Goal: Task Accomplishment & Management: Manage account settings

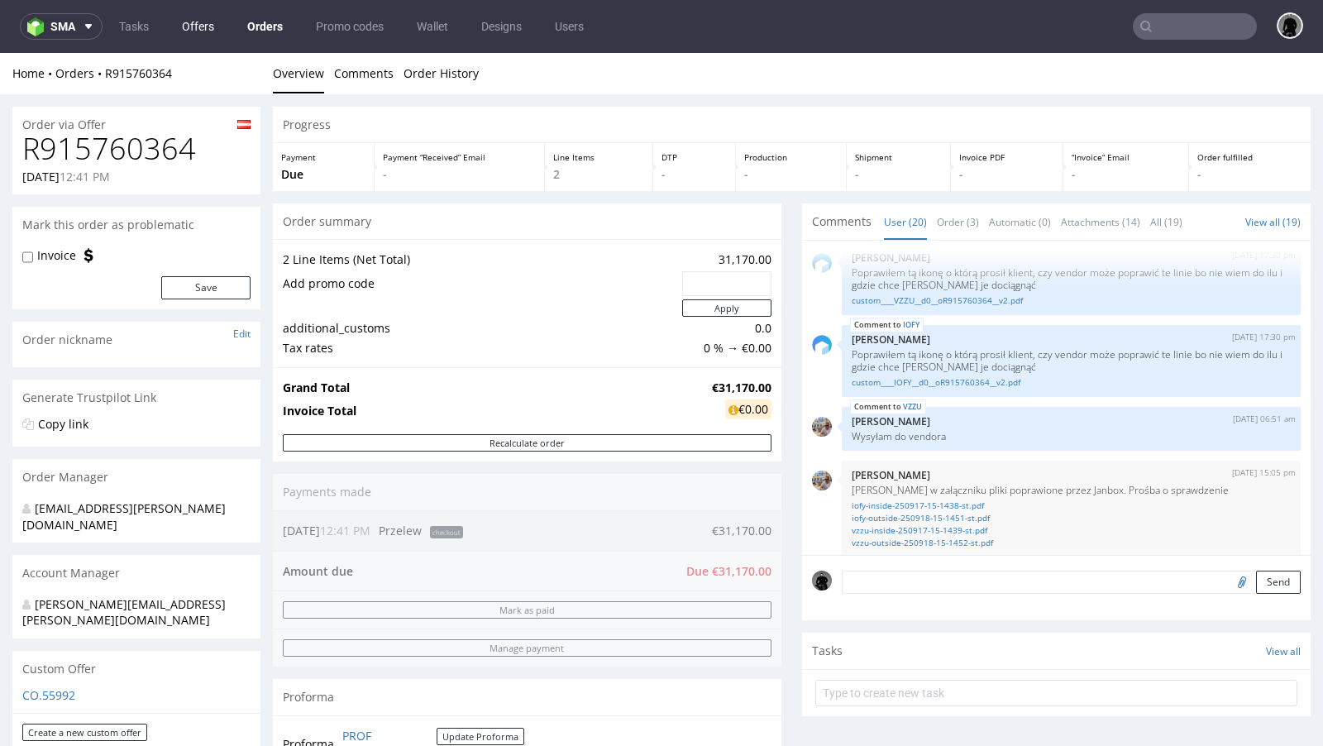
click at [194, 39] on link "Offers" at bounding box center [198, 26] width 52 height 26
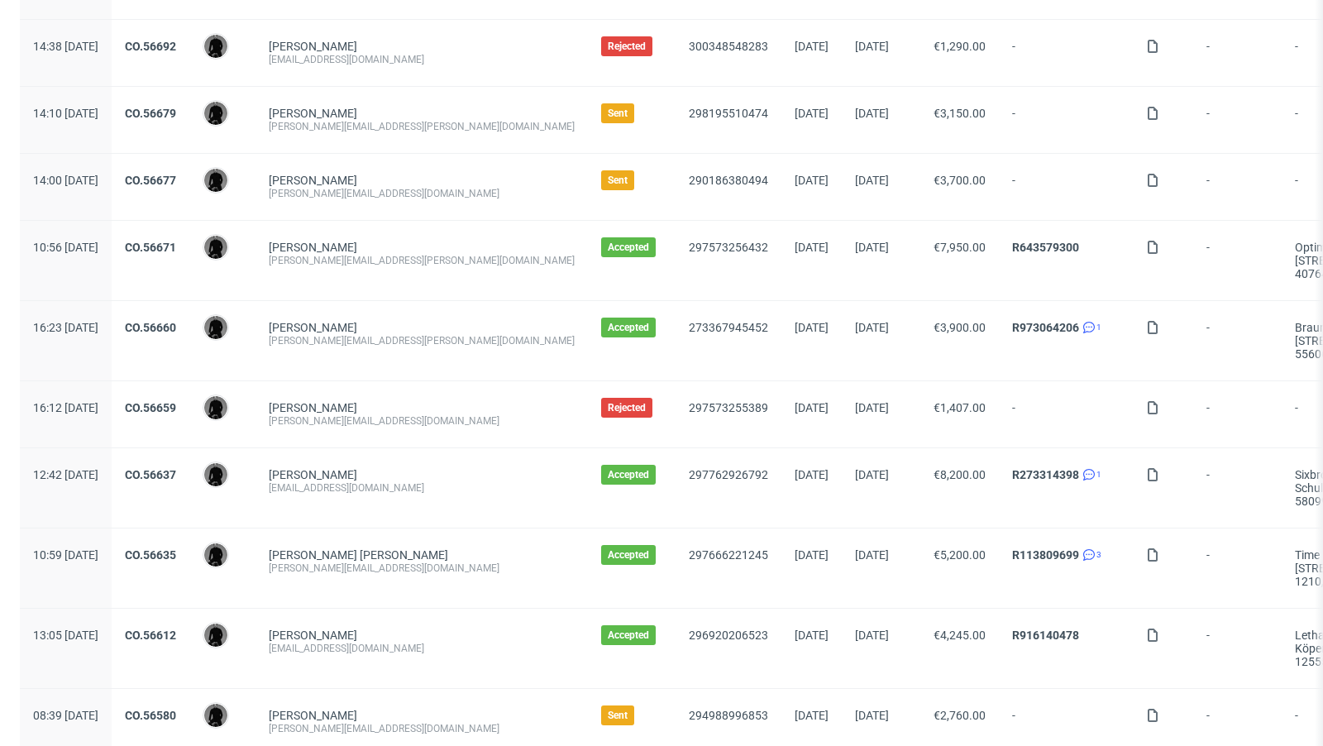
scroll to position [1697, 0]
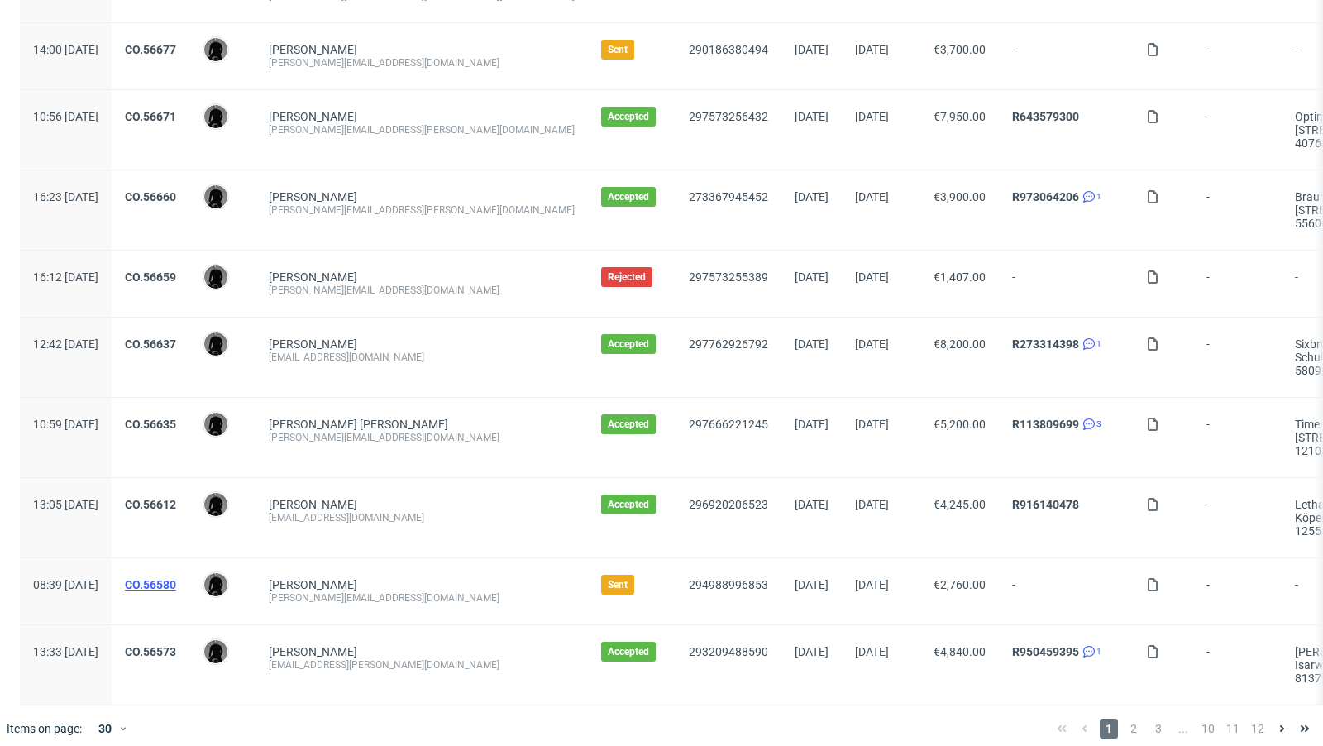
click at [176, 578] on link "CO.56580" at bounding box center [150, 584] width 51 height 13
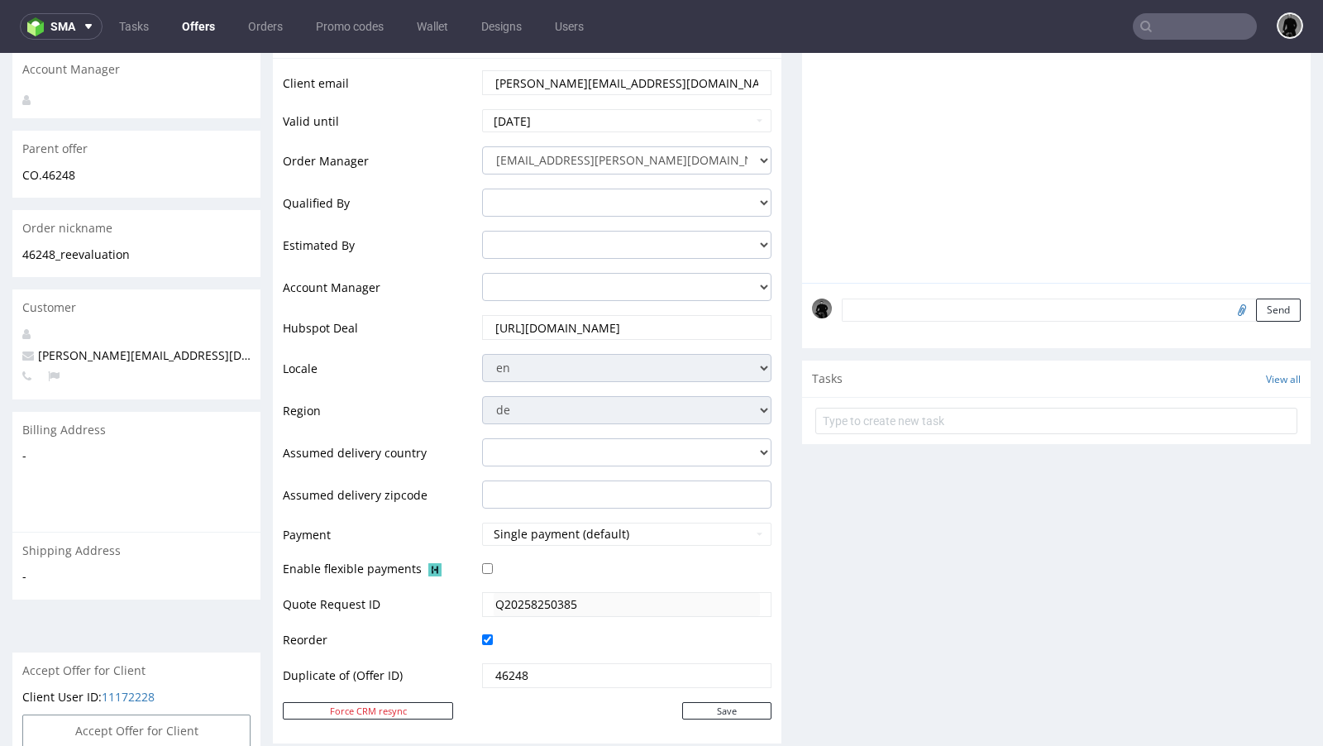
scroll to position [279, 0]
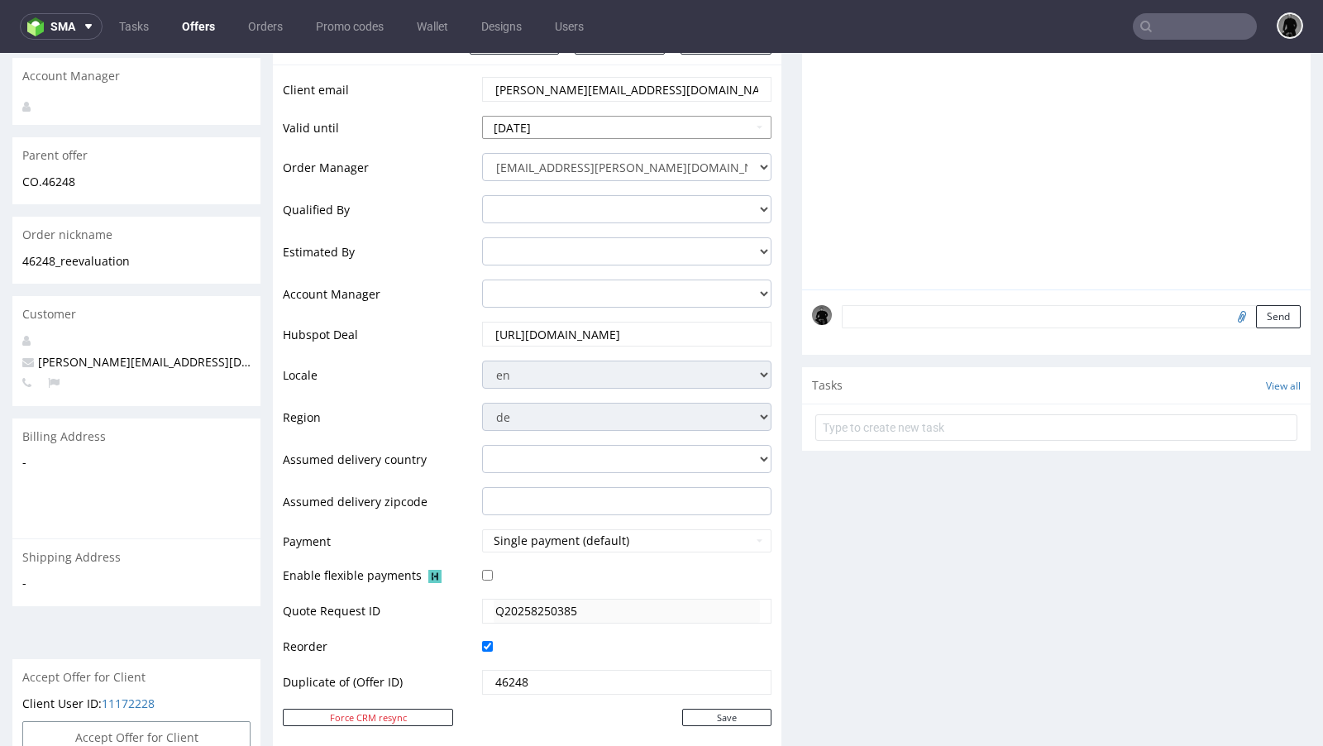
click at [569, 127] on input "2025-09-24" at bounding box center [626, 127] width 289 height 23
click at [518, 313] on td "29" at bounding box center [523, 312] width 26 height 25
type input "2025-09-29"
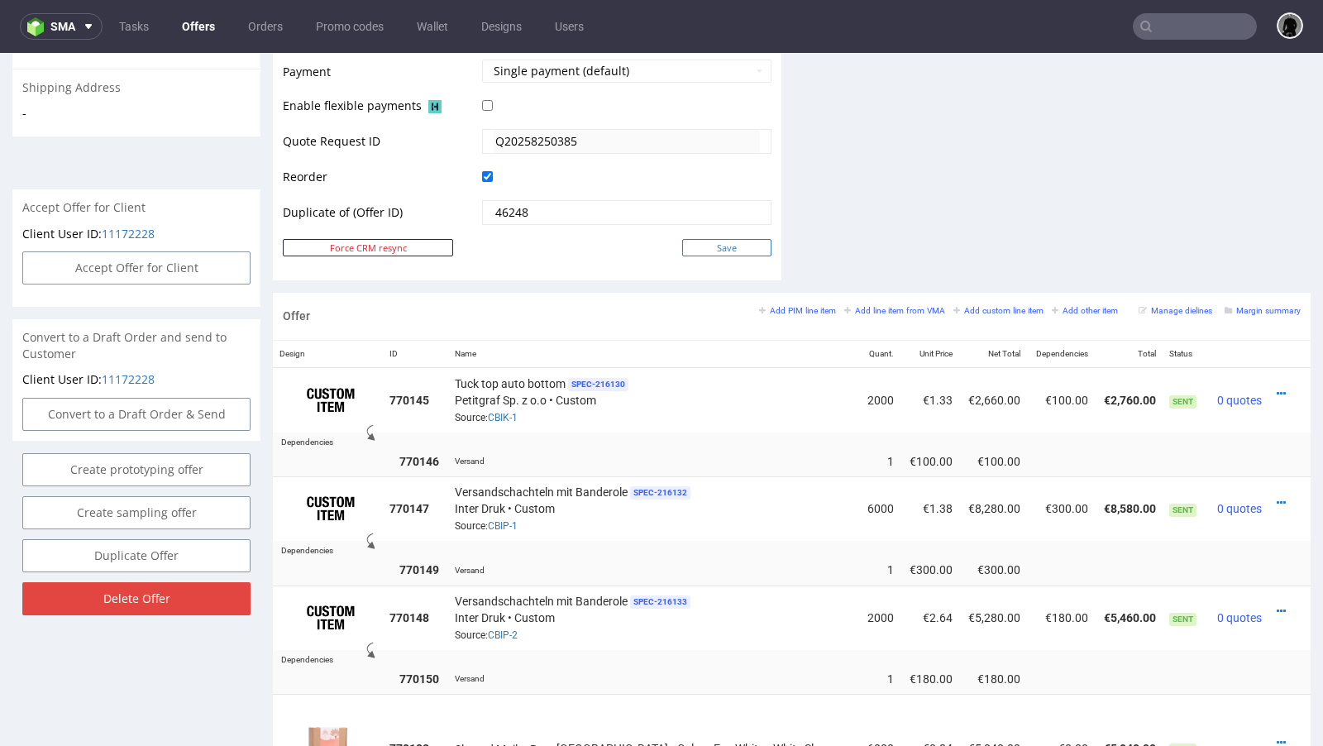
click at [732, 240] on input "Save" at bounding box center [726, 247] width 89 height 17
type input "In progress..."
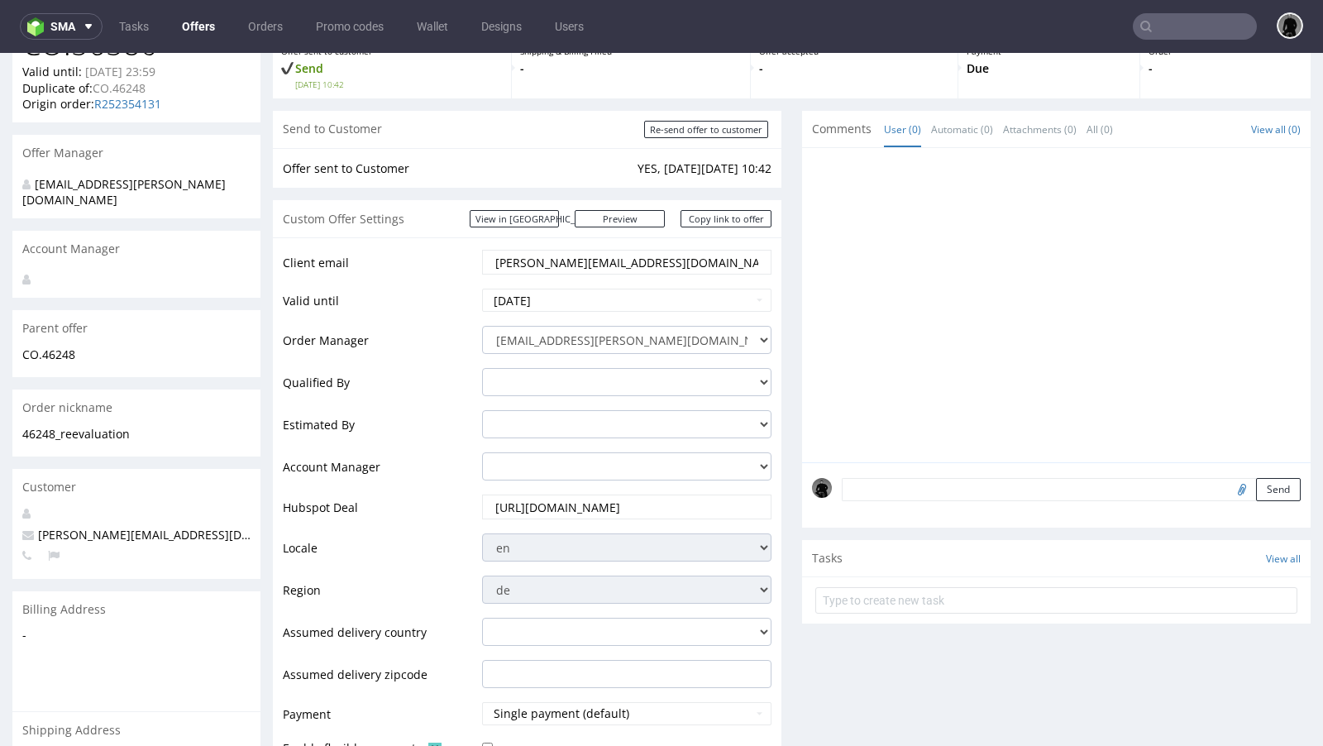
scroll to position [170, 0]
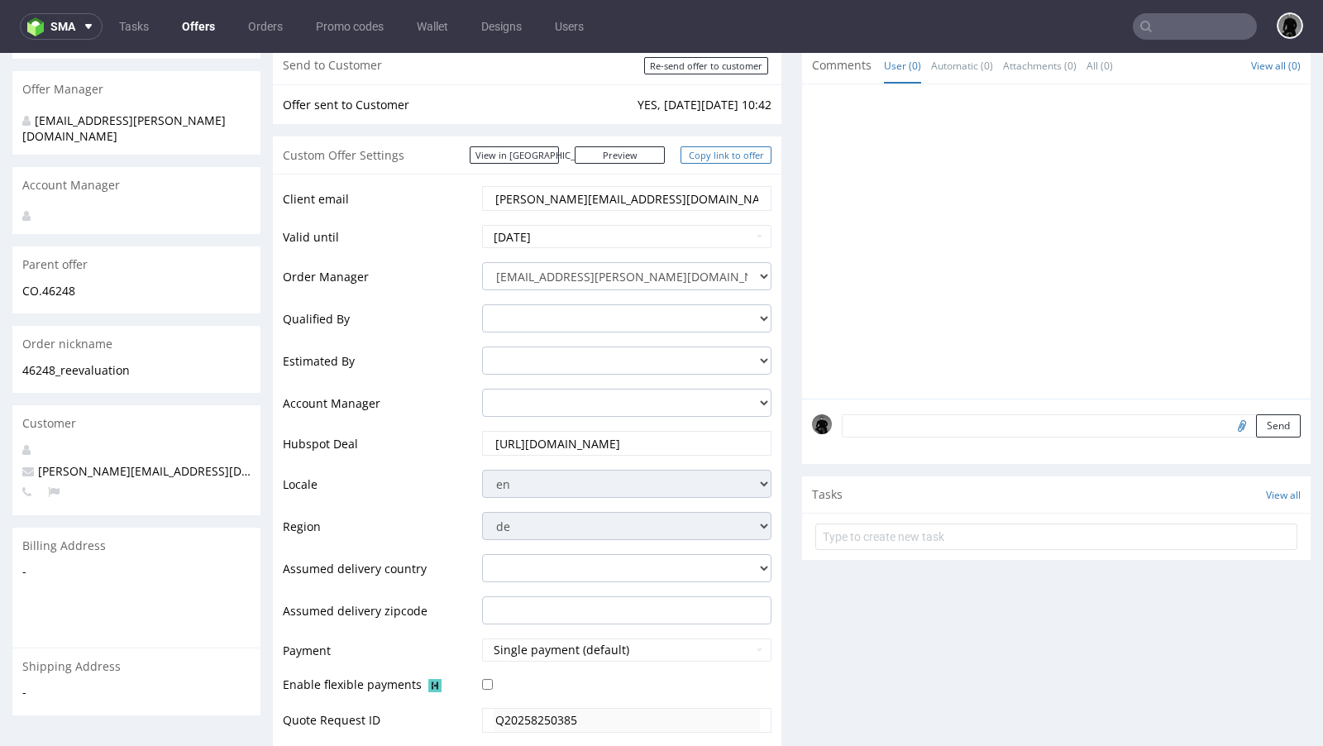
click at [701, 151] on link "Copy link to offer" at bounding box center [726, 154] width 91 height 17
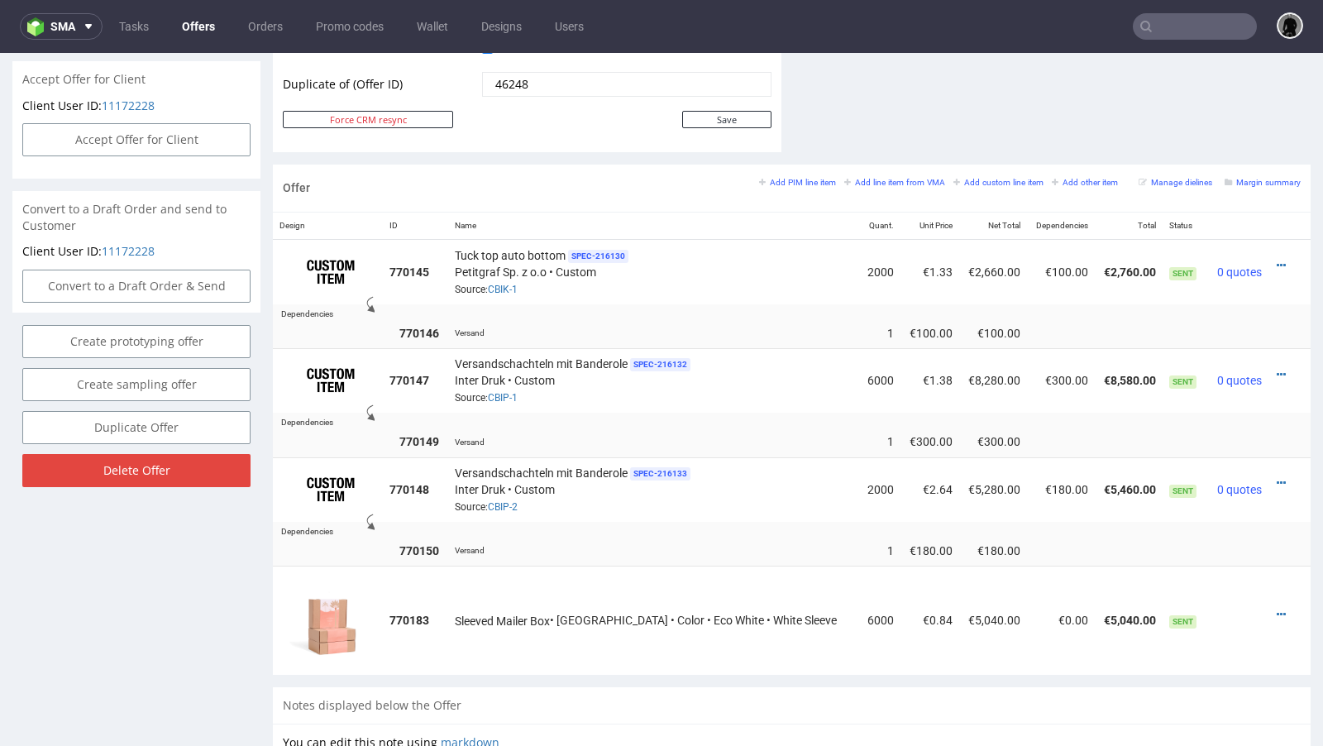
scroll to position [904, 0]
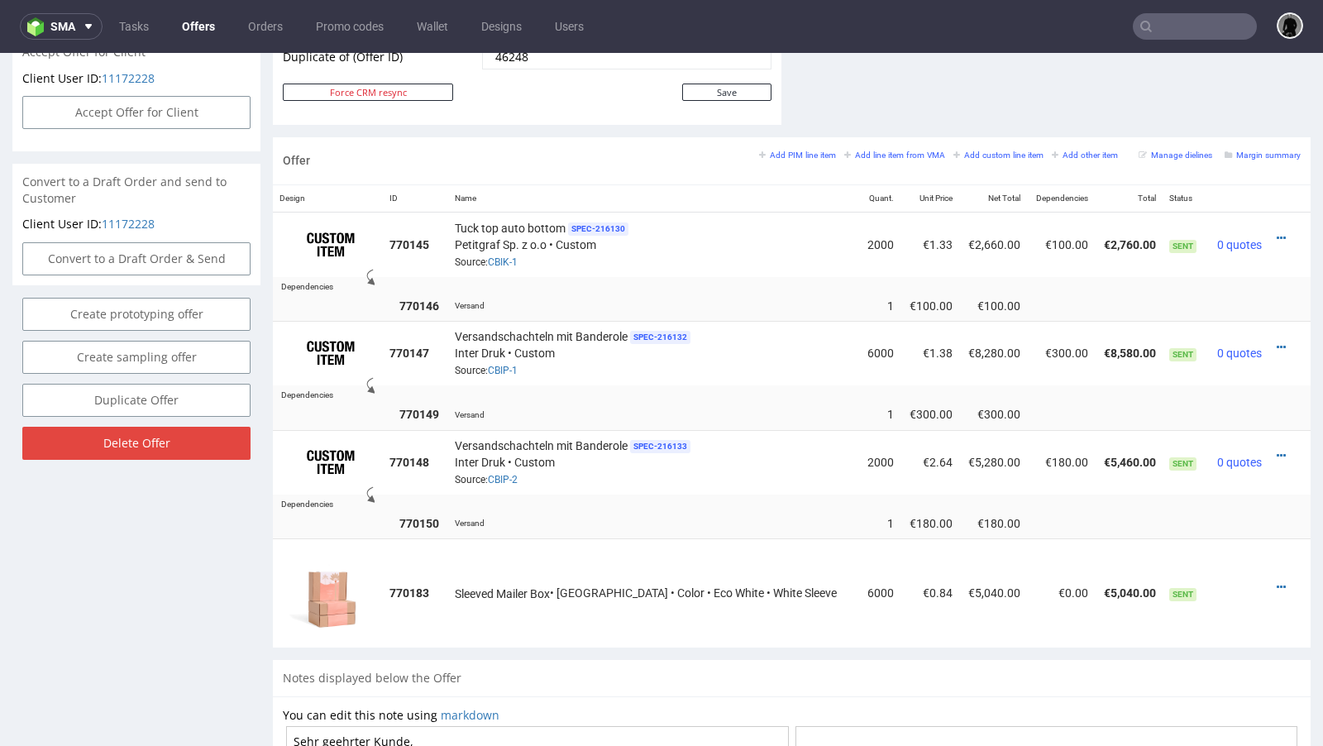
click at [189, 23] on link "Offers" at bounding box center [198, 26] width 53 height 26
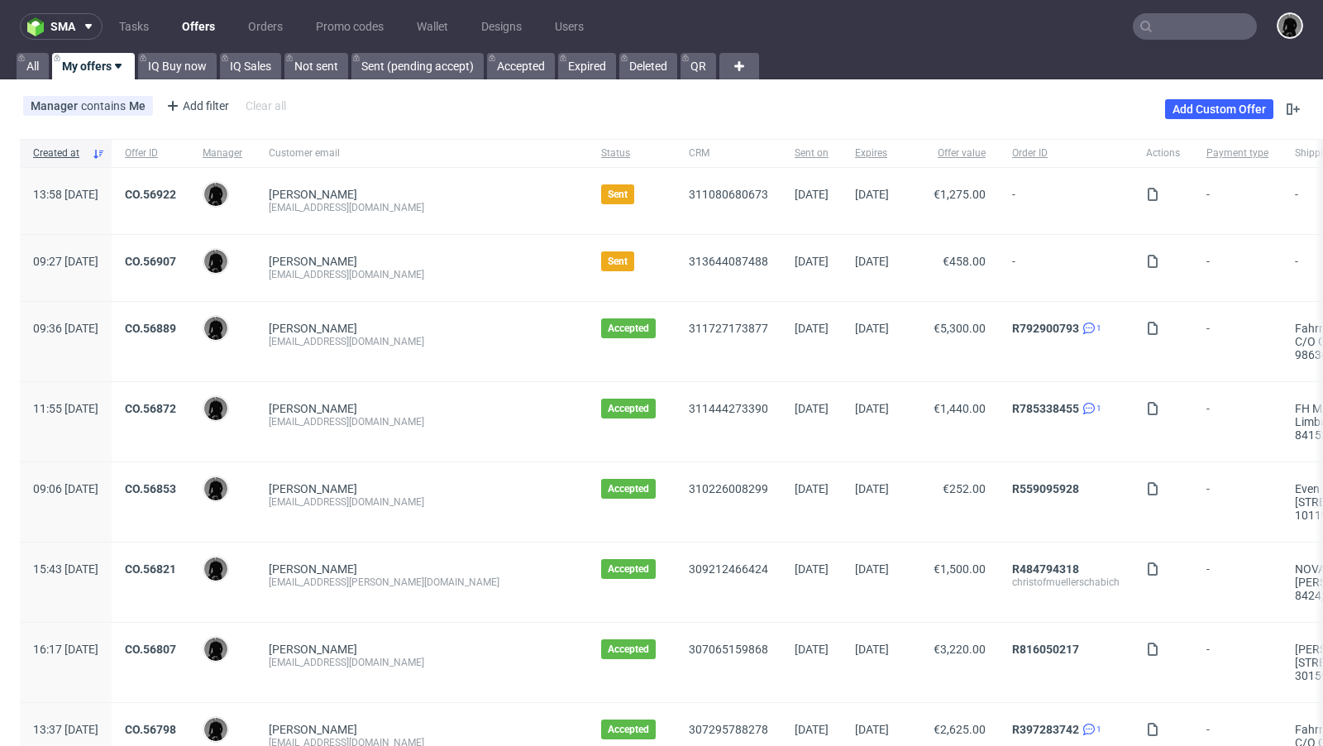
click at [668, 107] on div "Manager contains Me Add filter Hide filters Clear all Add Custom Offer" at bounding box center [661, 109] width 1323 height 46
click at [176, 195] on link "CO.56922" at bounding box center [150, 194] width 51 height 13
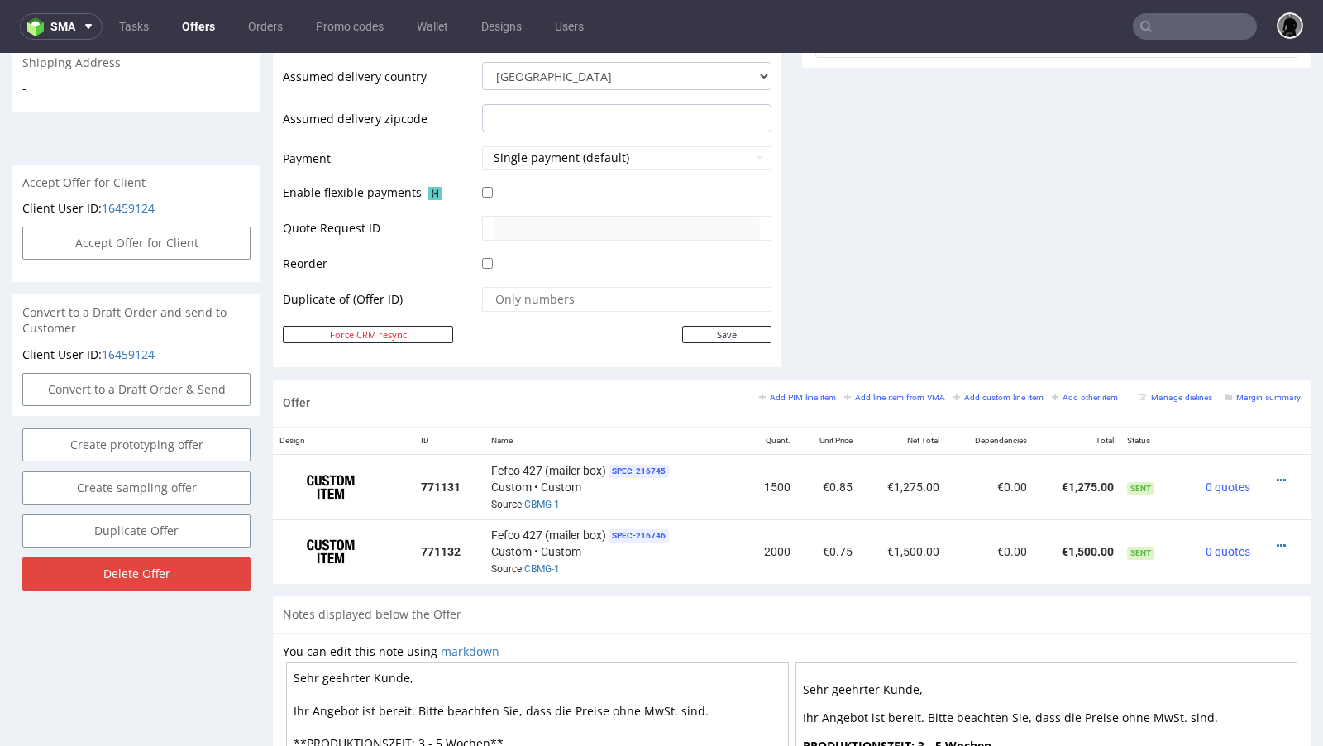
scroll to position [667, 0]
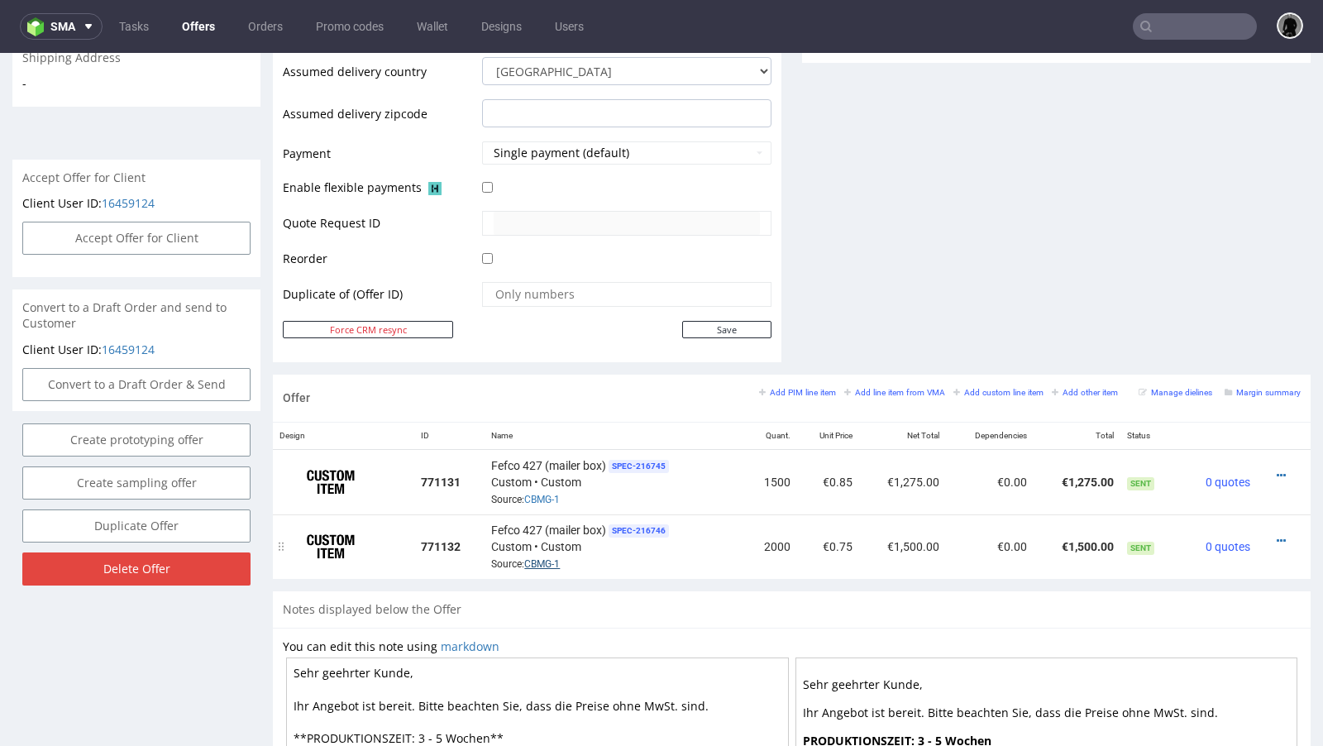
click at [548, 558] on link "CBMG-1" at bounding box center [542, 564] width 36 height 12
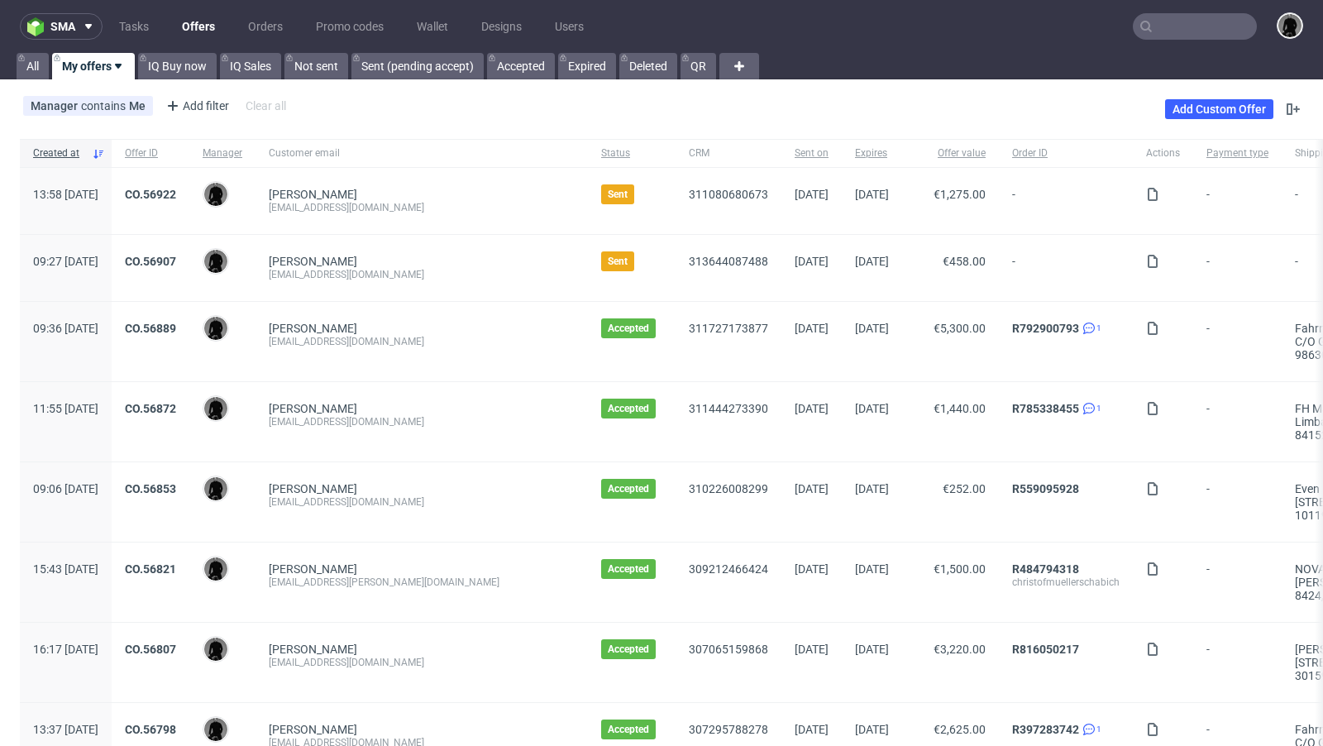
click at [464, 323] on div "Dominik Schulz" at bounding box center [422, 328] width 306 height 13
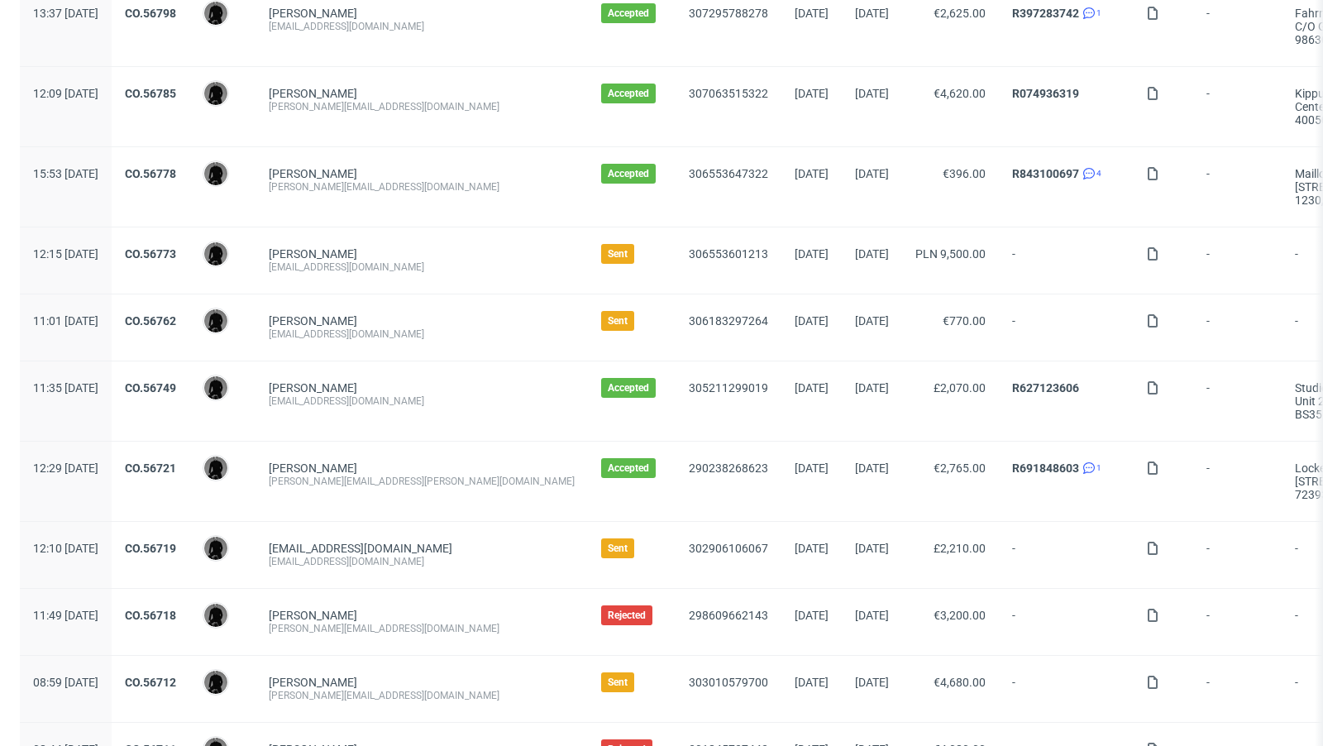
scroll to position [722, 0]
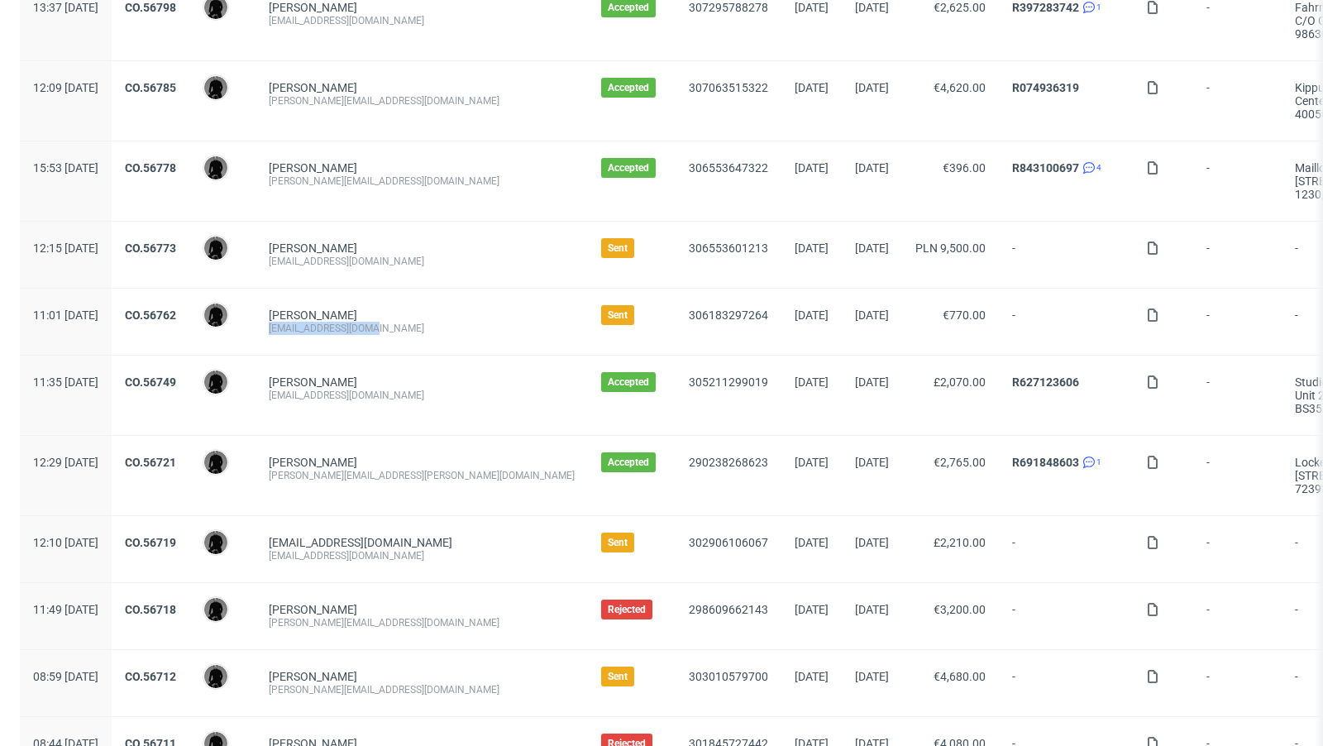
drag, startPoint x: 443, startPoint y: 323, endPoint x: 319, endPoint y: 322, distance: 124.1
click at [319, 322] on div "matteocs95@gmail.com" at bounding box center [422, 328] width 306 height 13
copy div "matteocs95@gmail.com"
click at [414, 310] on div "Matteo Costantini" at bounding box center [422, 315] width 306 height 13
drag, startPoint x: 414, startPoint y: 310, endPoint x: 354, endPoint y: 308, distance: 60.4
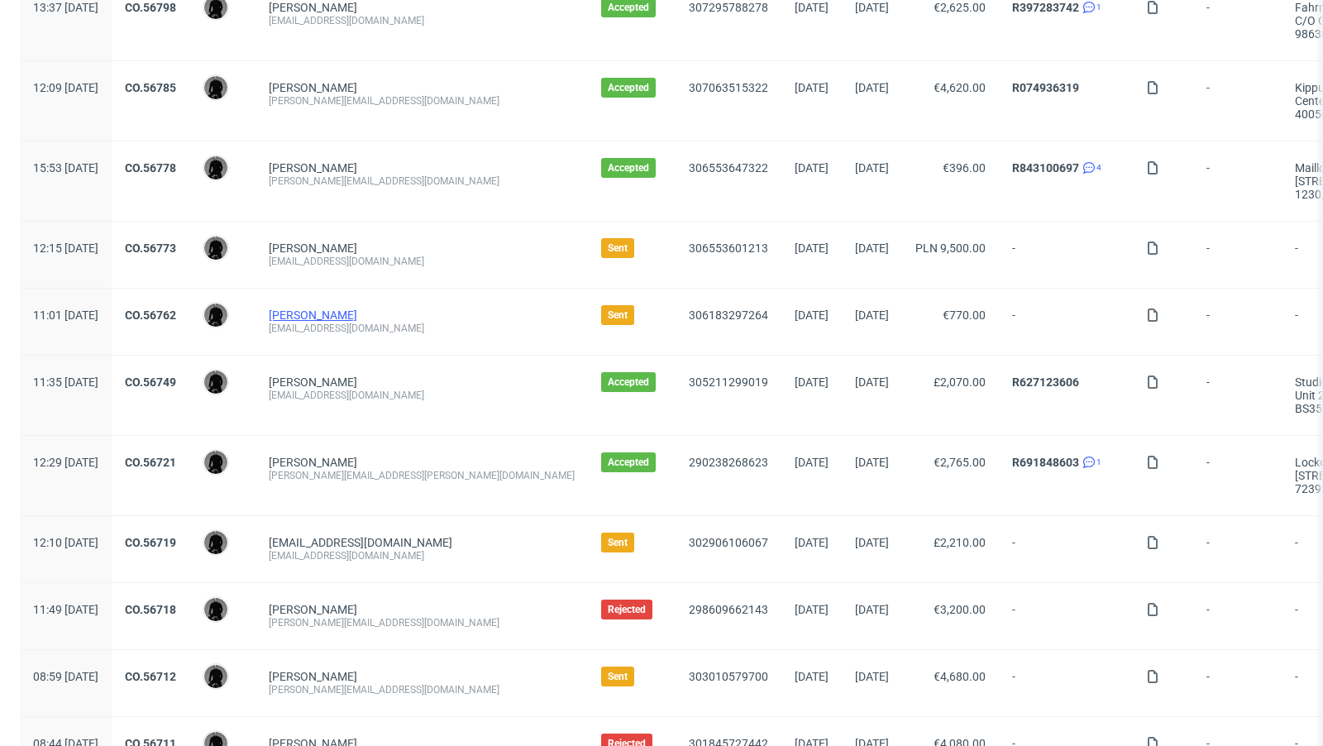
click at [354, 309] on div "Matteo Costantini" at bounding box center [422, 315] width 306 height 13
copy link "Costantini"
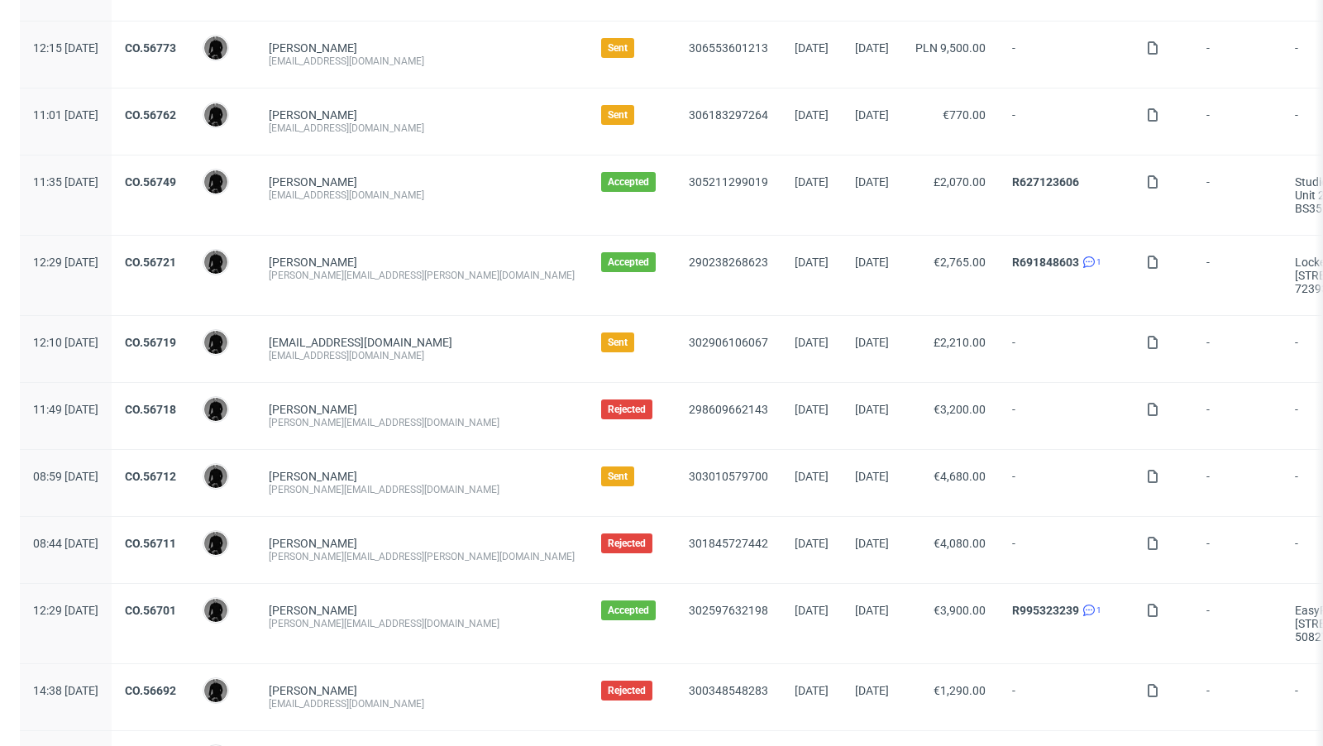
scroll to position [923, 0]
click at [438, 348] on div "katiekate5@outlook.com" at bounding box center [422, 354] width 306 height 13
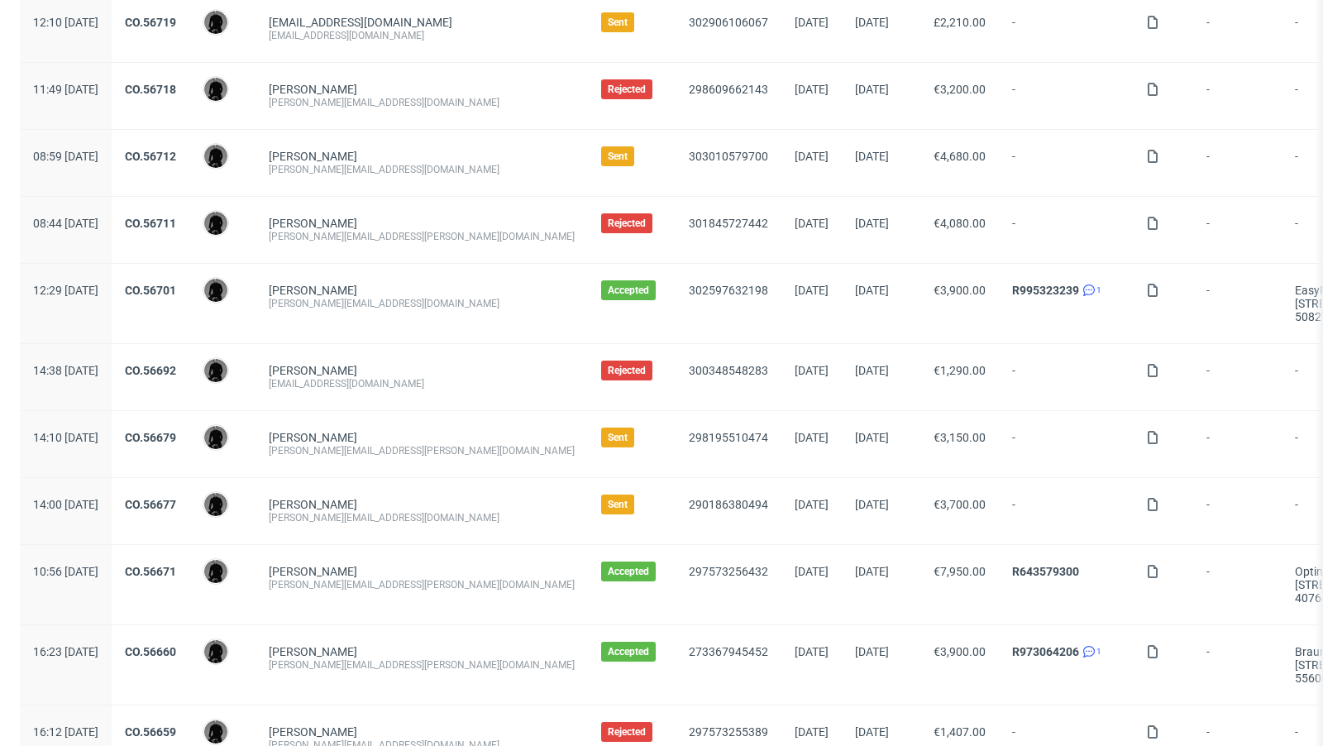
scroll to position [1268, 0]
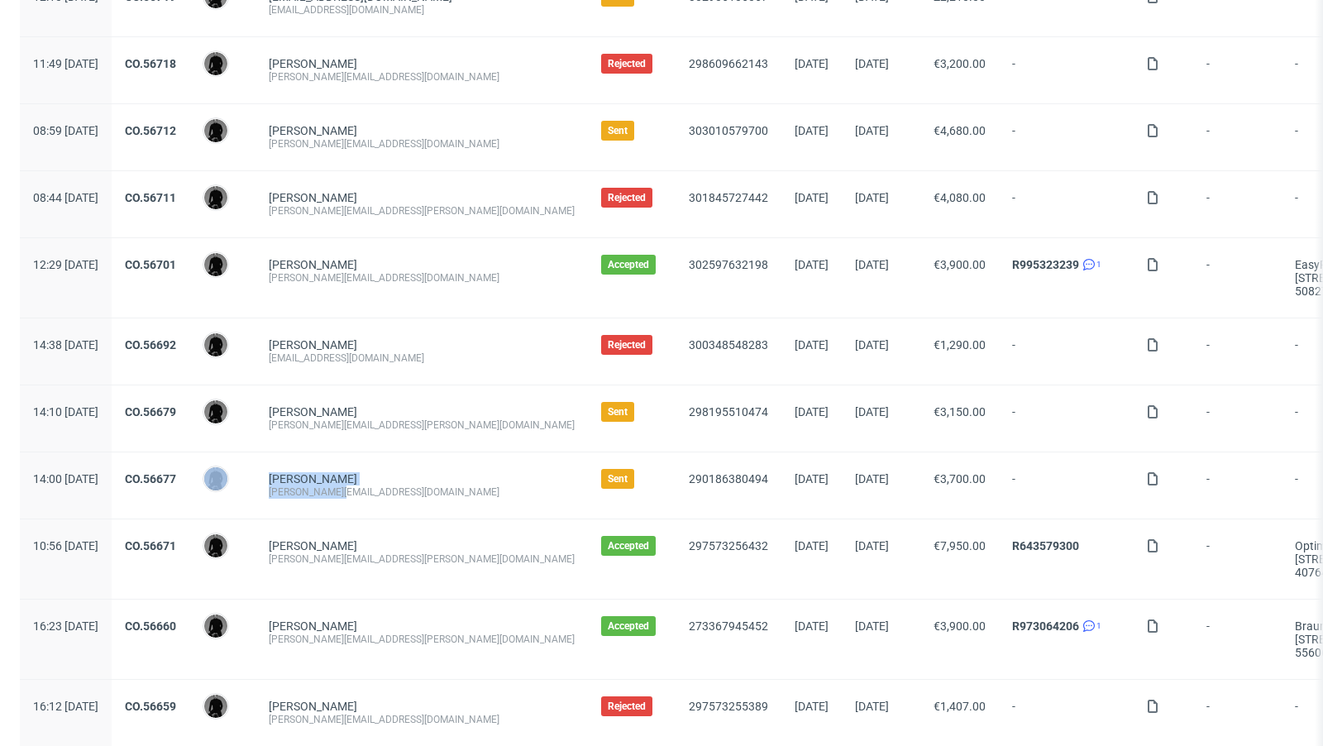
drag, startPoint x: 394, startPoint y: 481, endPoint x: 298, endPoint y: 481, distance: 95.9
click at [298, 481] on div "14:00 Tue 02.09.2025 CO.56677 Dawid Urbanowicz Emilie Steinert emilie@hnds.de S…" at bounding box center [997, 485] width 1954 height 67
click at [330, 486] on div "emilie@hnds.de" at bounding box center [422, 492] width 306 height 13
click at [363, 486] on div "emilie@hnds.de" at bounding box center [422, 492] width 306 height 13
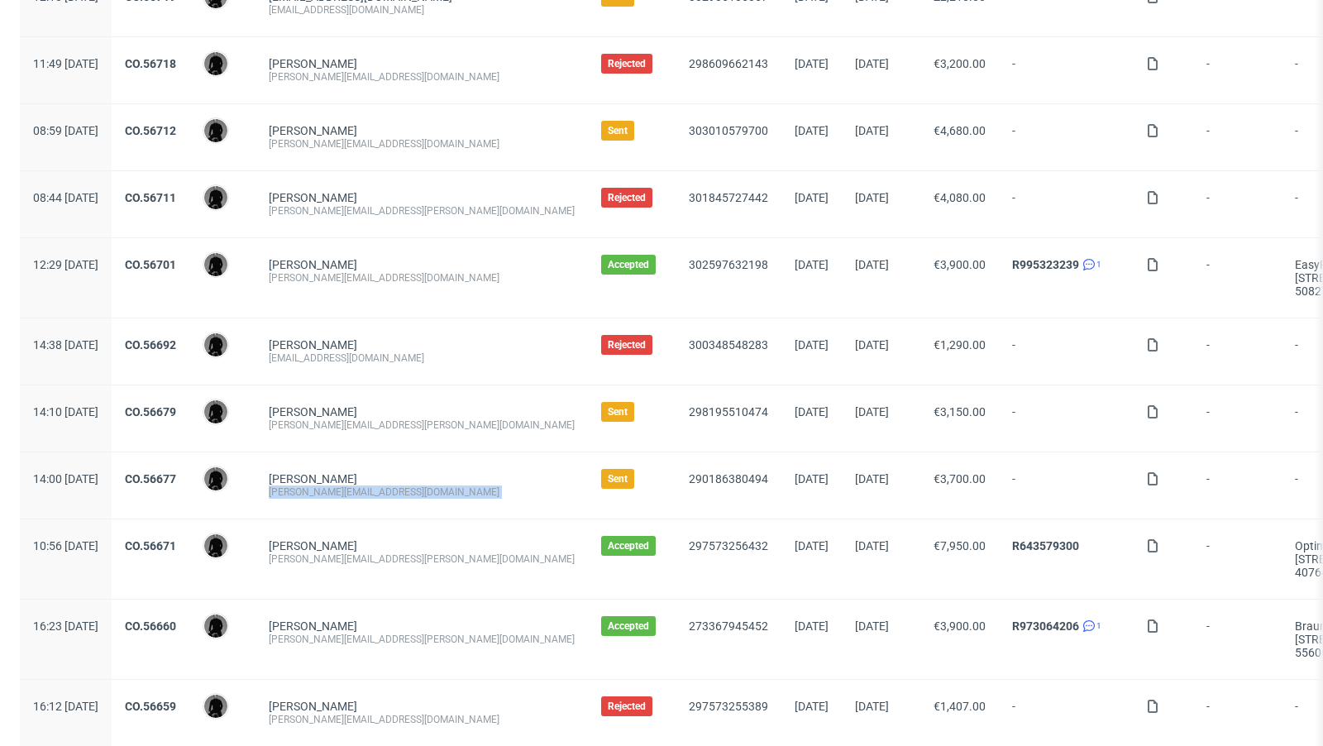
click at [363, 486] on div "emilie@hnds.de" at bounding box center [422, 492] width 306 height 13
copy div "emilie@hnds.de"
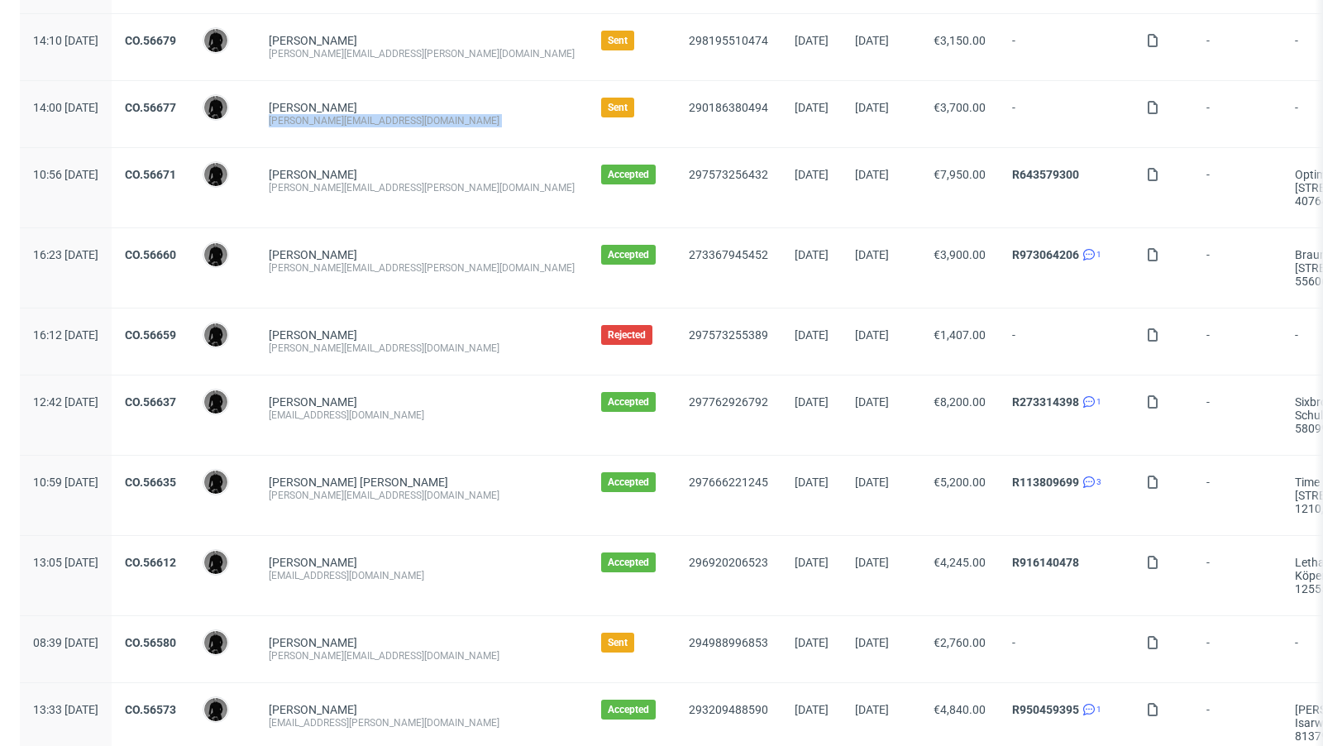
scroll to position [1697, 0]
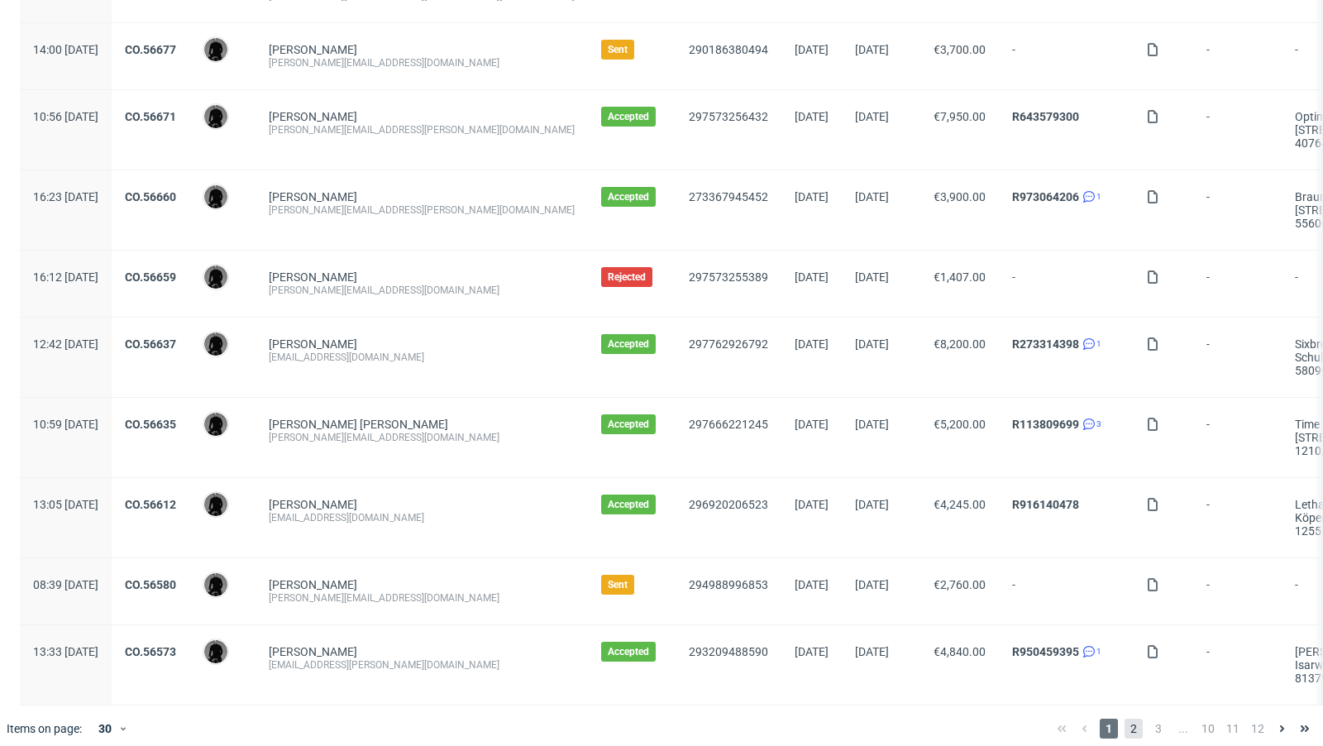
click at [1102, 607] on span "2" at bounding box center [1134, 729] width 18 height 20
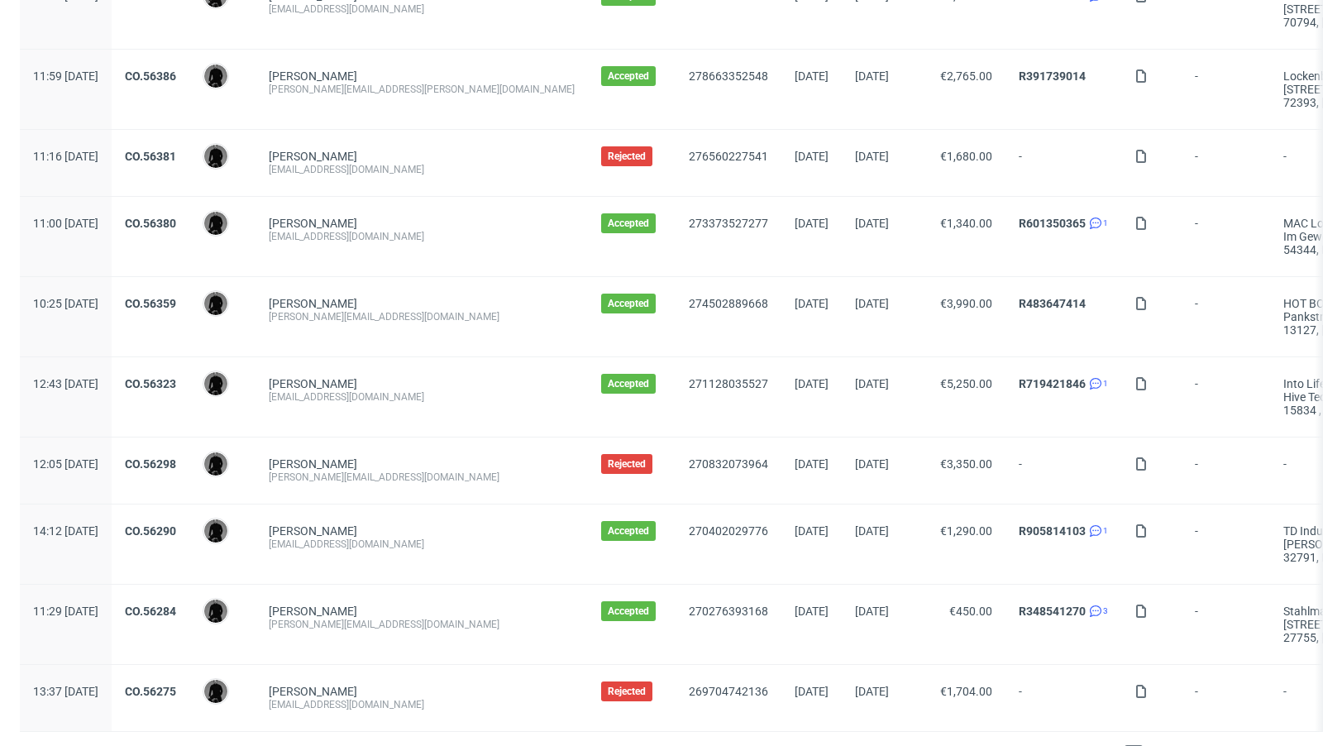
scroll to position [1777, 0]
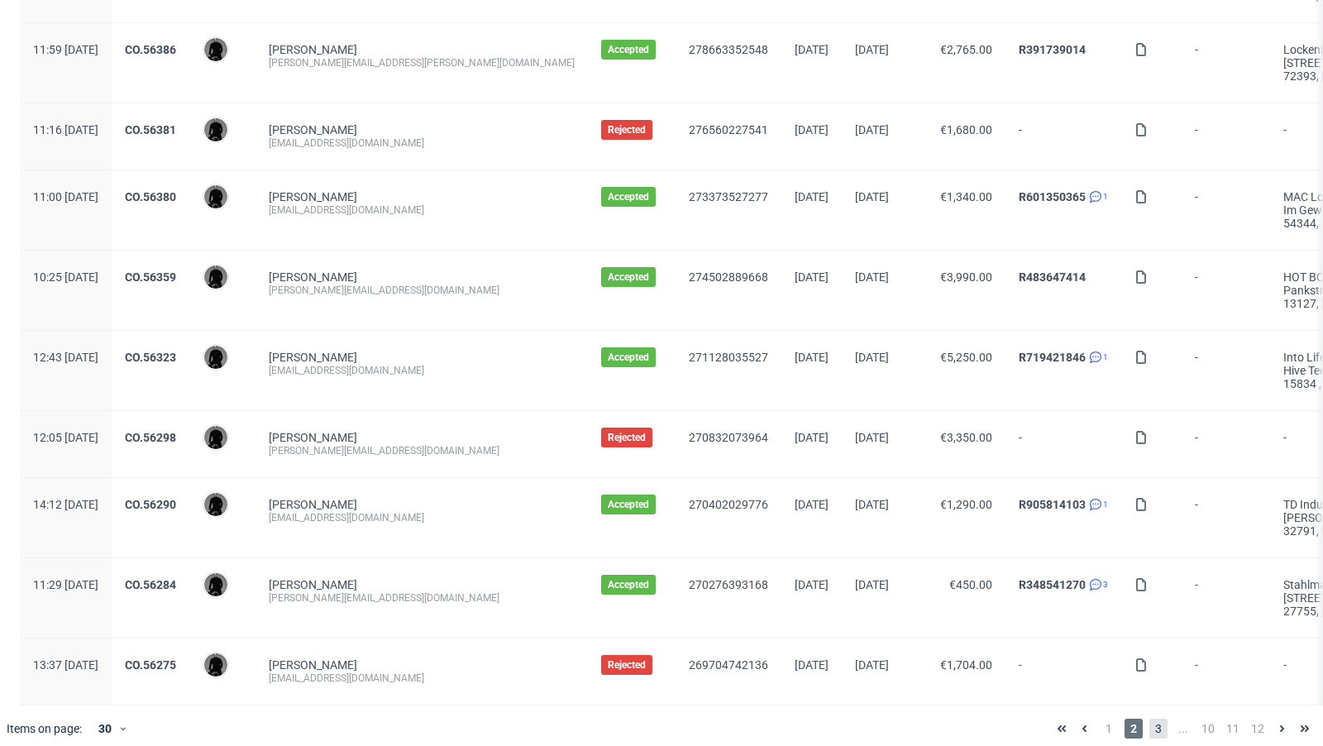
click at [1102, 607] on span "3" at bounding box center [1159, 729] width 18 height 20
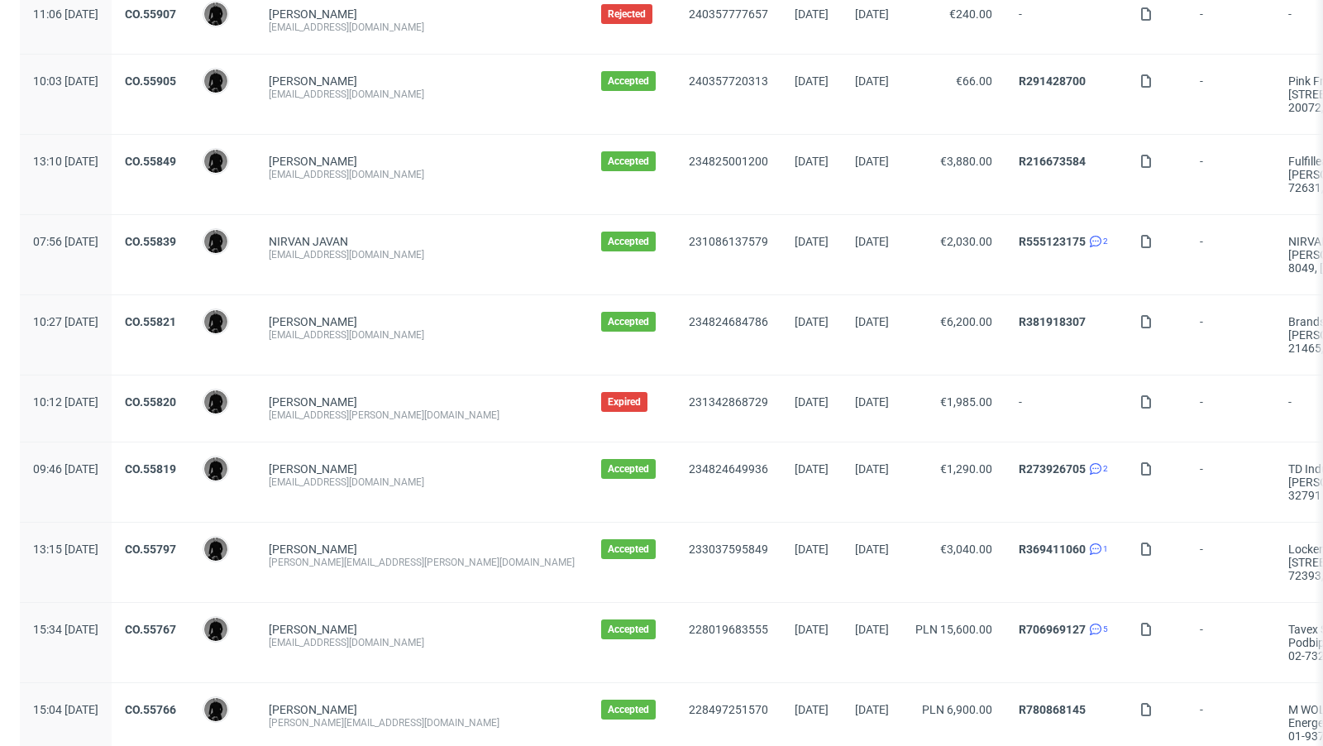
scroll to position [1777, 0]
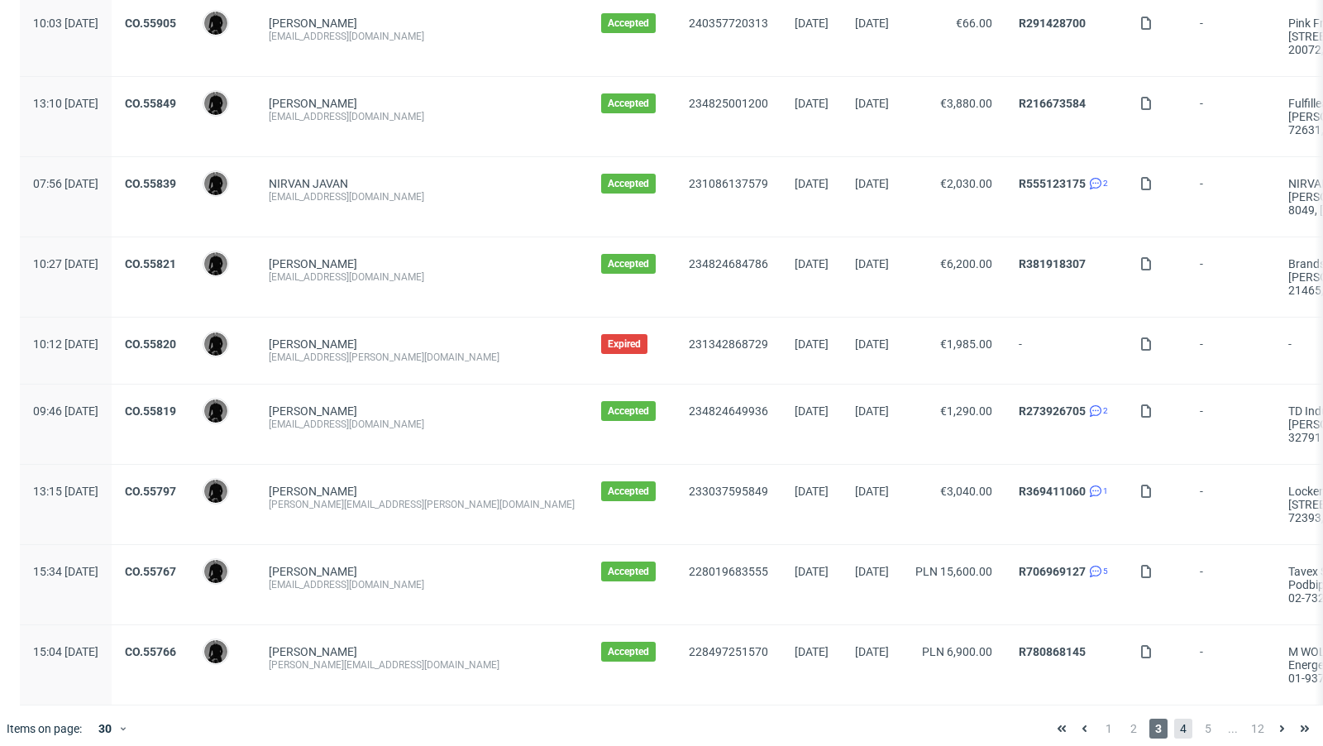
click at [1102, 607] on span "4" at bounding box center [1184, 729] width 18 height 20
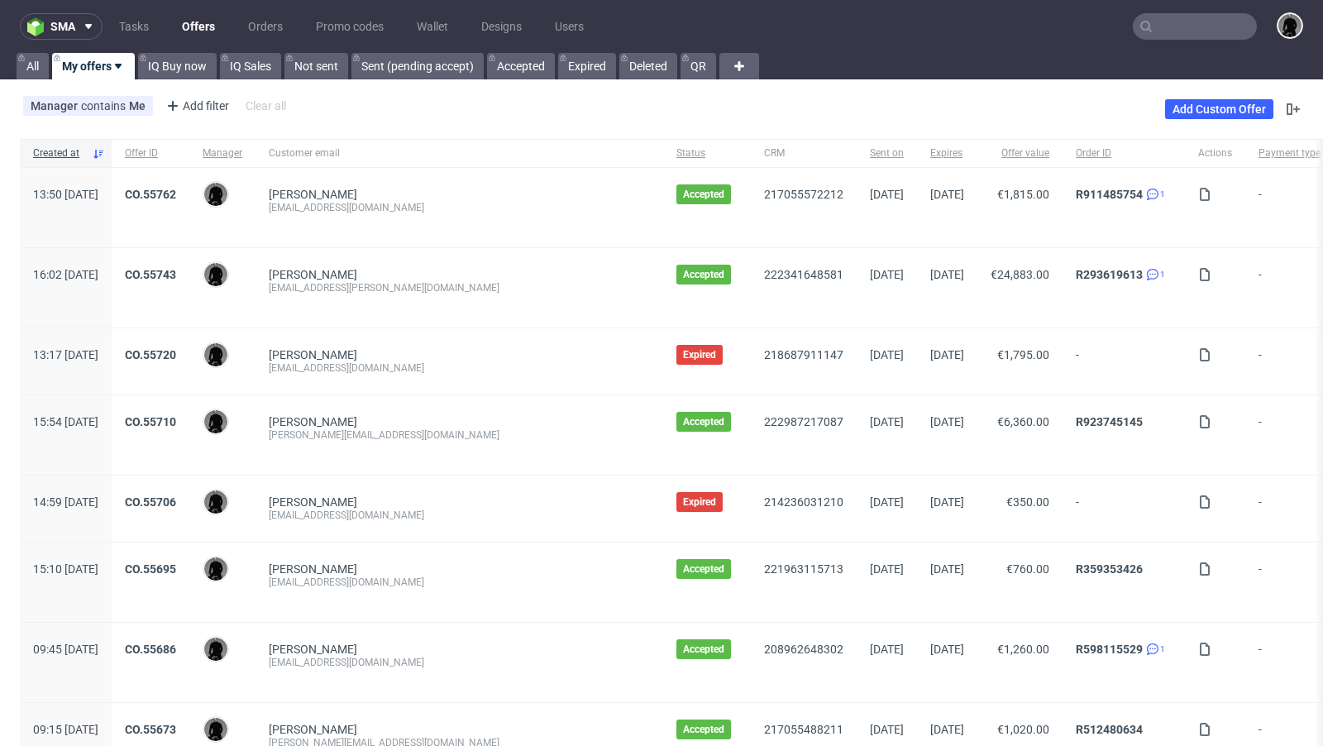
click at [1102, 31] on input "text" at bounding box center [1195, 26] width 124 height 26
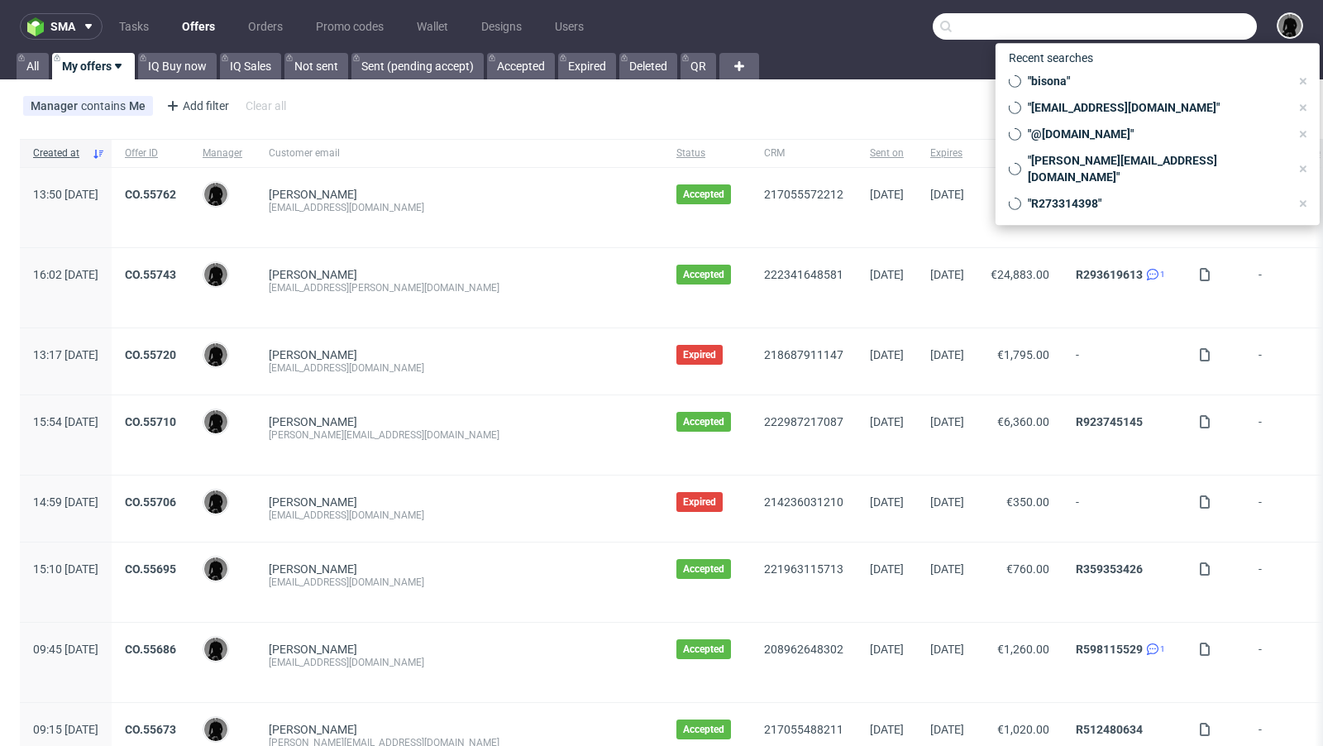
paste input "dennis.kmiec@freudebox.de"
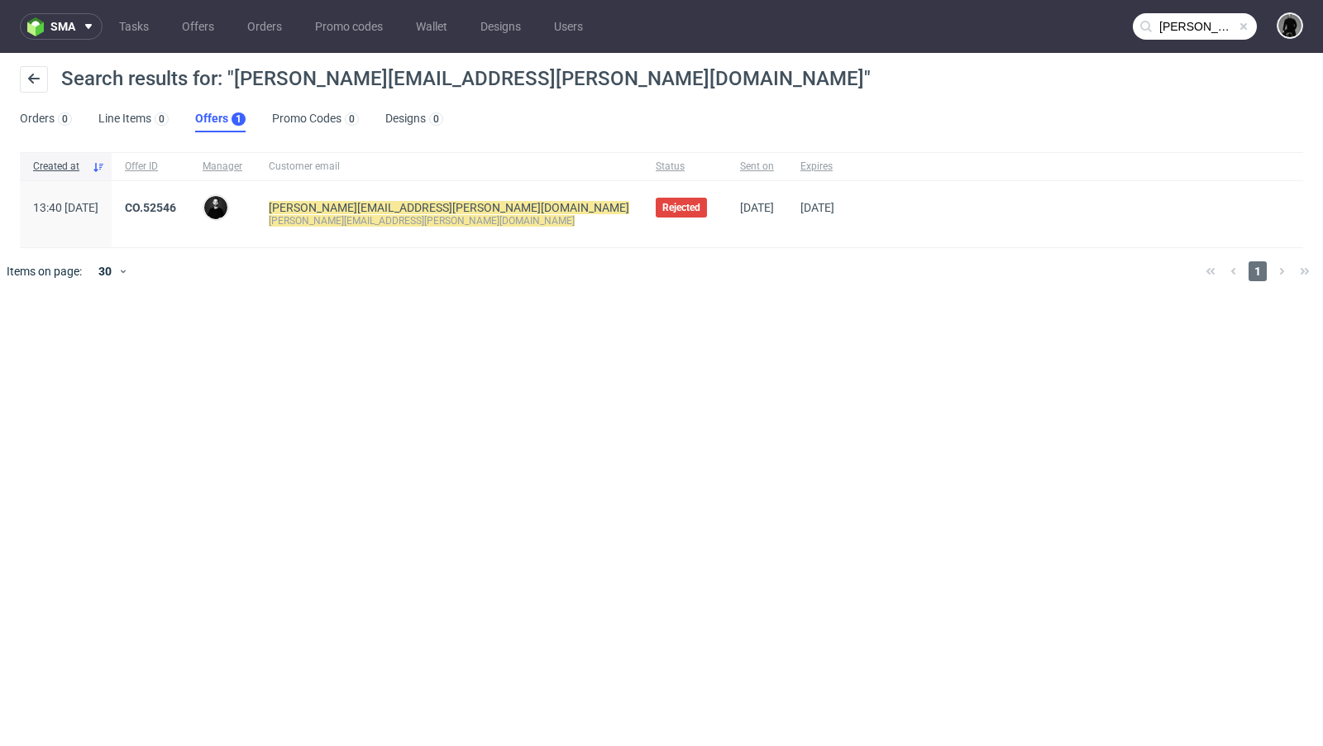
click at [1102, 28] on input "dennis.kmiec@freudebox.de" at bounding box center [1195, 26] width 124 height 26
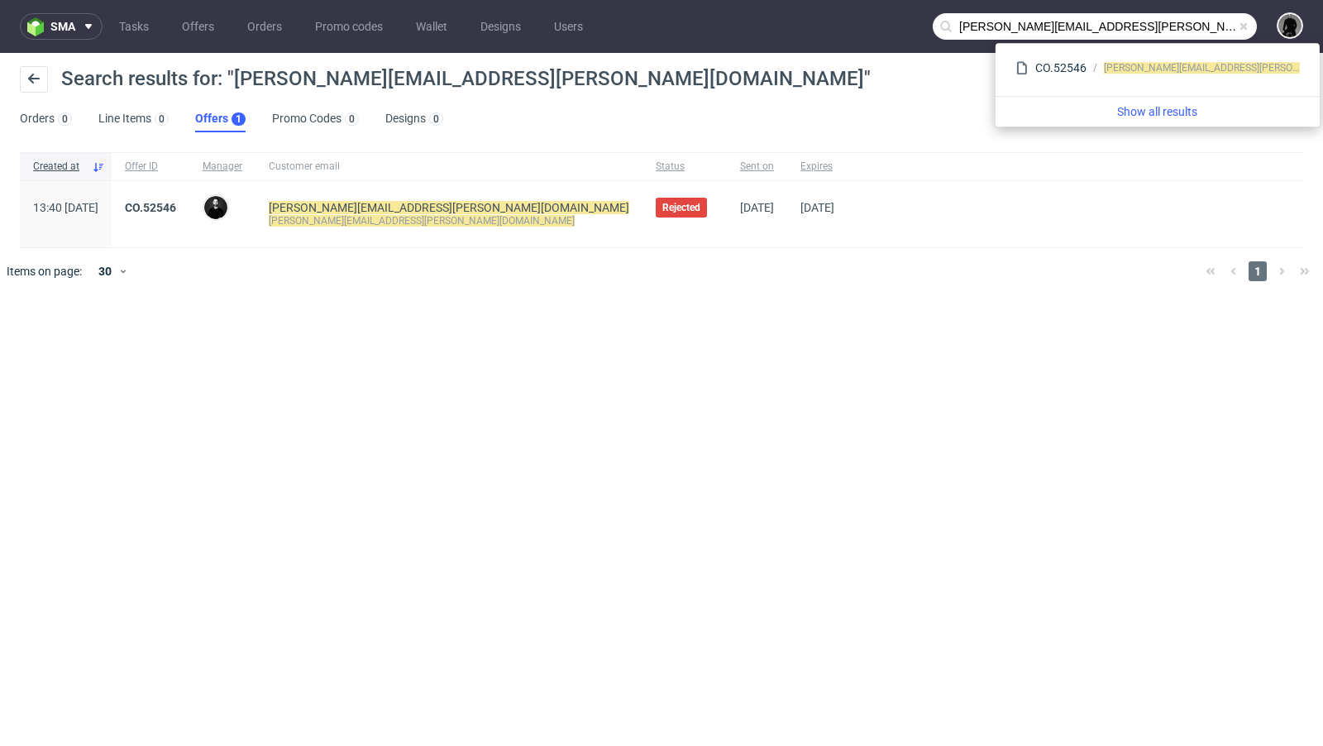
drag, startPoint x: 1028, startPoint y: 29, endPoint x: 899, endPoint y: 26, distance: 129.1
click at [899, 26] on nav "sma Tasks Offers Orders Promo codes Wallet Designs Users dennis.kmiec@freudebox…" at bounding box center [661, 26] width 1323 height 53
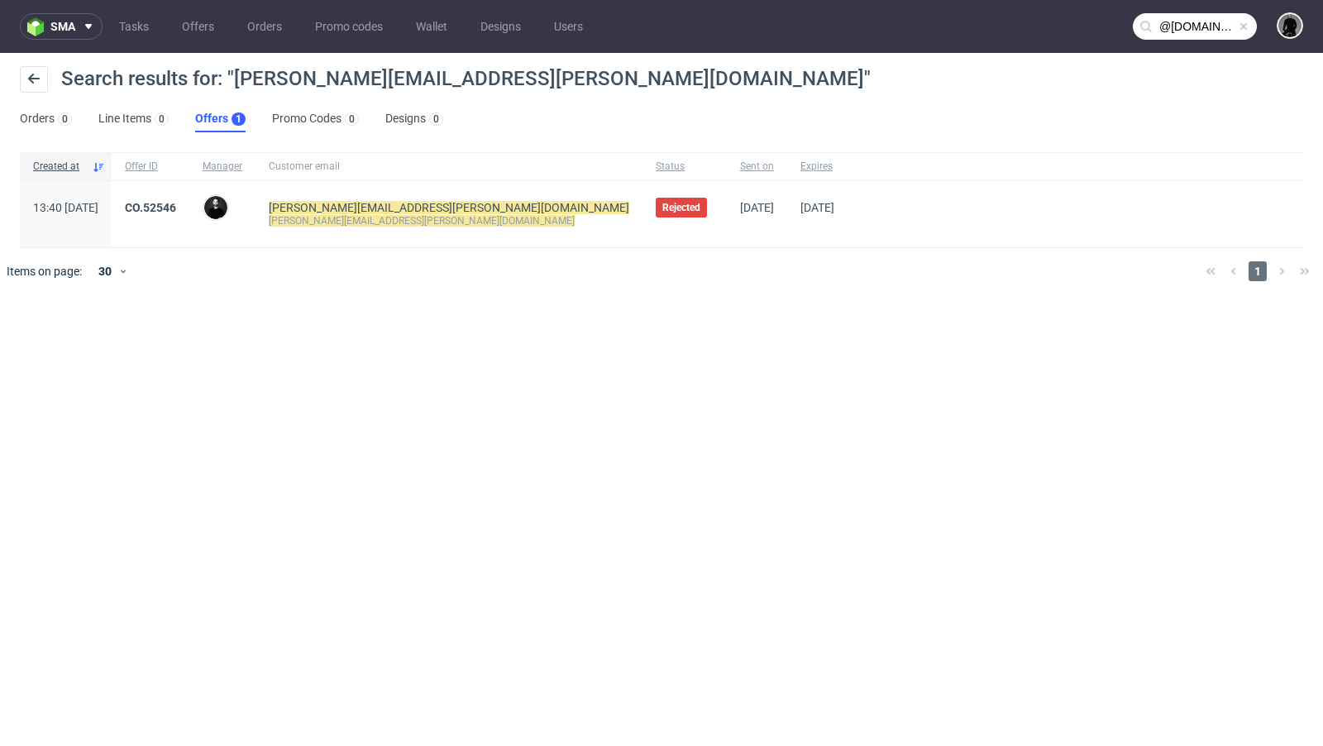
type input "@freudebox.de"
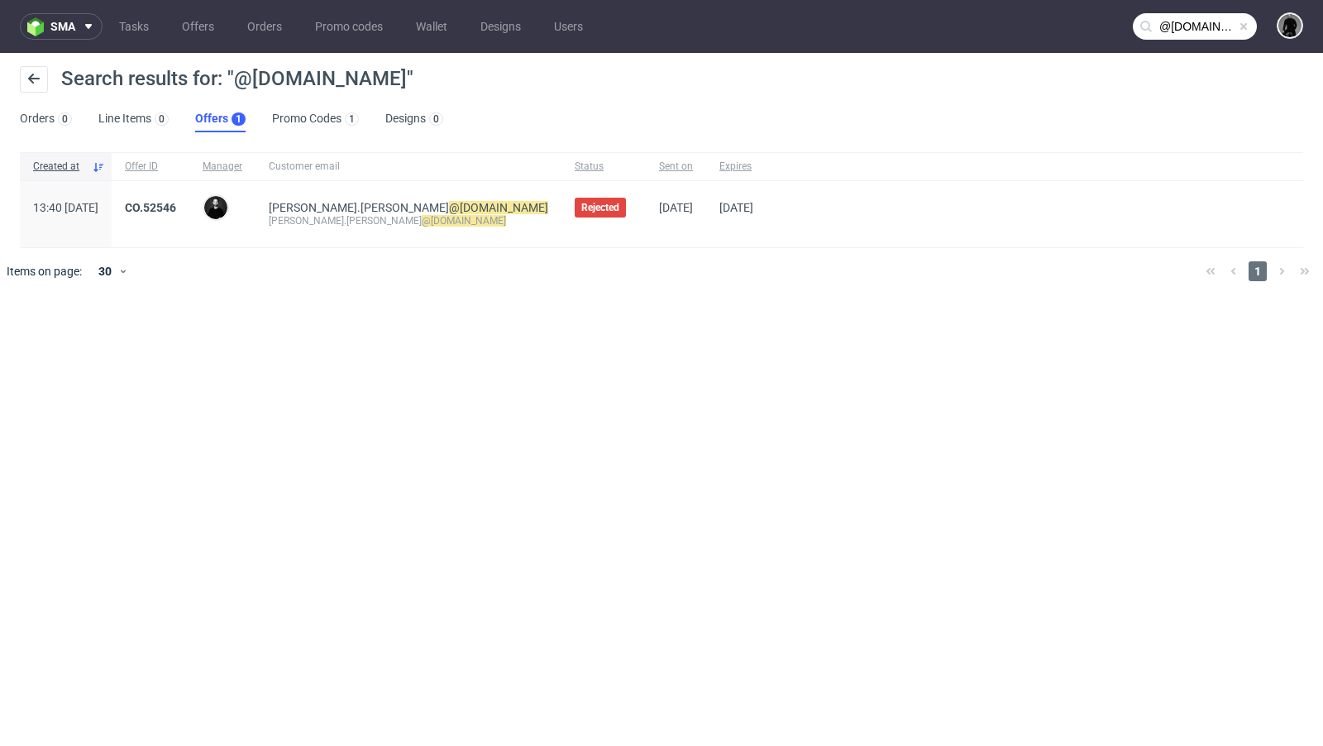
click at [1102, 27] on span at bounding box center [1243, 26] width 13 height 13
click at [1102, 25] on input "text" at bounding box center [1195, 26] width 124 height 26
paste input "freudeboxteam@gmail.com"
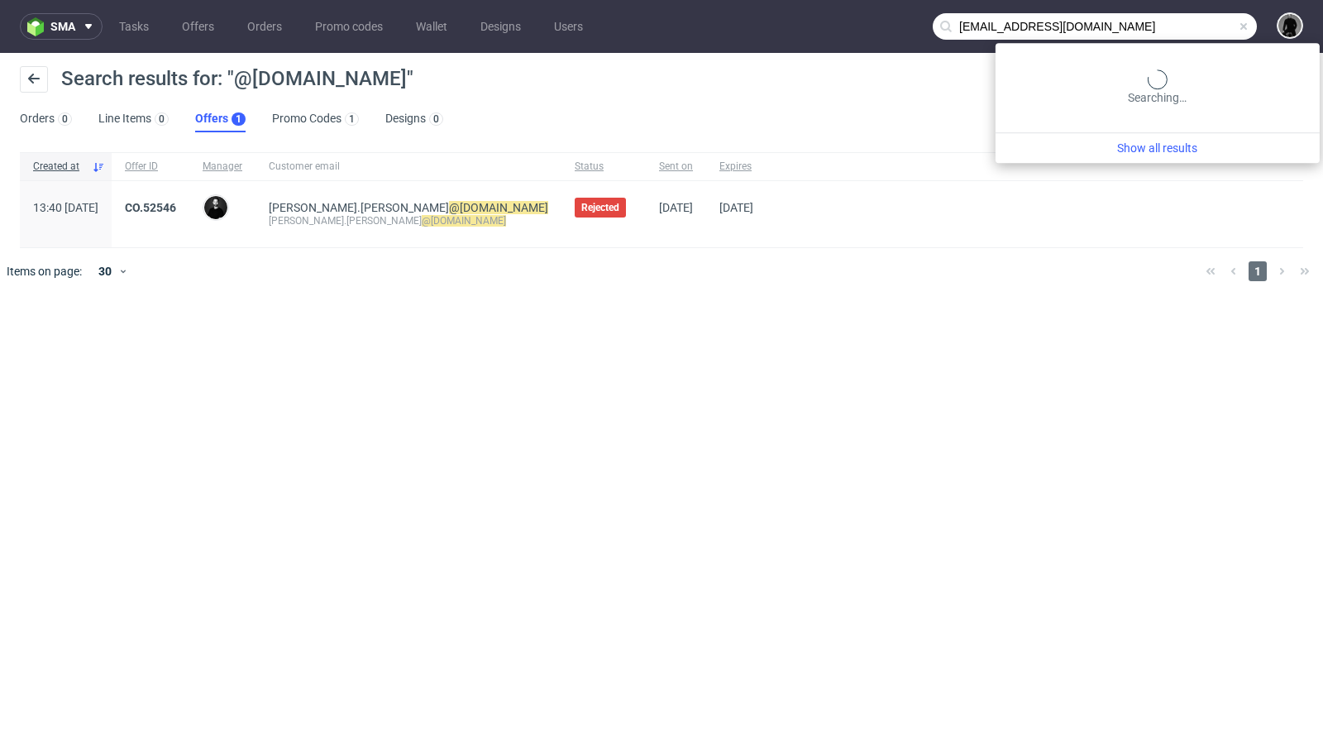
type input "freudeboxteam@gmail.com"
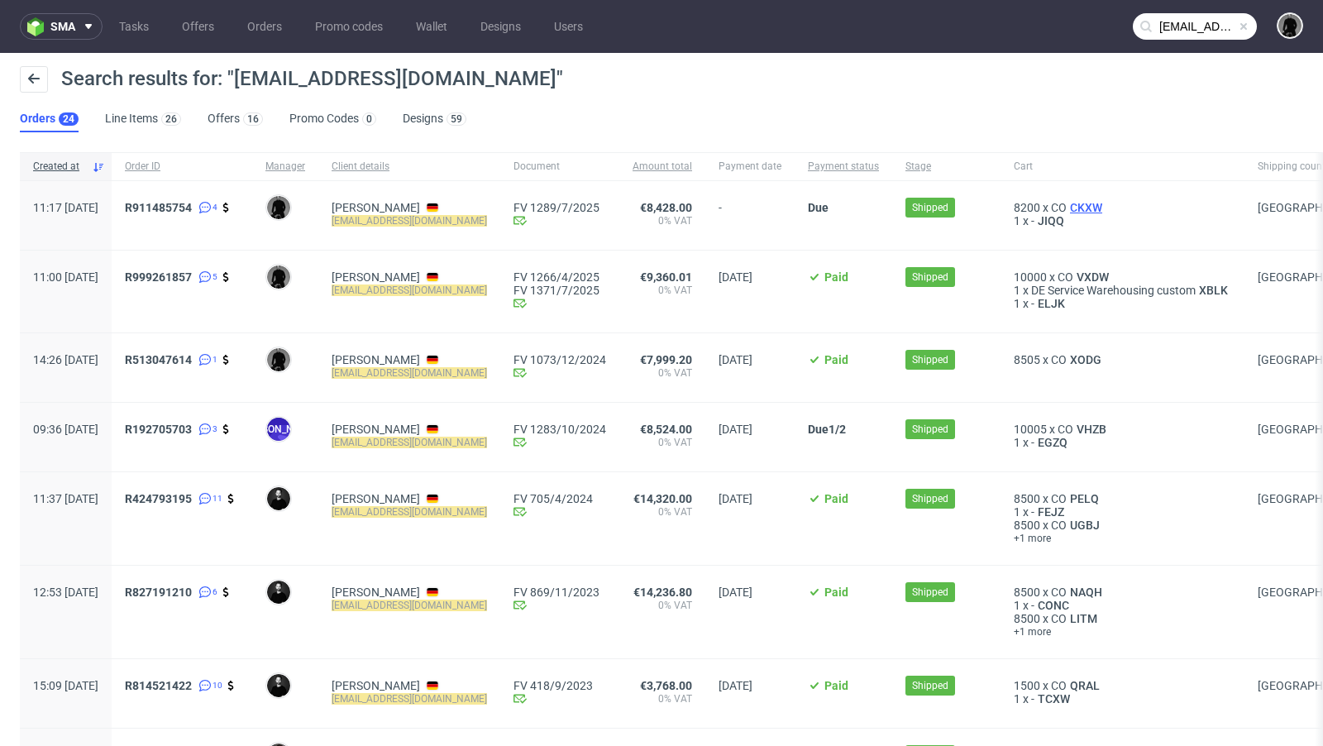
click at [1093, 204] on span "CKXW" at bounding box center [1086, 207] width 39 height 13
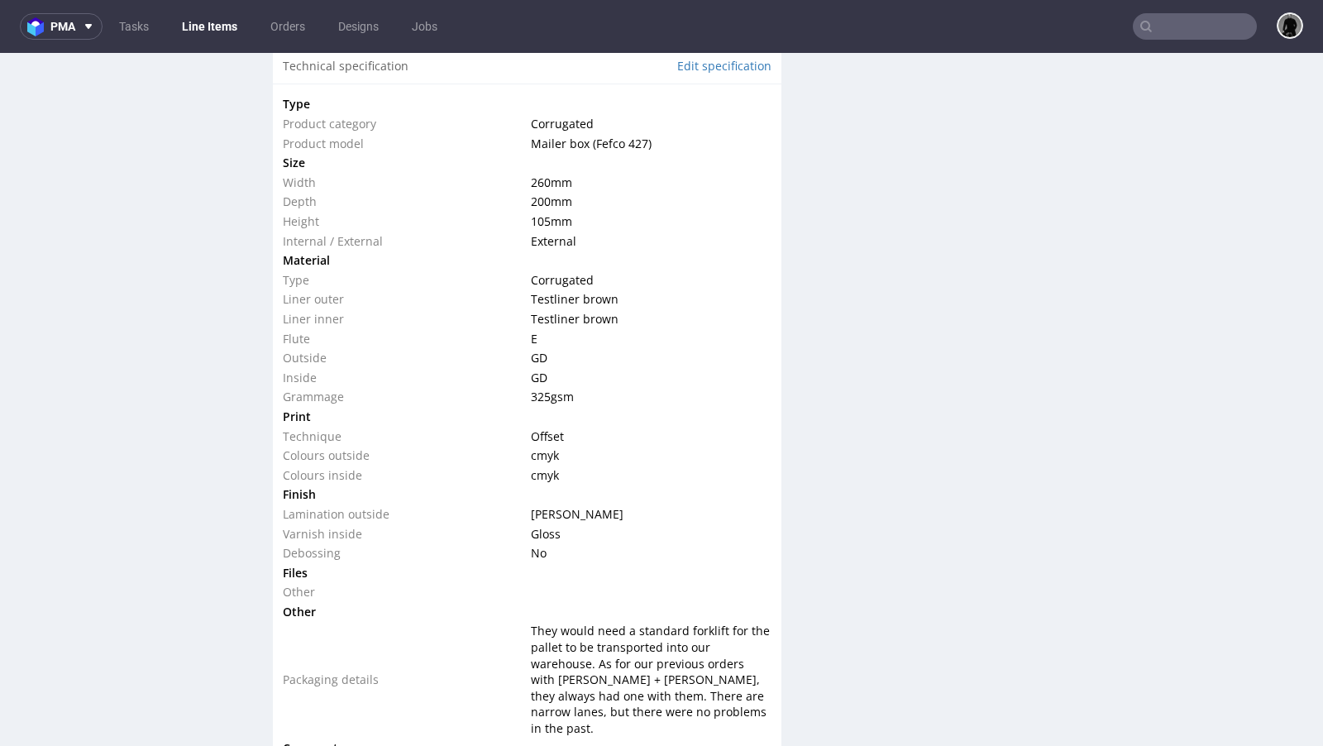
scroll to position [1600, 0]
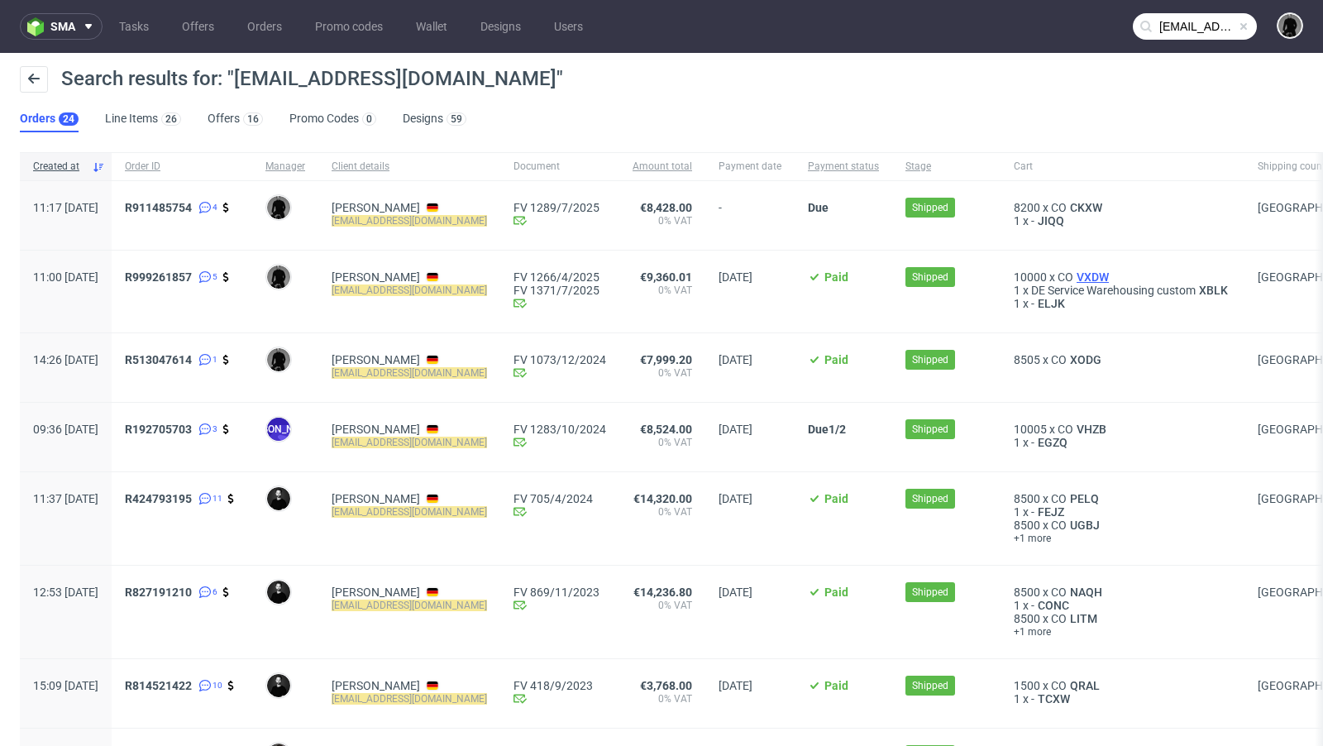
click at [1087, 278] on span "VXDW" at bounding box center [1093, 276] width 39 height 13
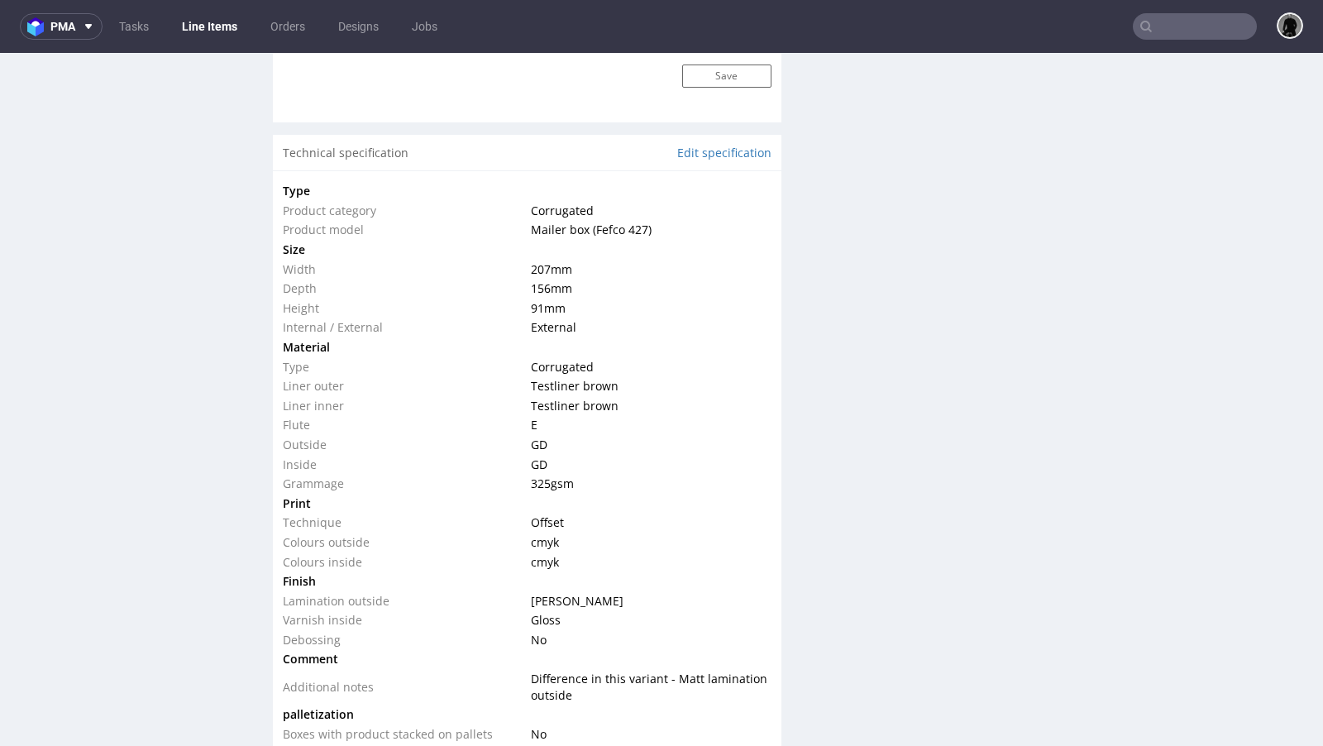
scroll to position [1589, 0]
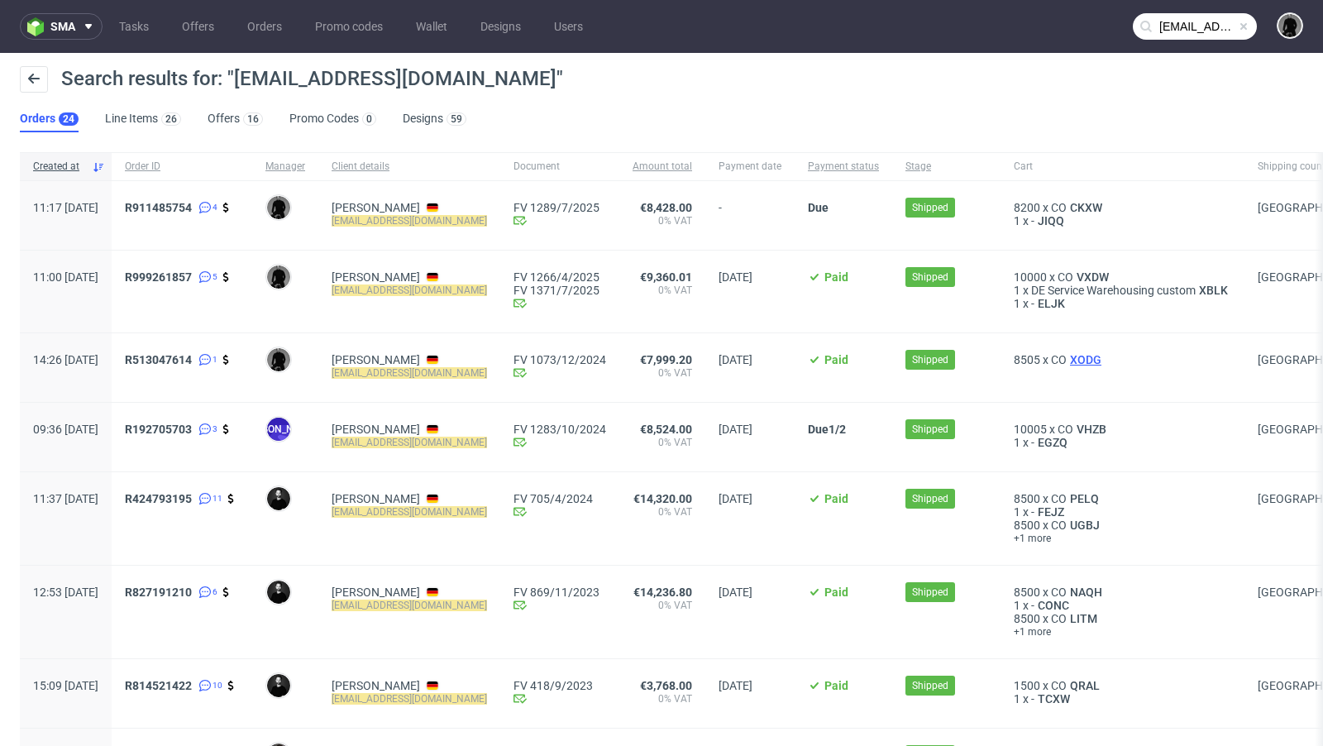
click at [1098, 356] on span "XODG" at bounding box center [1086, 359] width 38 height 13
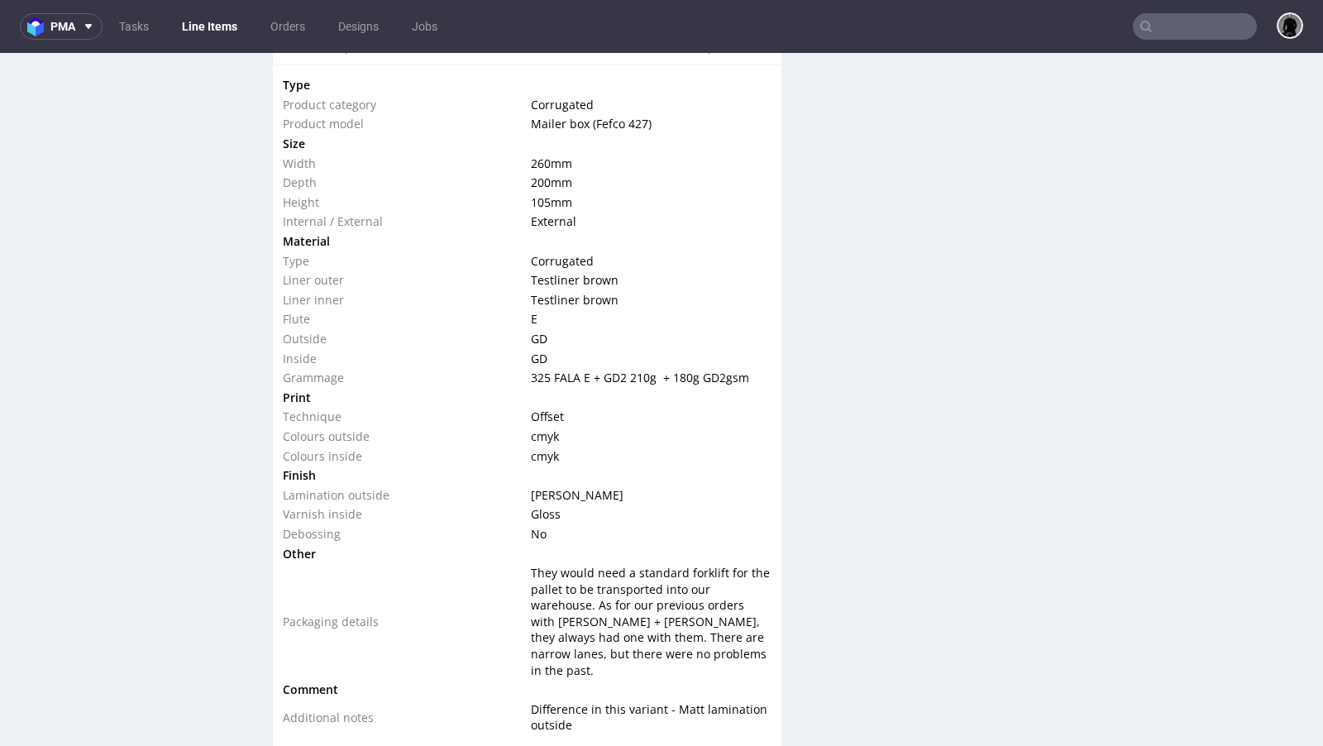
scroll to position [1588, 0]
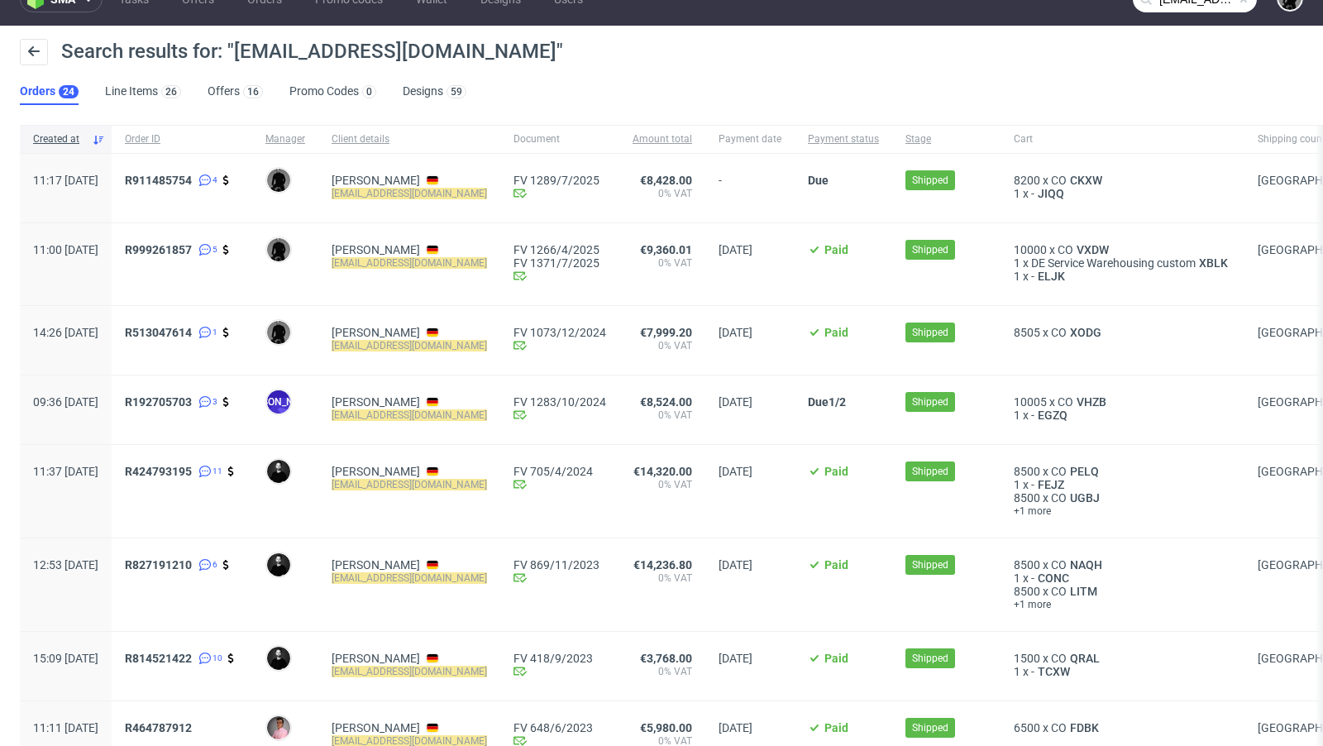
scroll to position [31, 0]
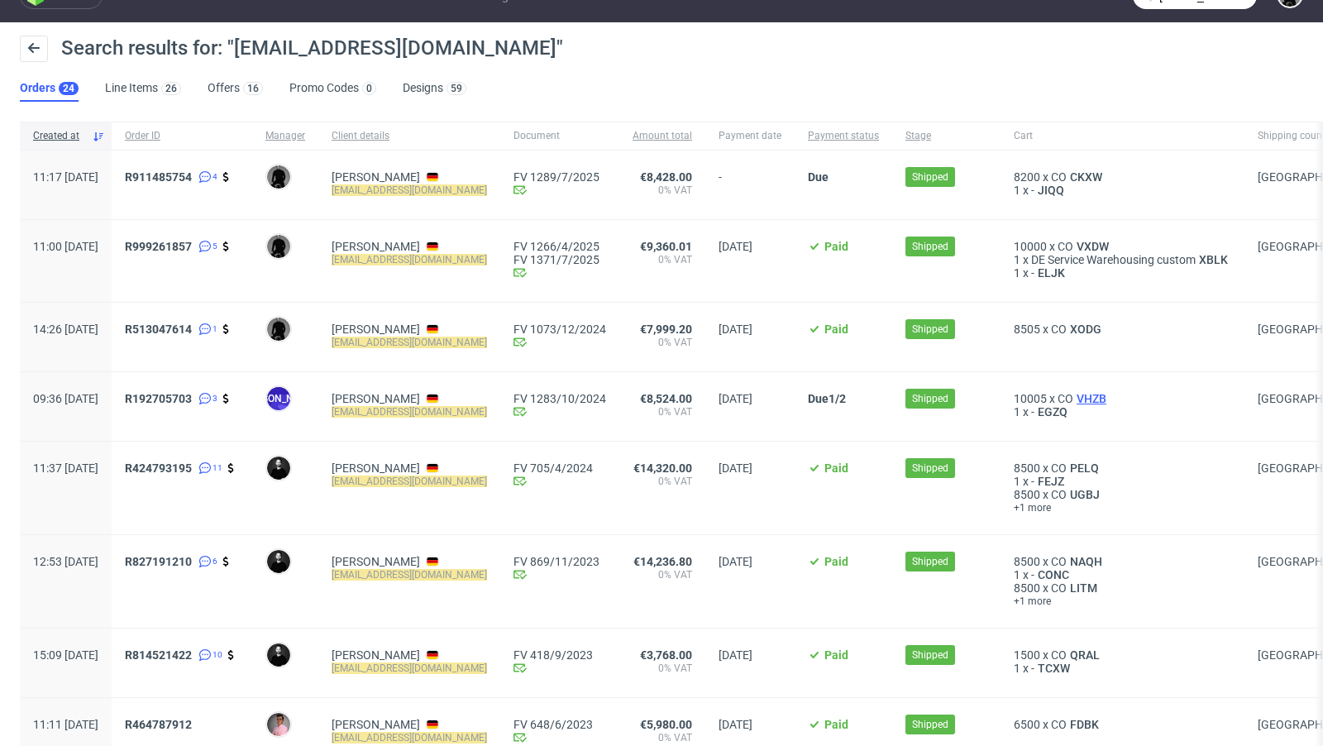
click at [1100, 397] on span "VHZB" at bounding box center [1092, 398] width 36 height 13
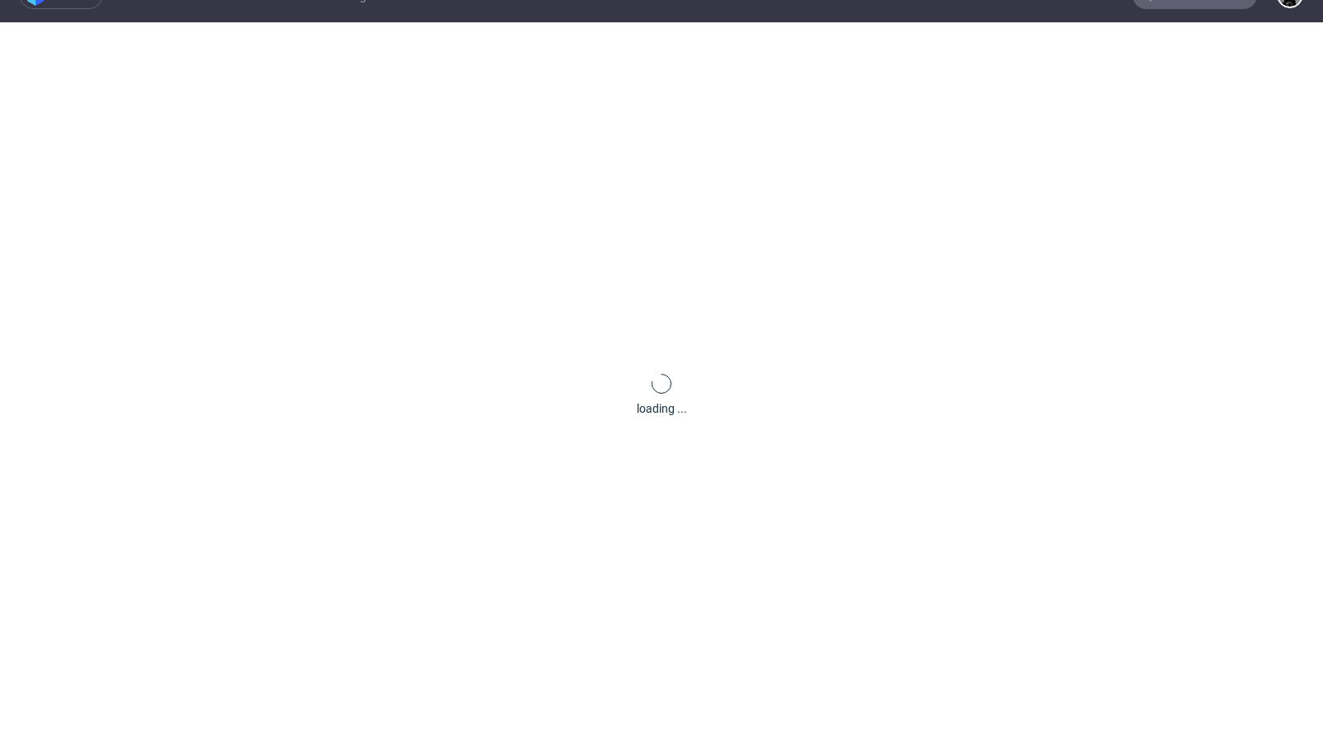
scroll to position [4, 0]
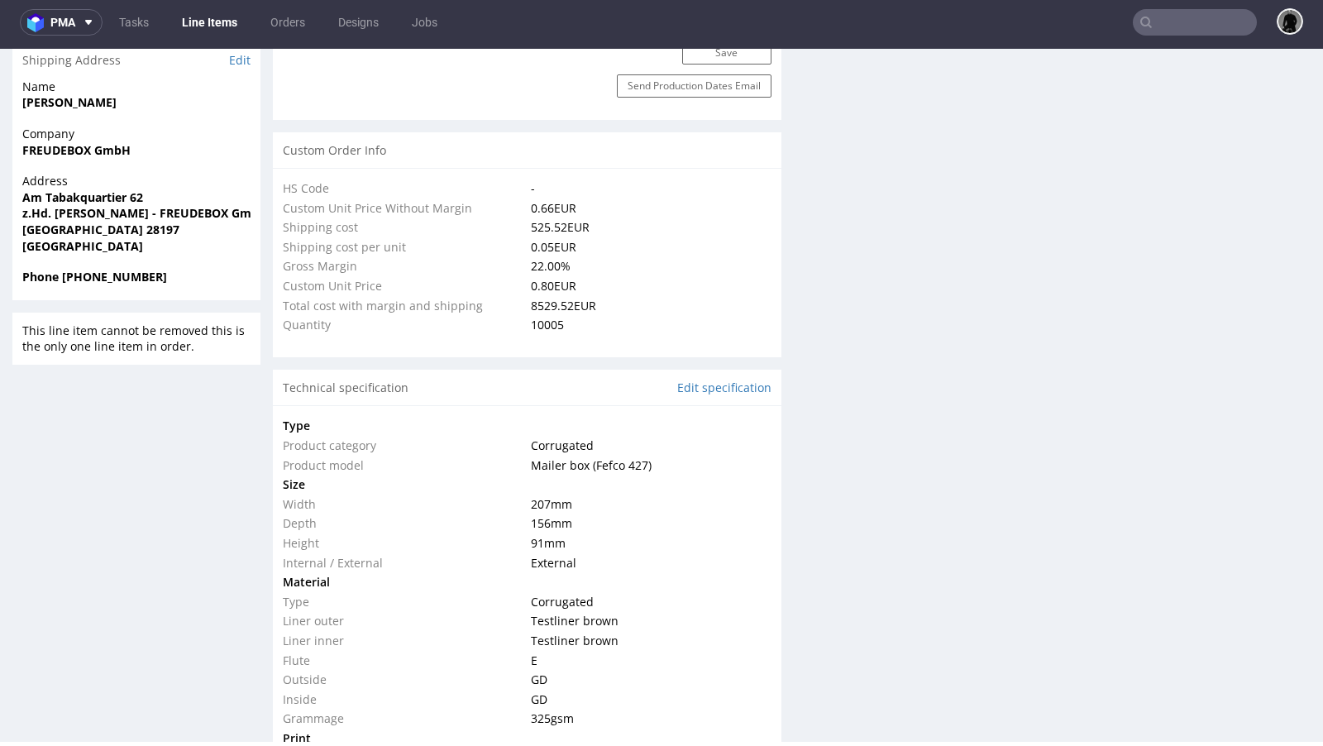
select select "in_progress"
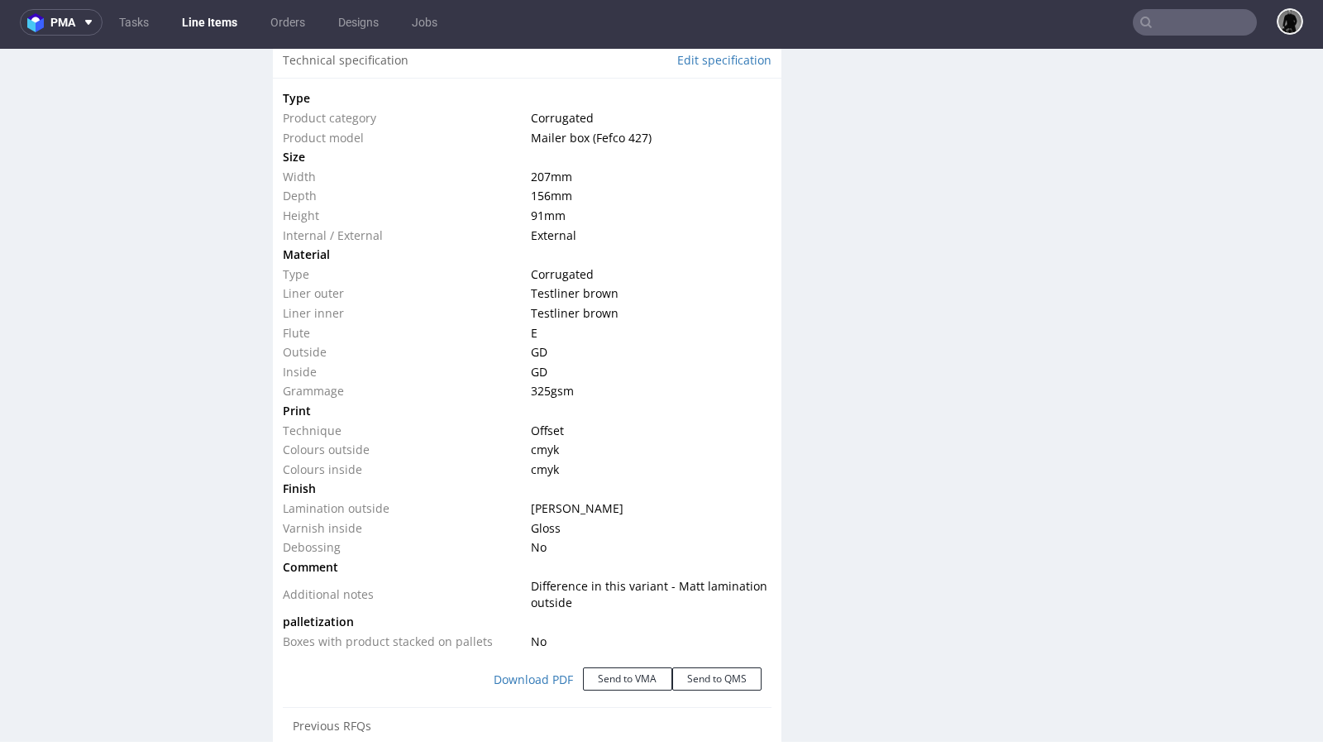
scroll to position [1605, 0]
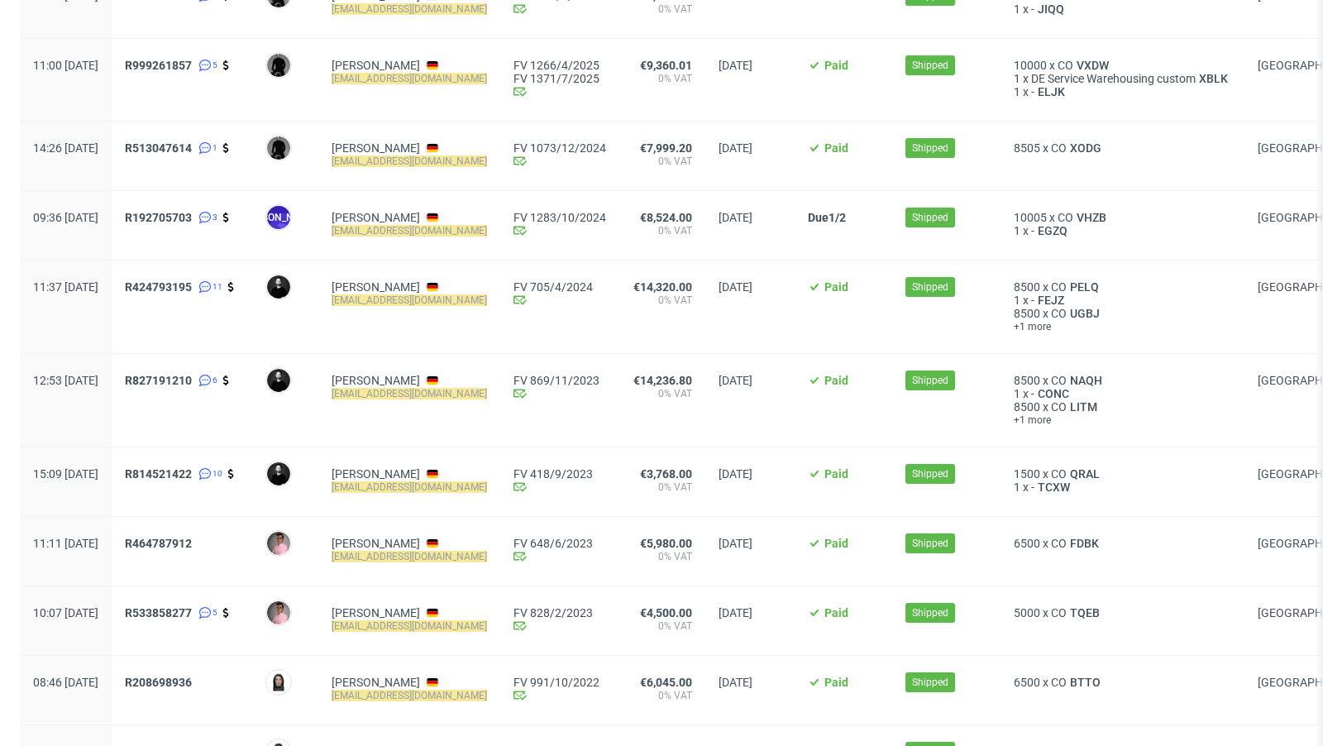
scroll to position [213, 0]
click at [1102, 377] on span "NAQH" at bounding box center [1086, 379] width 39 height 13
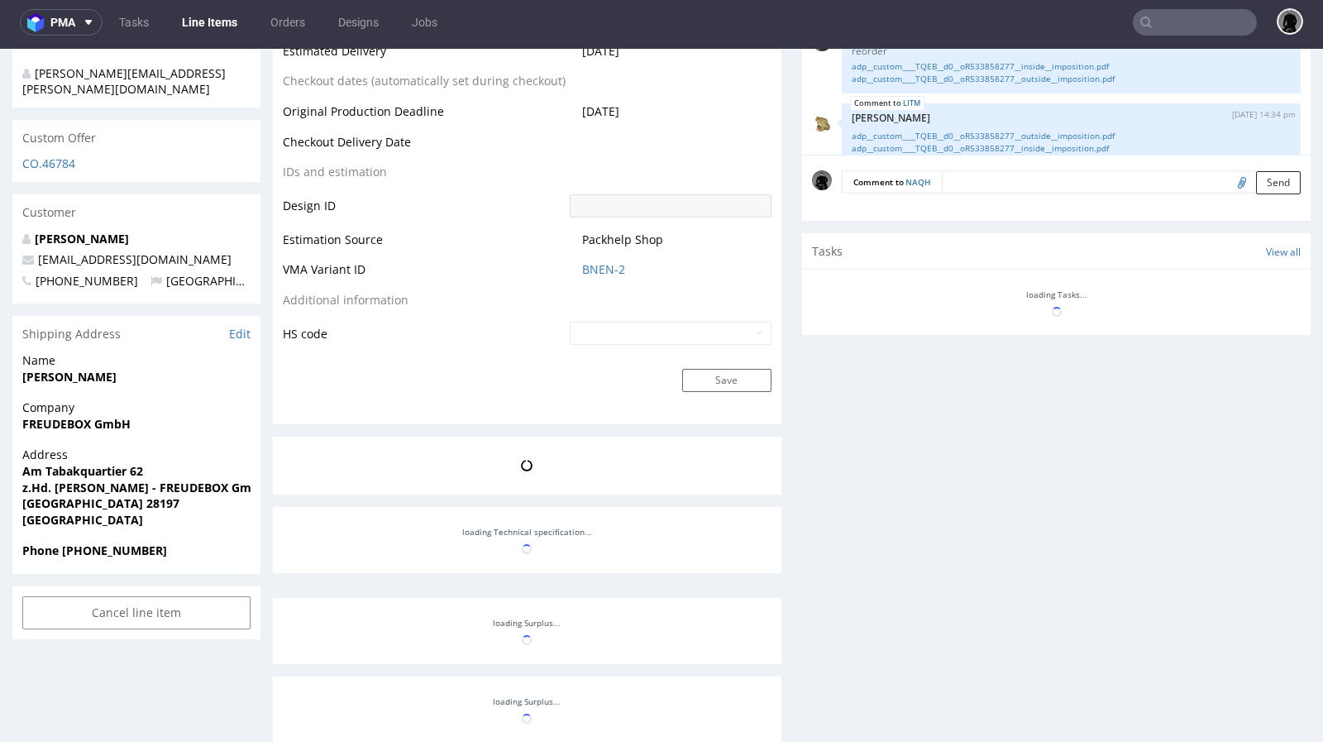
scroll to position [75, 0]
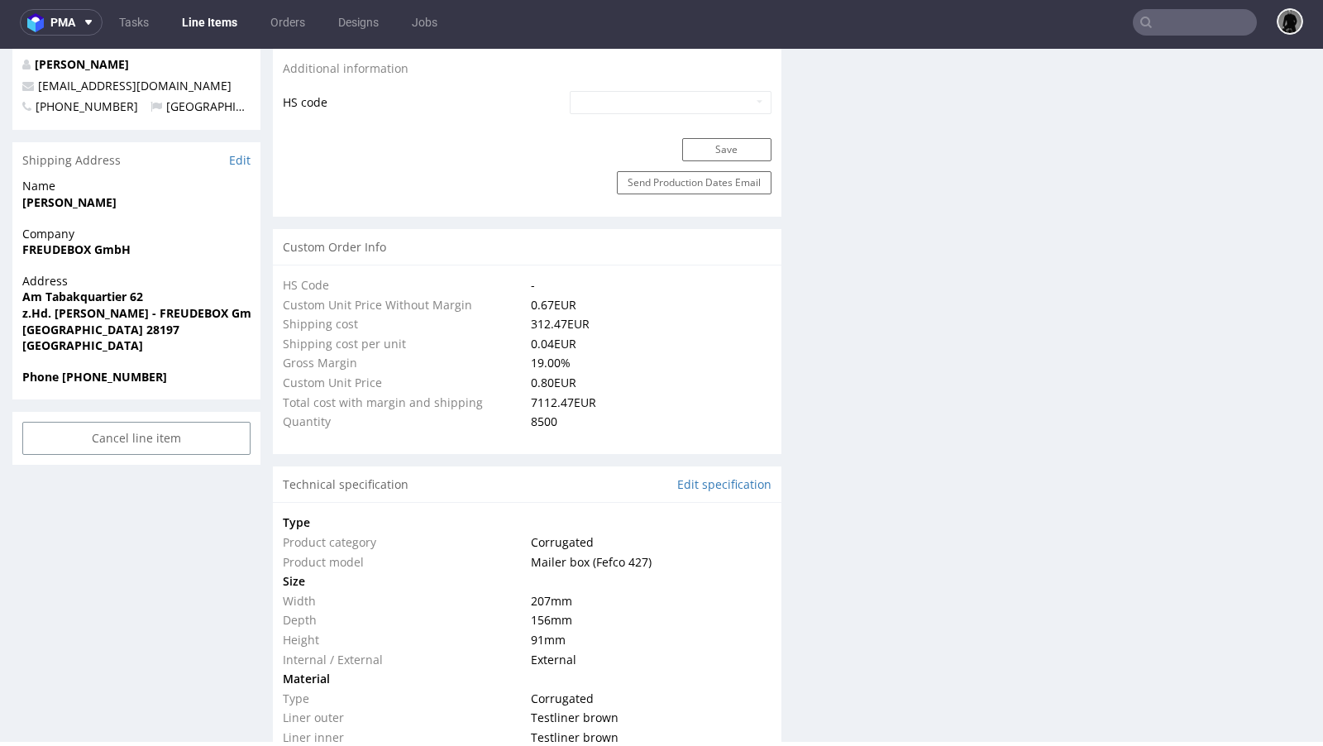
select select "in_progress"
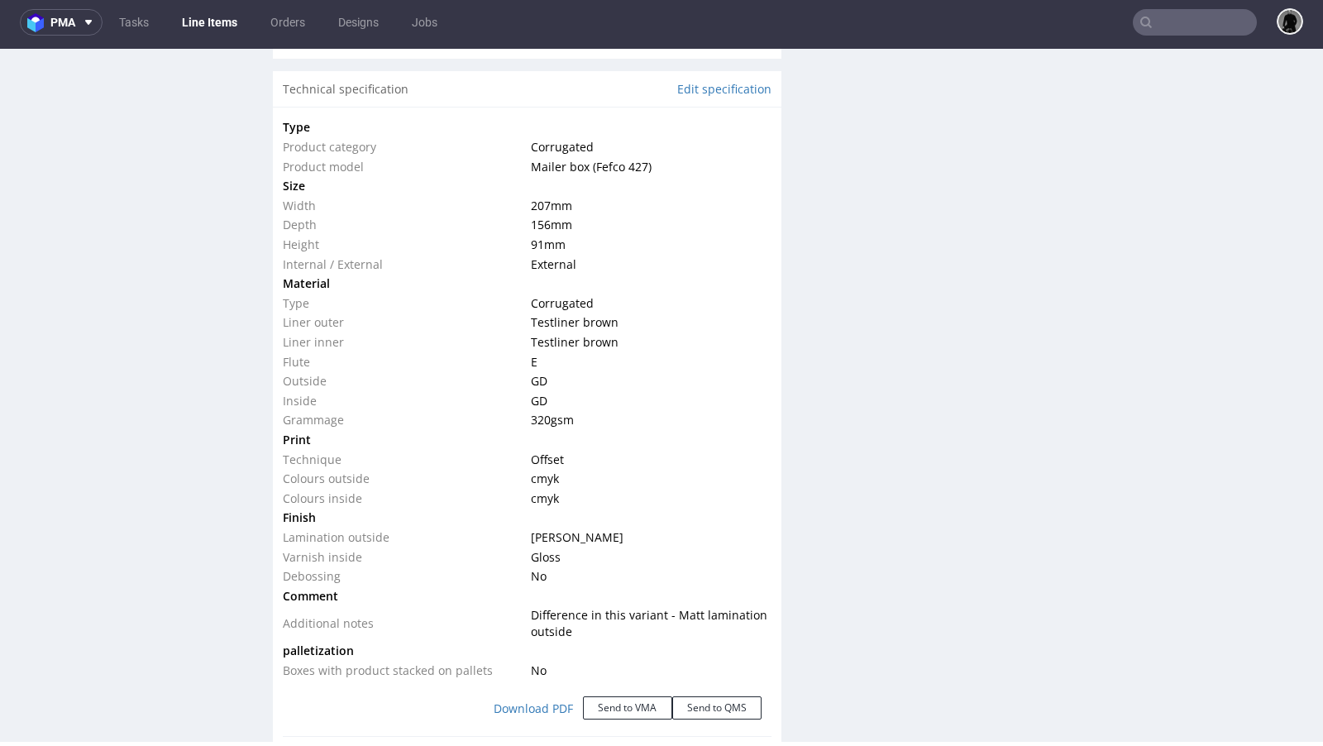
scroll to position [1588, 0]
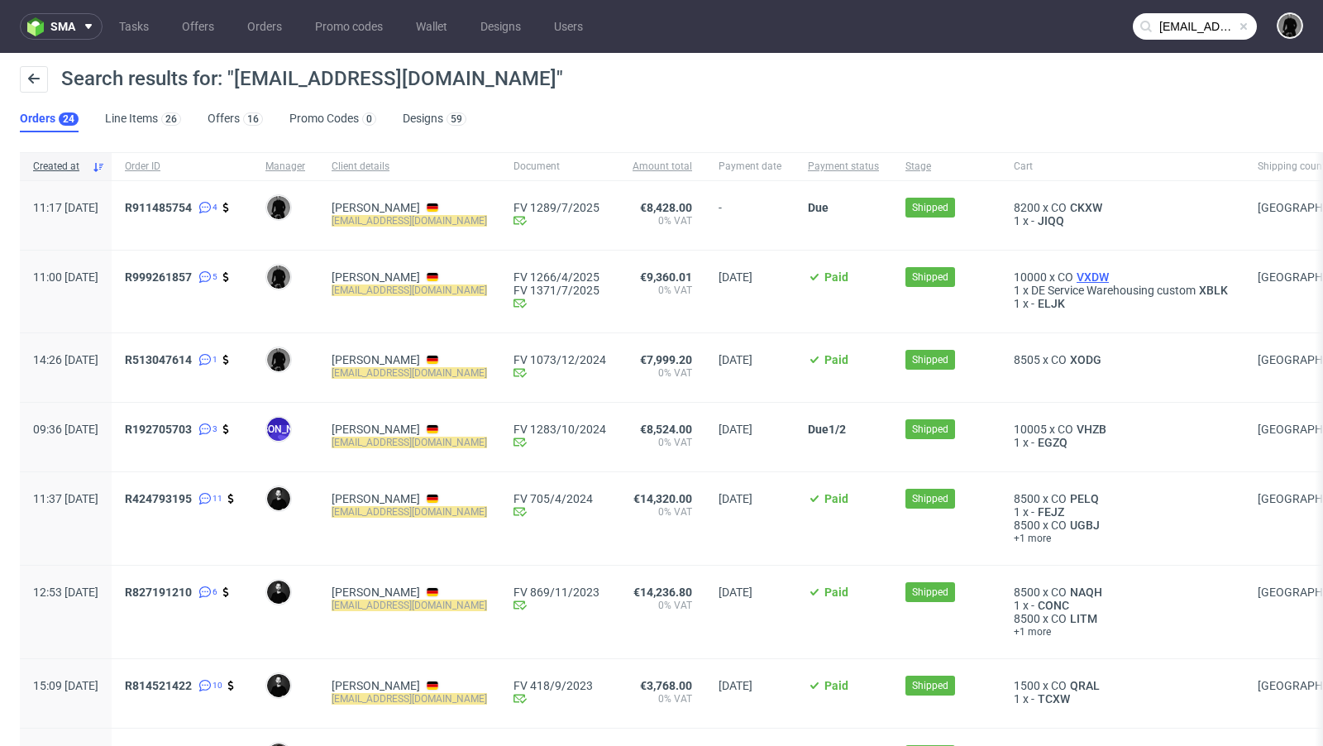
click at [1100, 275] on span "VXDW" at bounding box center [1093, 276] width 39 height 13
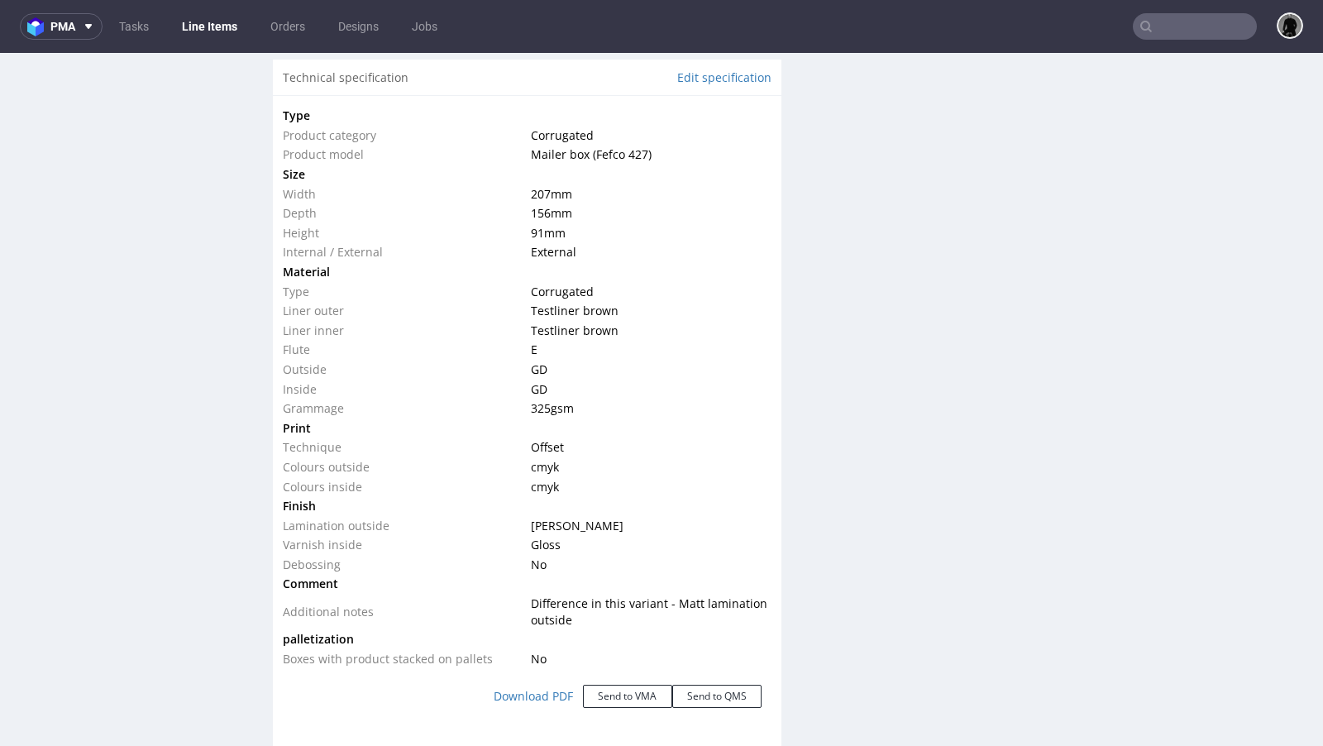
scroll to position [1661, 0]
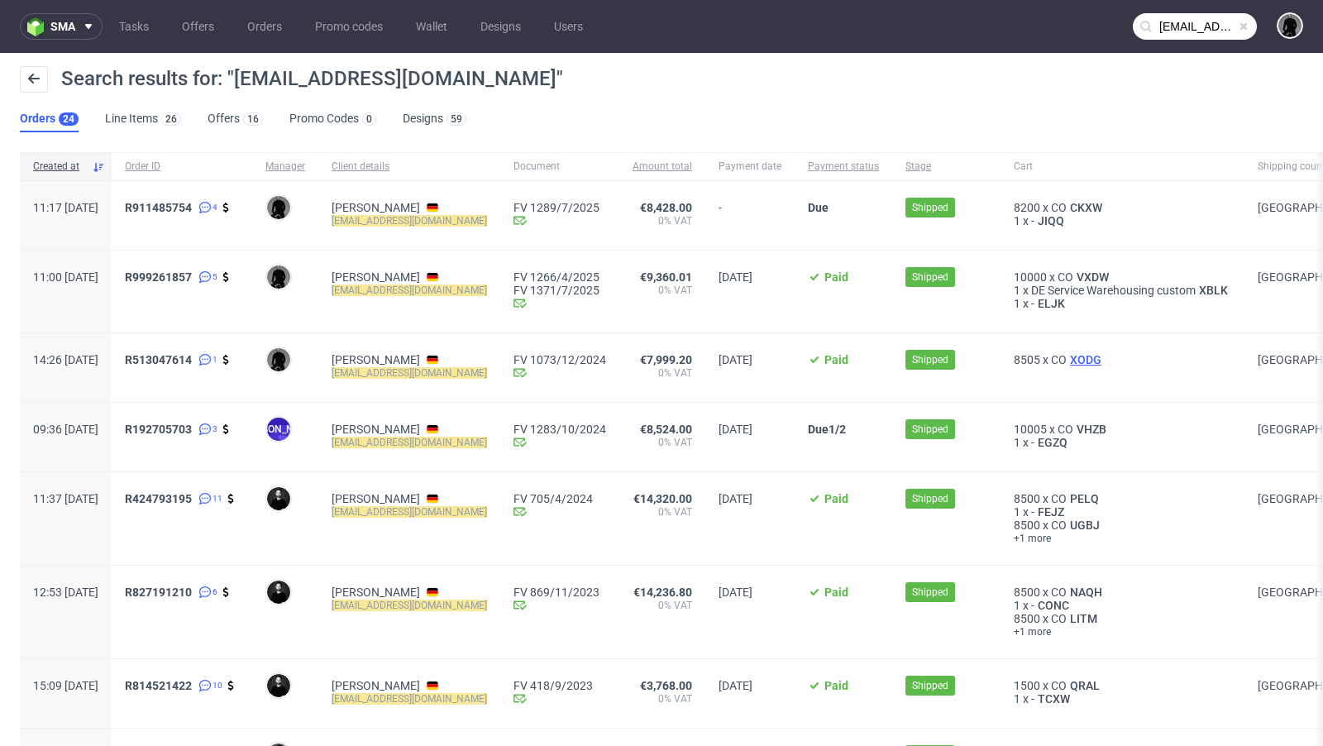
click at [1093, 365] on span "XODG" at bounding box center [1086, 359] width 38 height 13
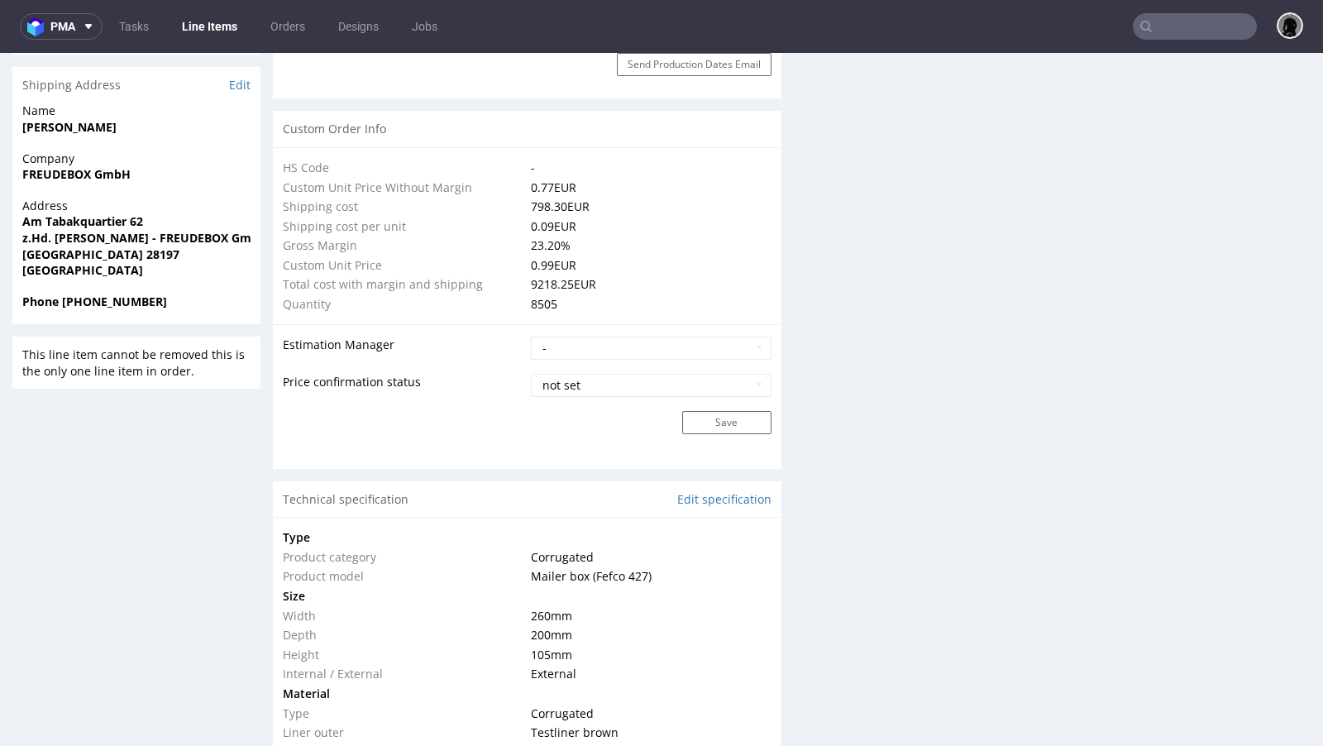
type input "8505"
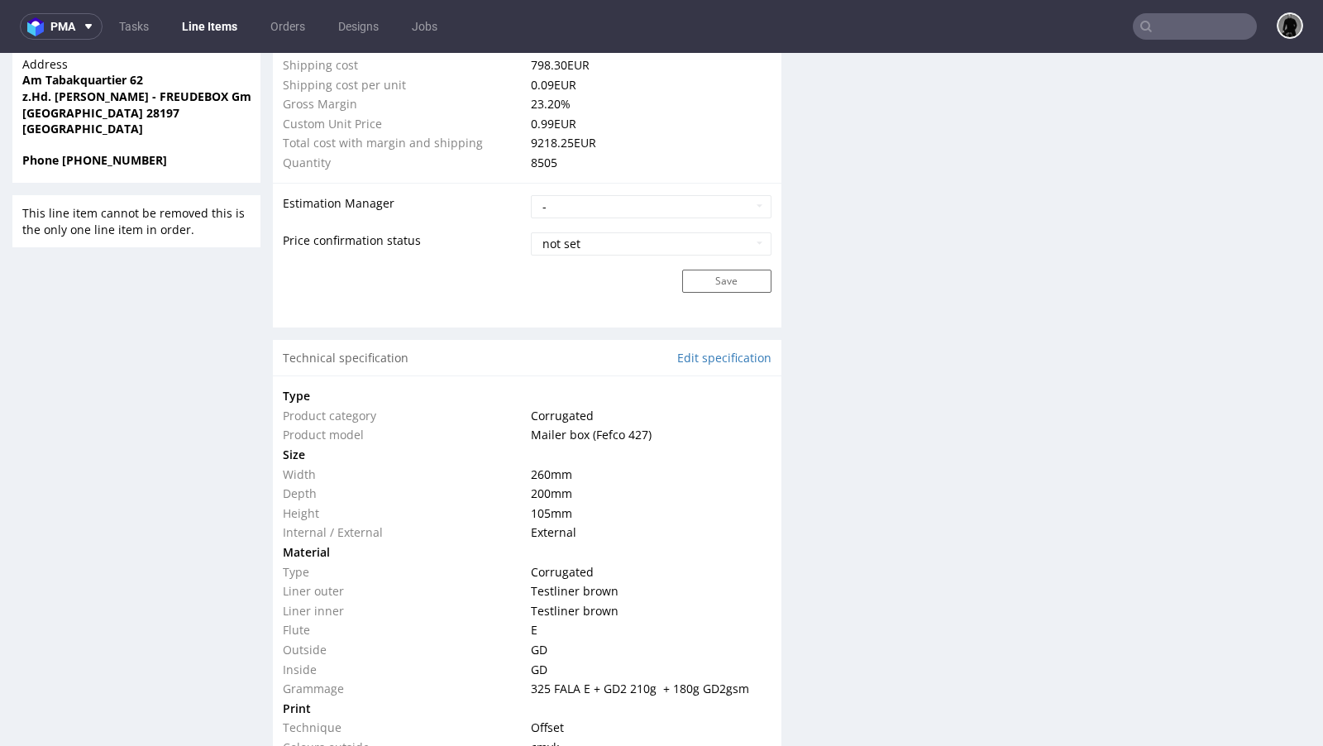
scroll to position [1287, 0]
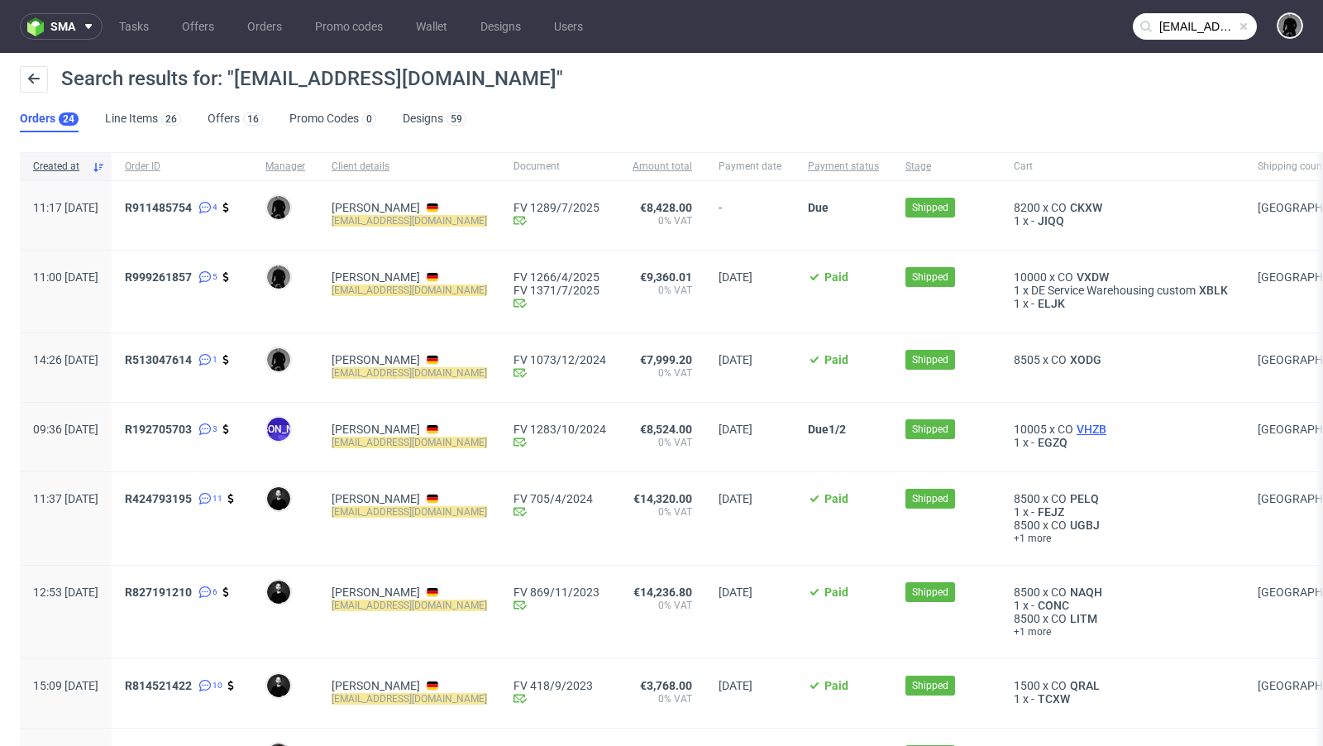
click at [1101, 432] on span "VHZB" at bounding box center [1092, 429] width 36 height 13
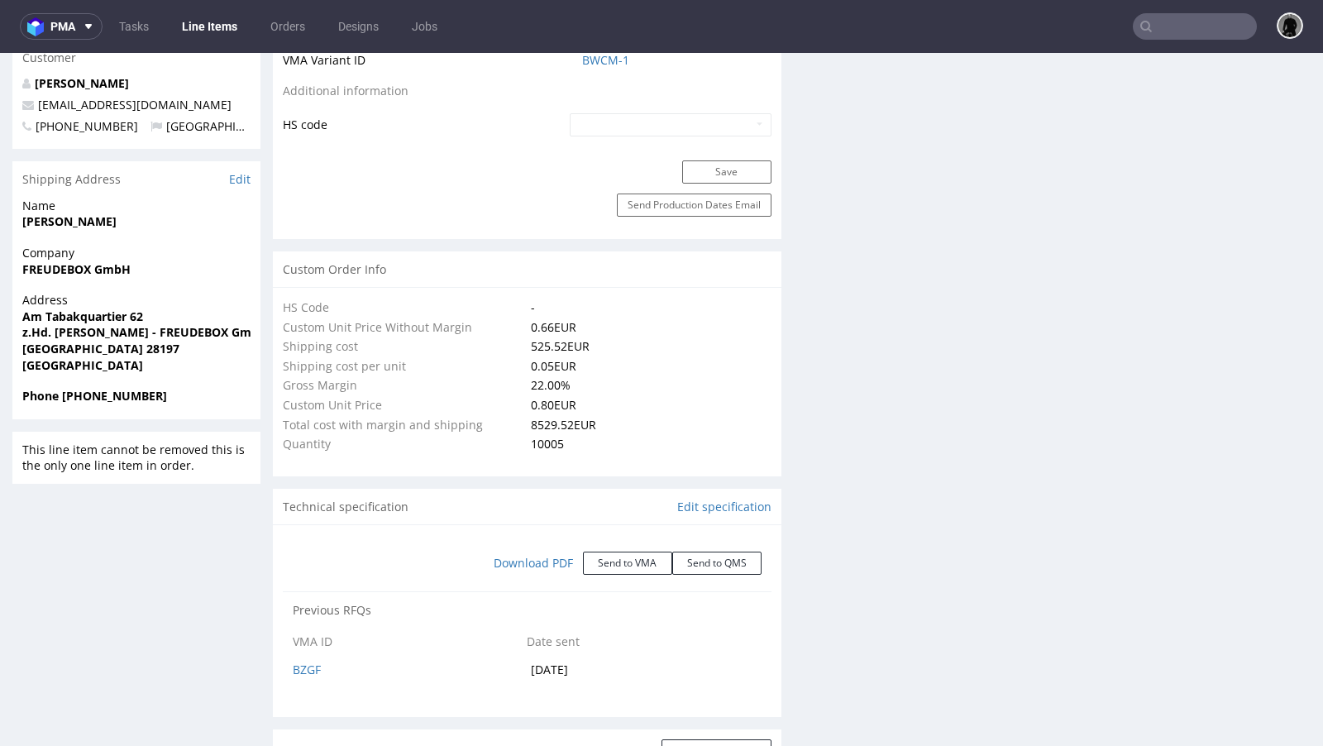
select select "in_progress"
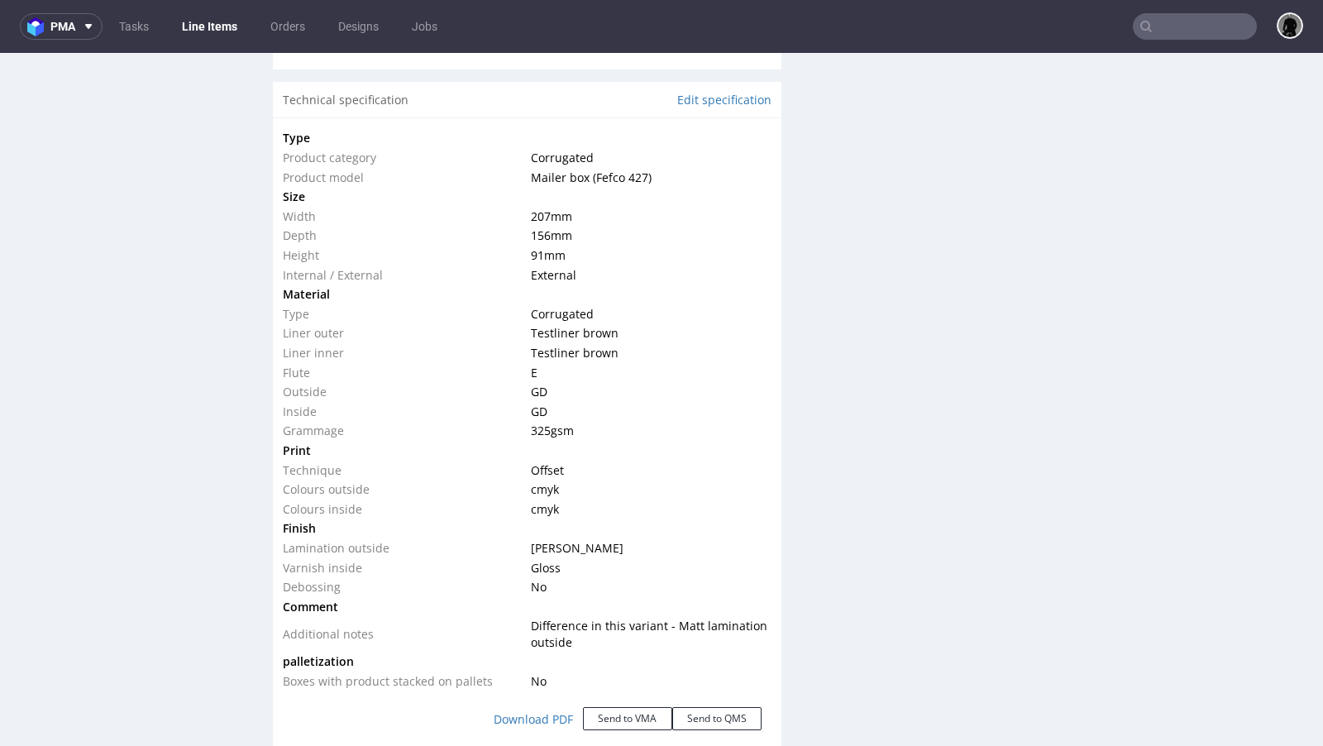
scroll to position [1570, 0]
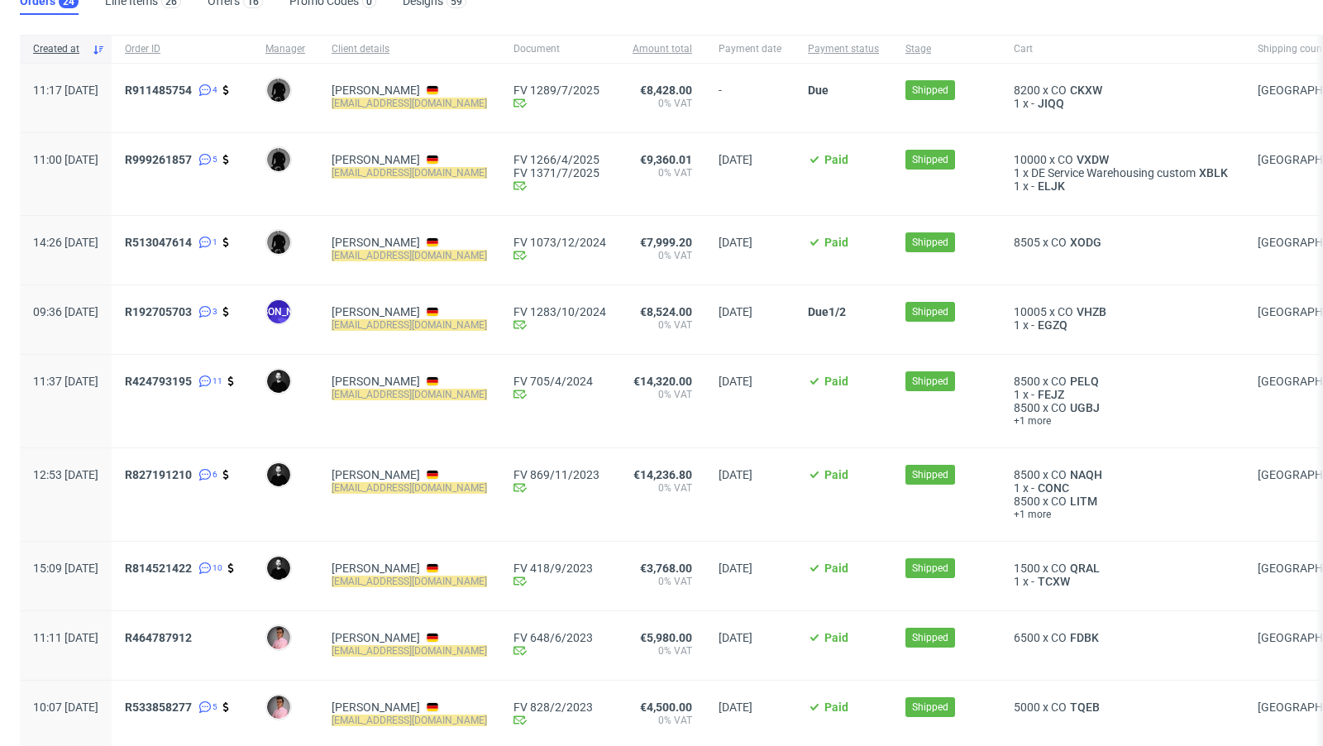
scroll to position [184, 0]
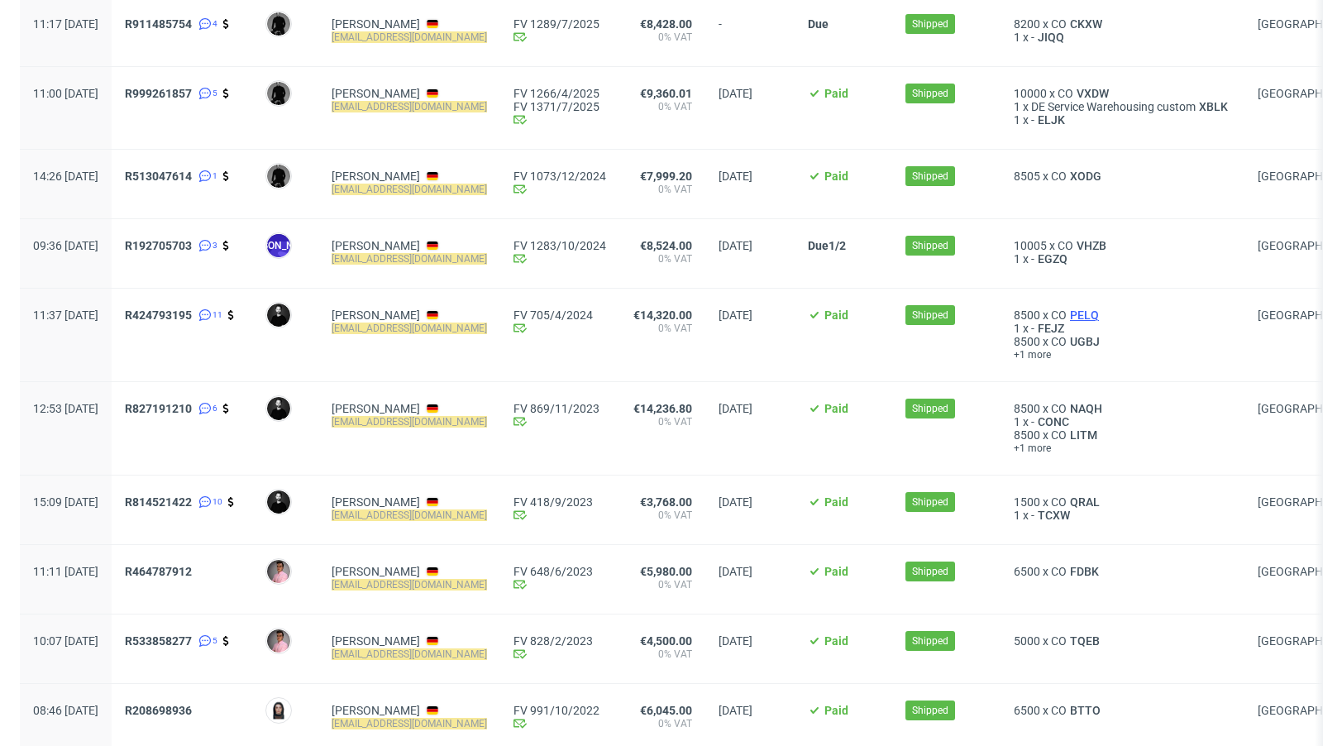
click at [1092, 309] on span "PELQ" at bounding box center [1085, 315] width 36 height 13
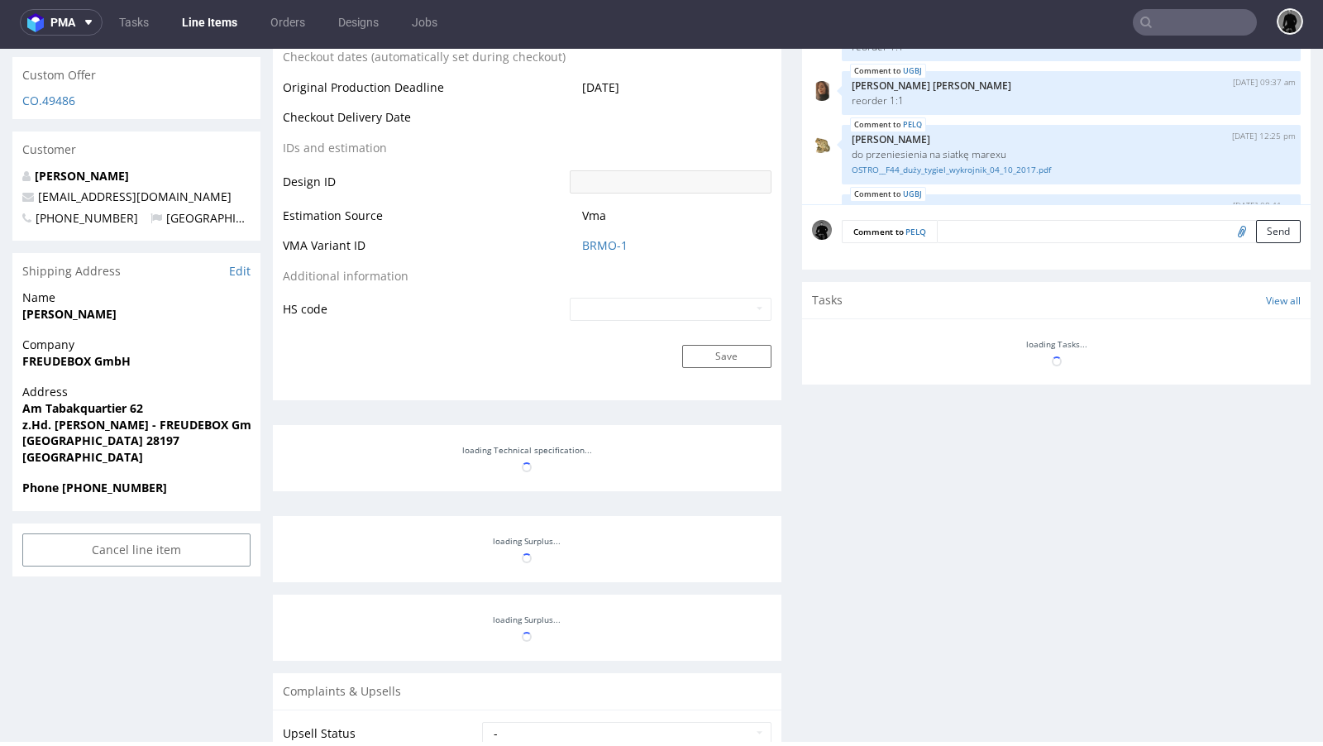
scroll to position [350, 0]
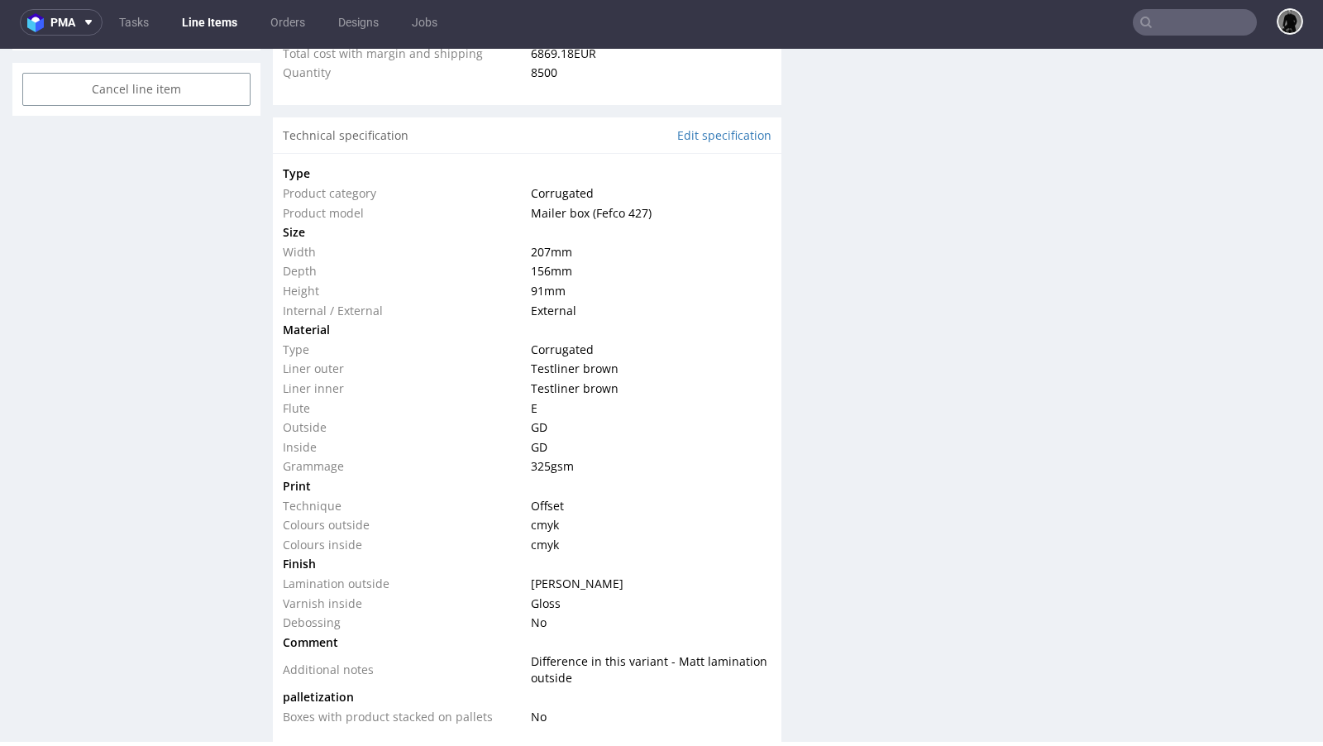
select select "in_progress"
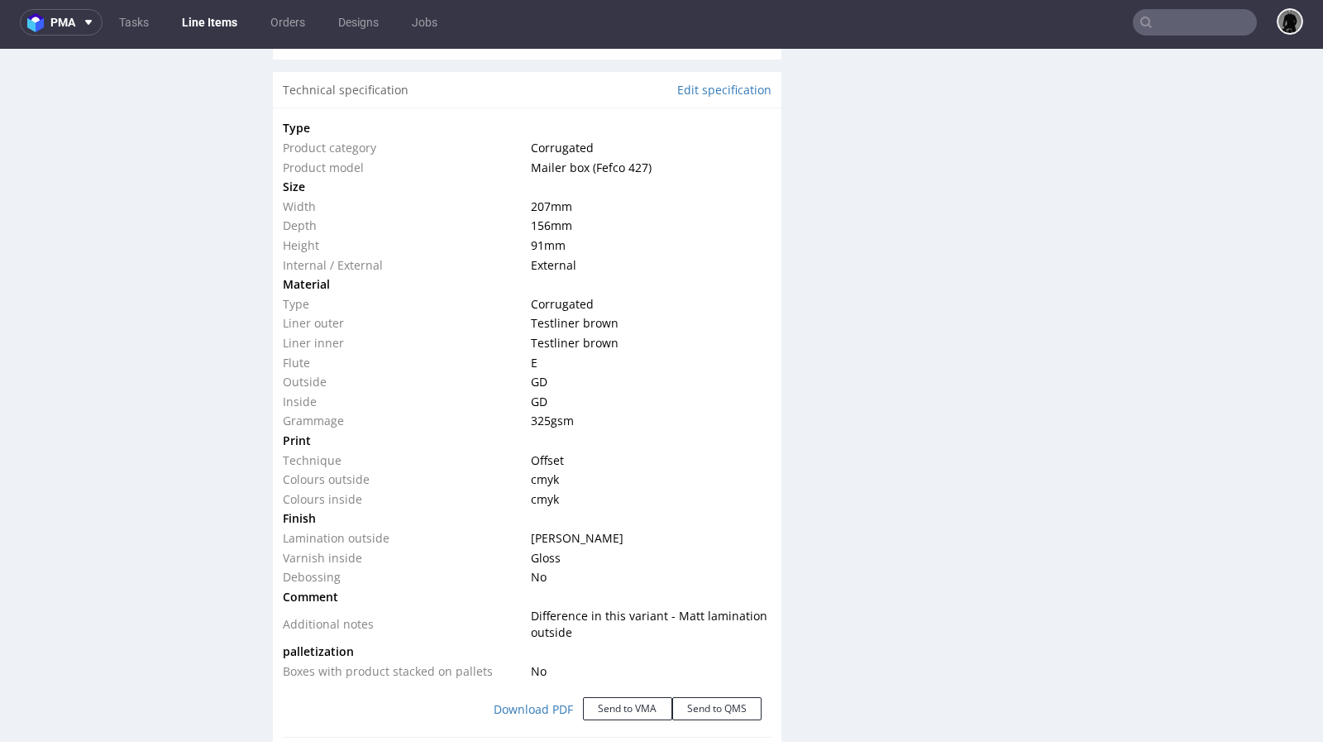
scroll to position [1586, 0]
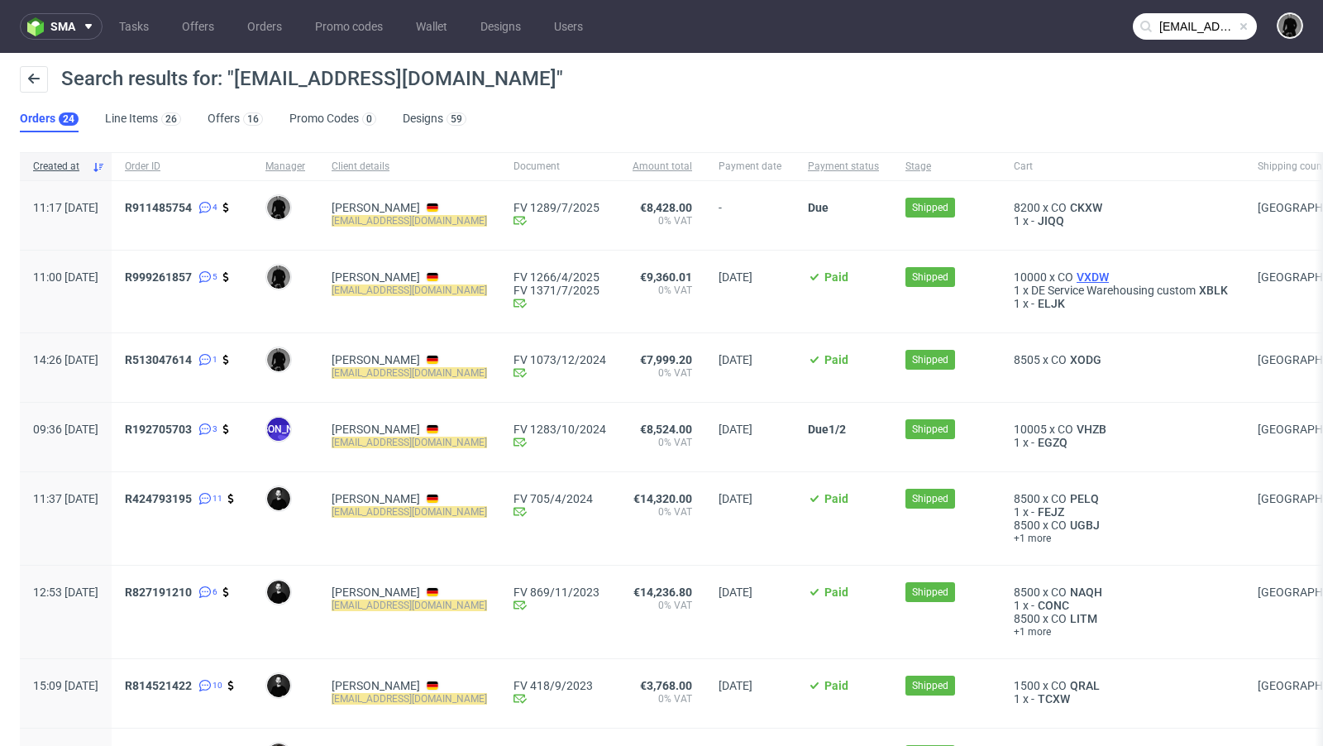
click at [1100, 276] on span "VXDW" at bounding box center [1093, 276] width 39 height 13
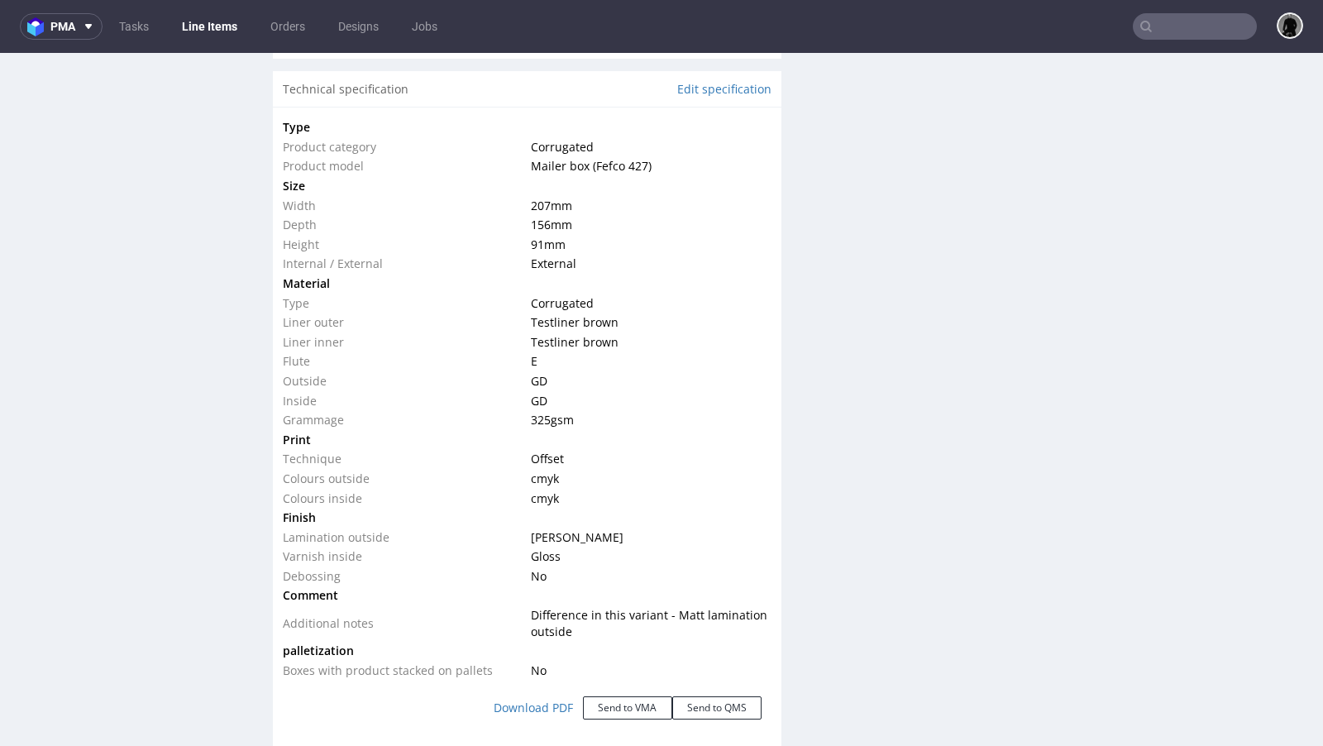
scroll to position [1650, 0]
click at [605, 607] on button "Send to VMA" at bounding box center [627, 706] width 89 height 23
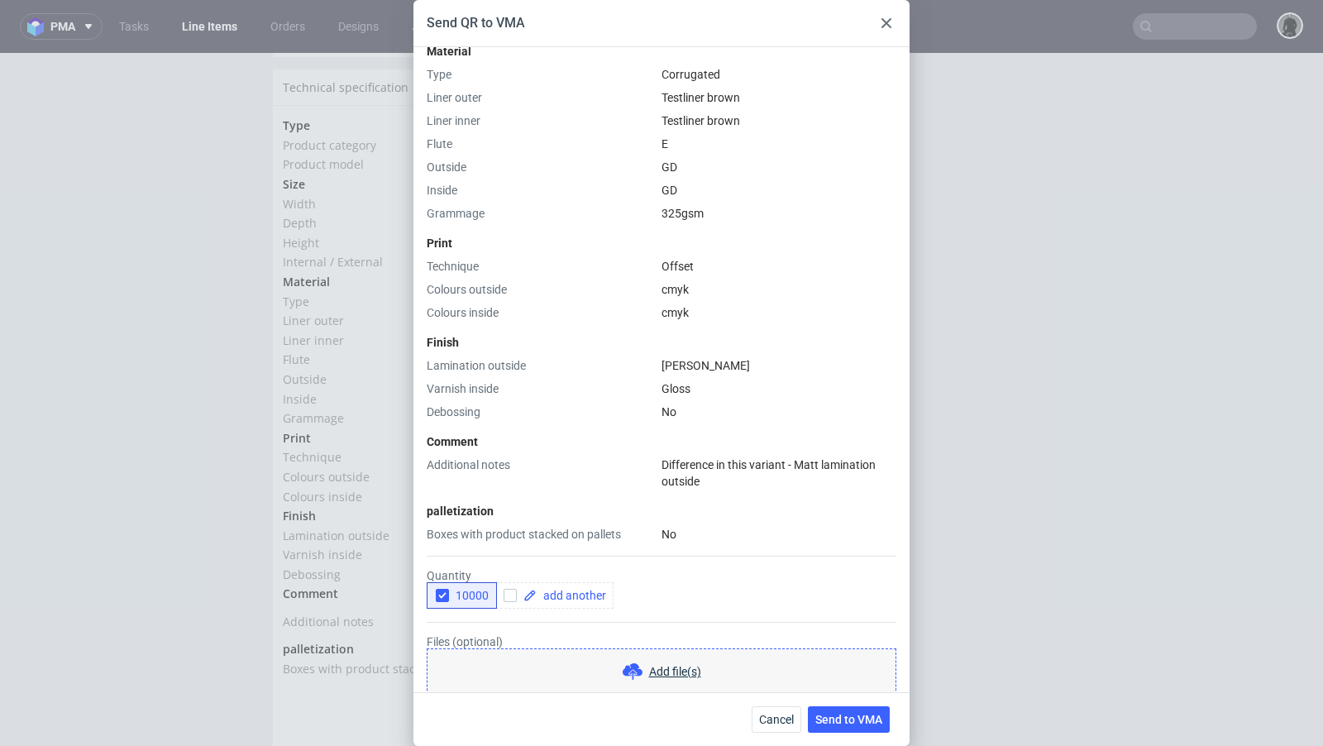
scroll to position [531, 0]
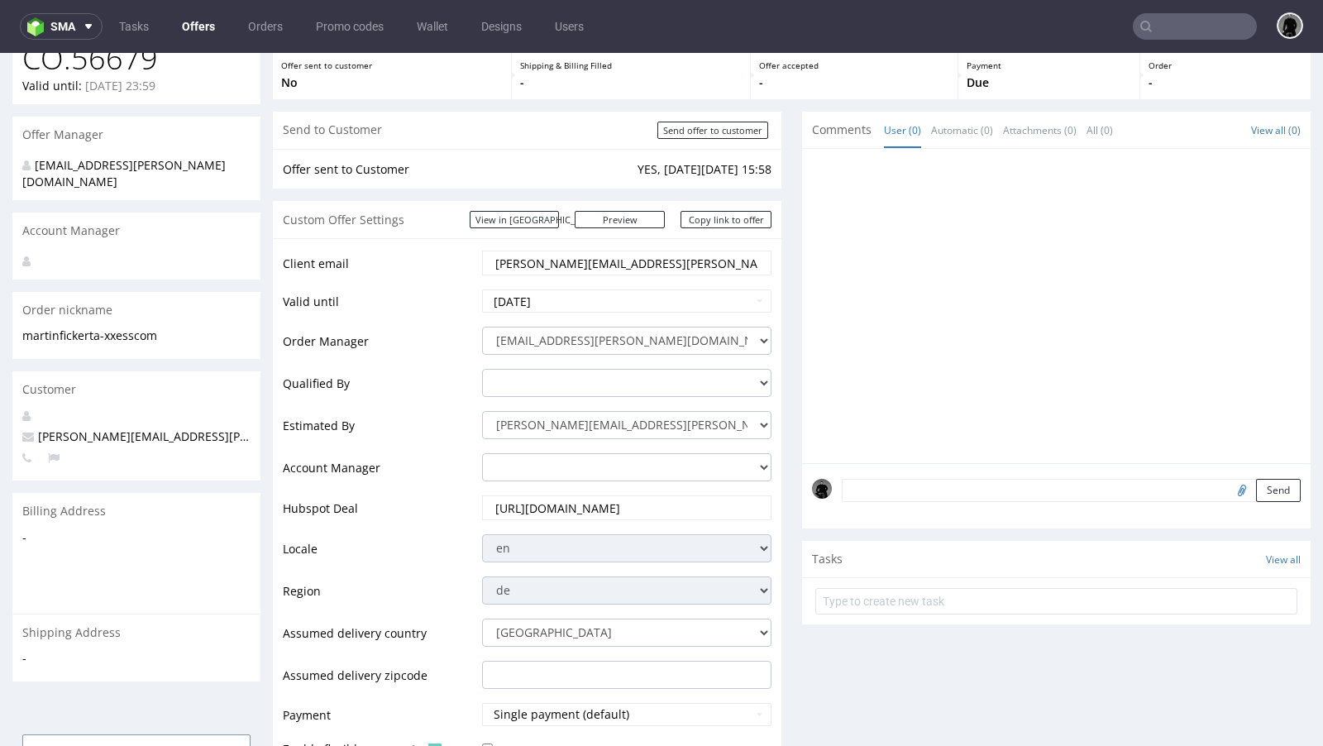
scroll to position [141, 0]
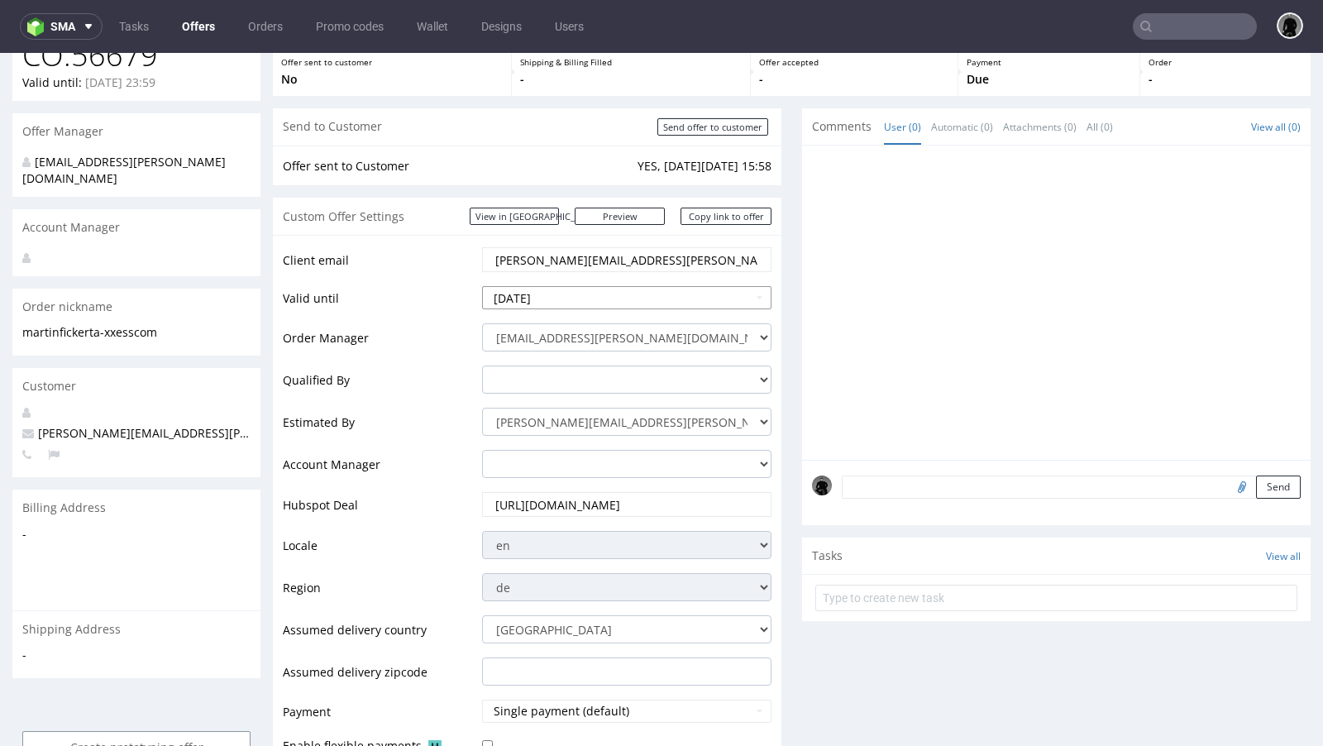
click at [558, 294] on input "[DATE]" at bounding box center [626, 297] width 289 height 23
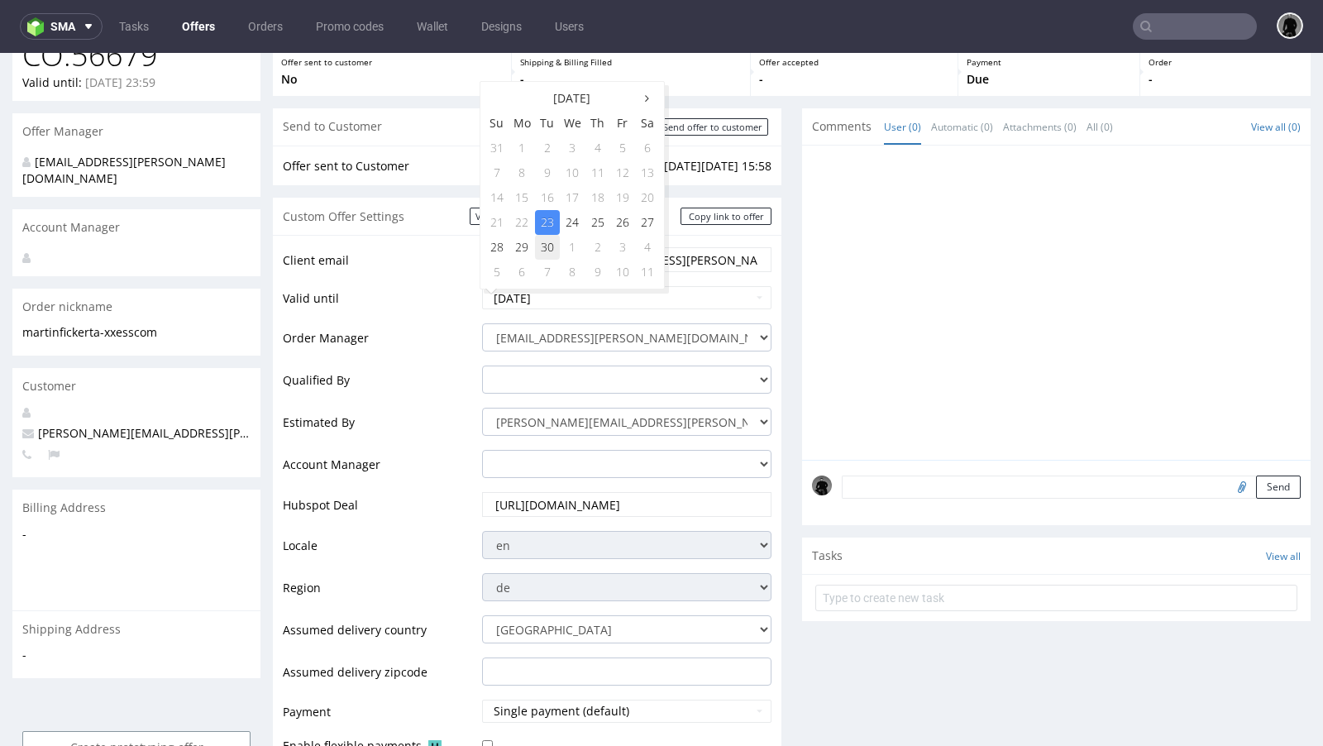
click at [551, 251] on td "30" at bounding box center [547, 247] width 25 height 25
type input "[DATE]"
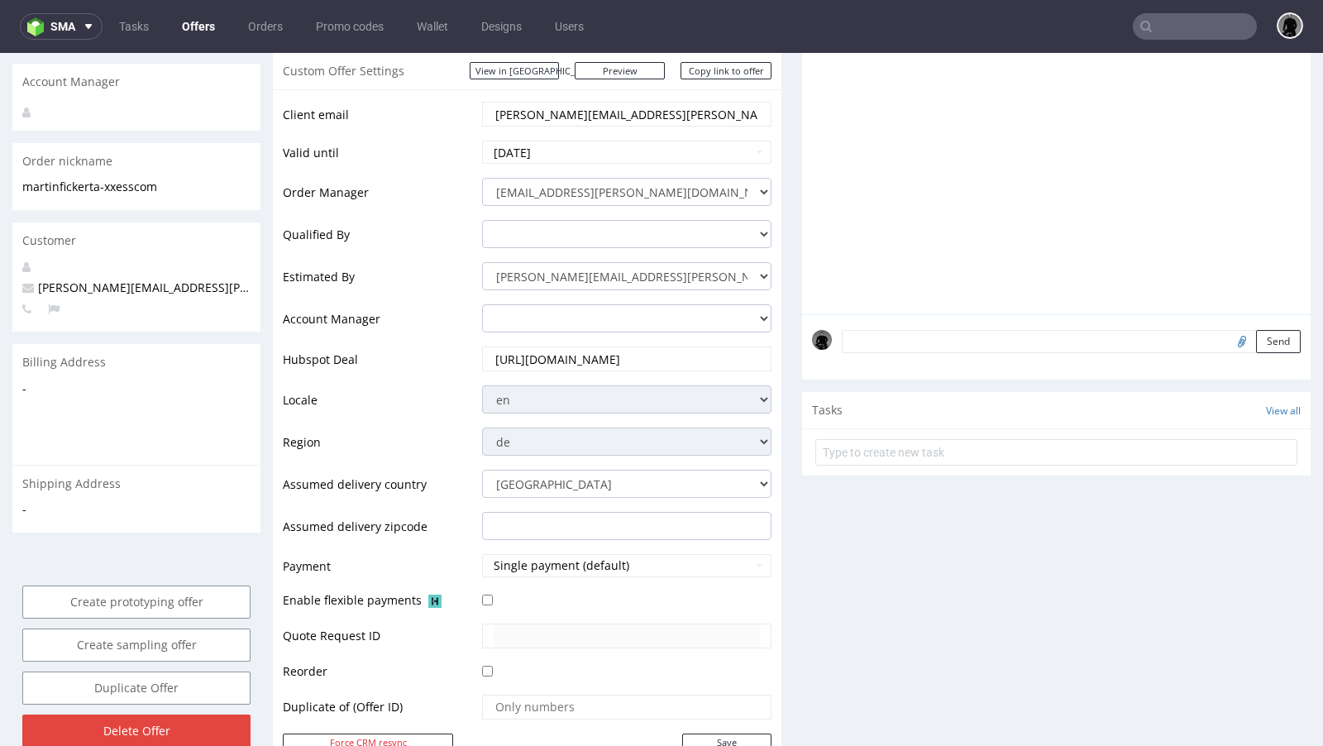
scroll to position [500, 0]
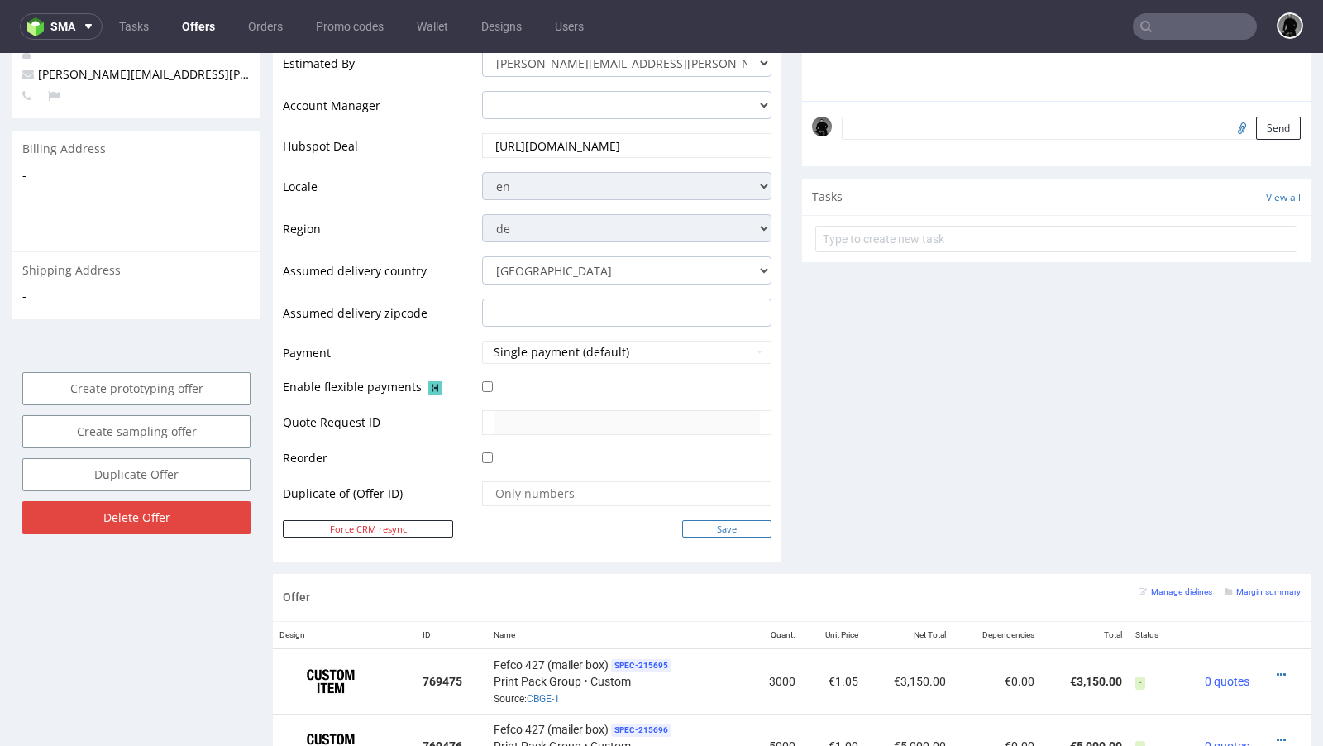
click at [696, 526] on input "Save" at bounding box center [726, 528] width 89 height 17
type input "In progress..."
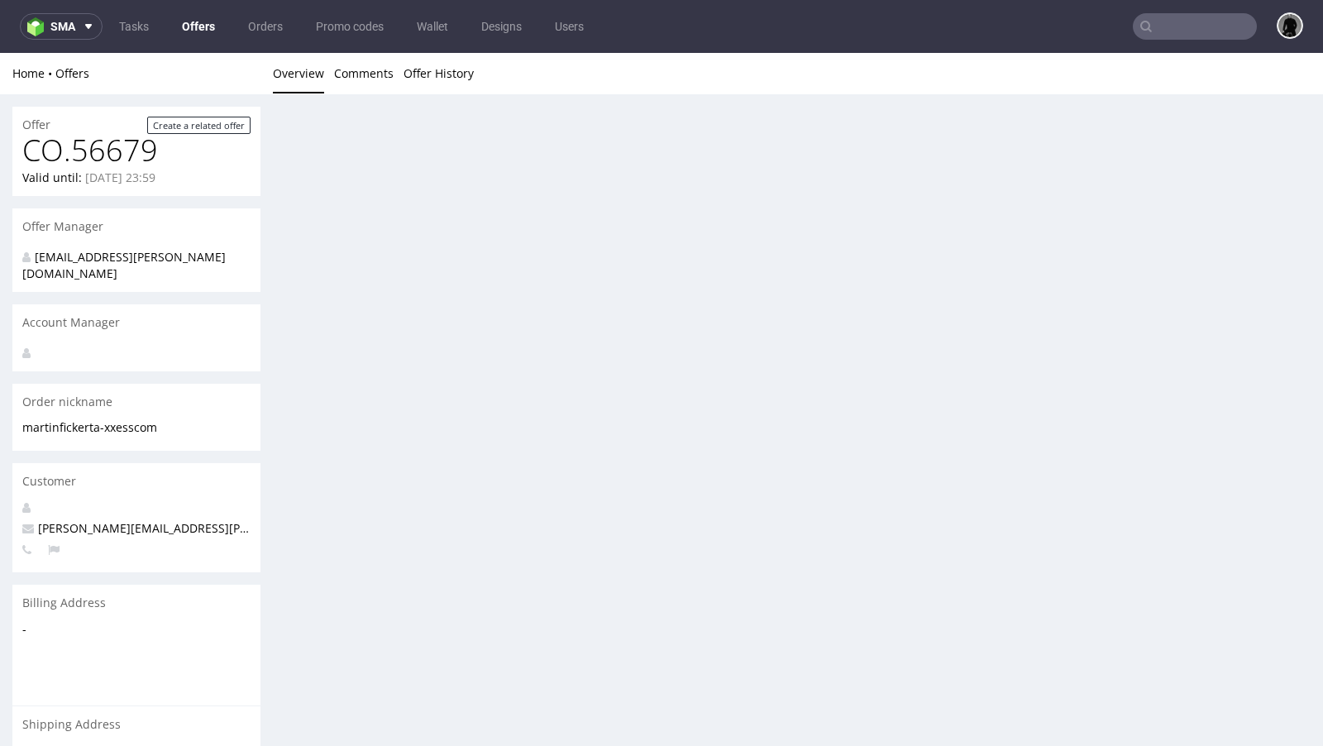
scroll to position [0, 0]
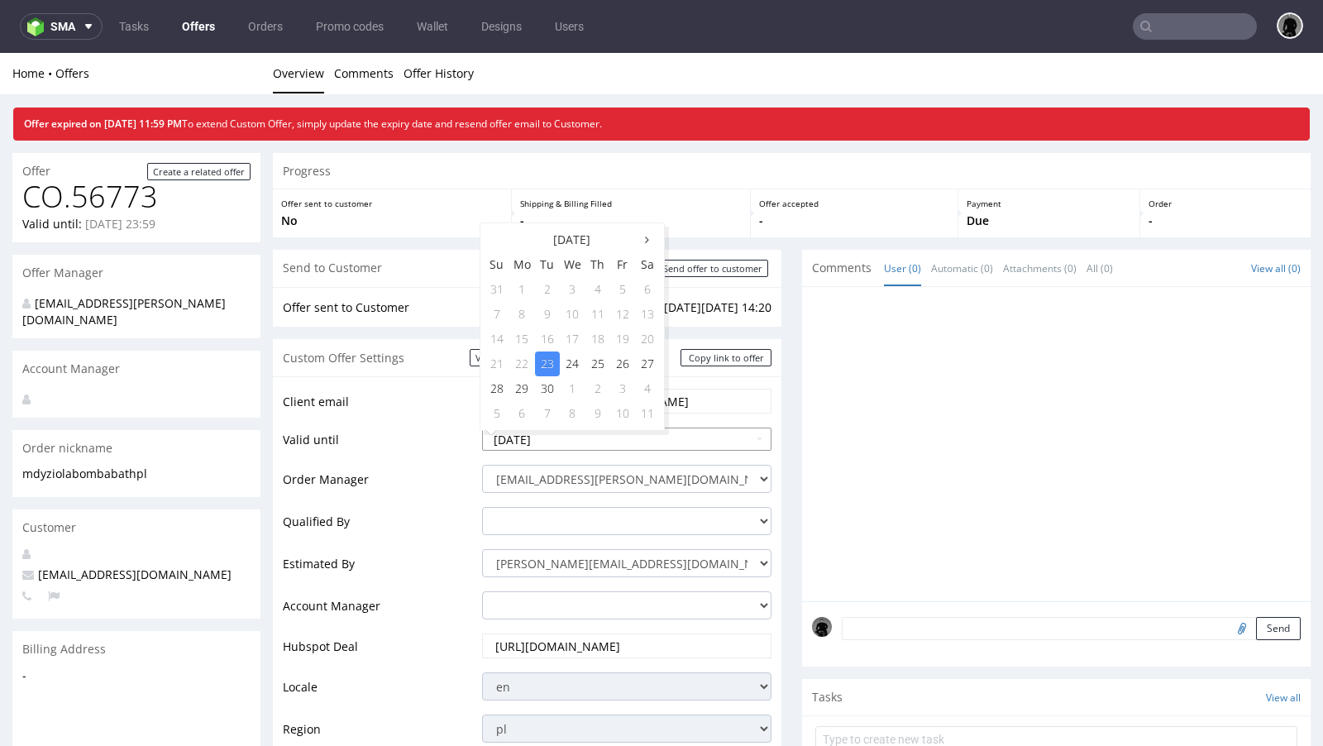
click at [553, 437] on input "[DATE]" at bounding box center [626, 439] width 289 height 23
click at [544, 373] on td "23" at bounding box center [547, 364] width 25 height 25
click at [548, 437] on input "[DATE]" at bounding box center [626, 439] width 289 height 23
click at [547, 394] on td "30" at bounding box center [547, 388] width 25 height 25
type input "[DATE]"
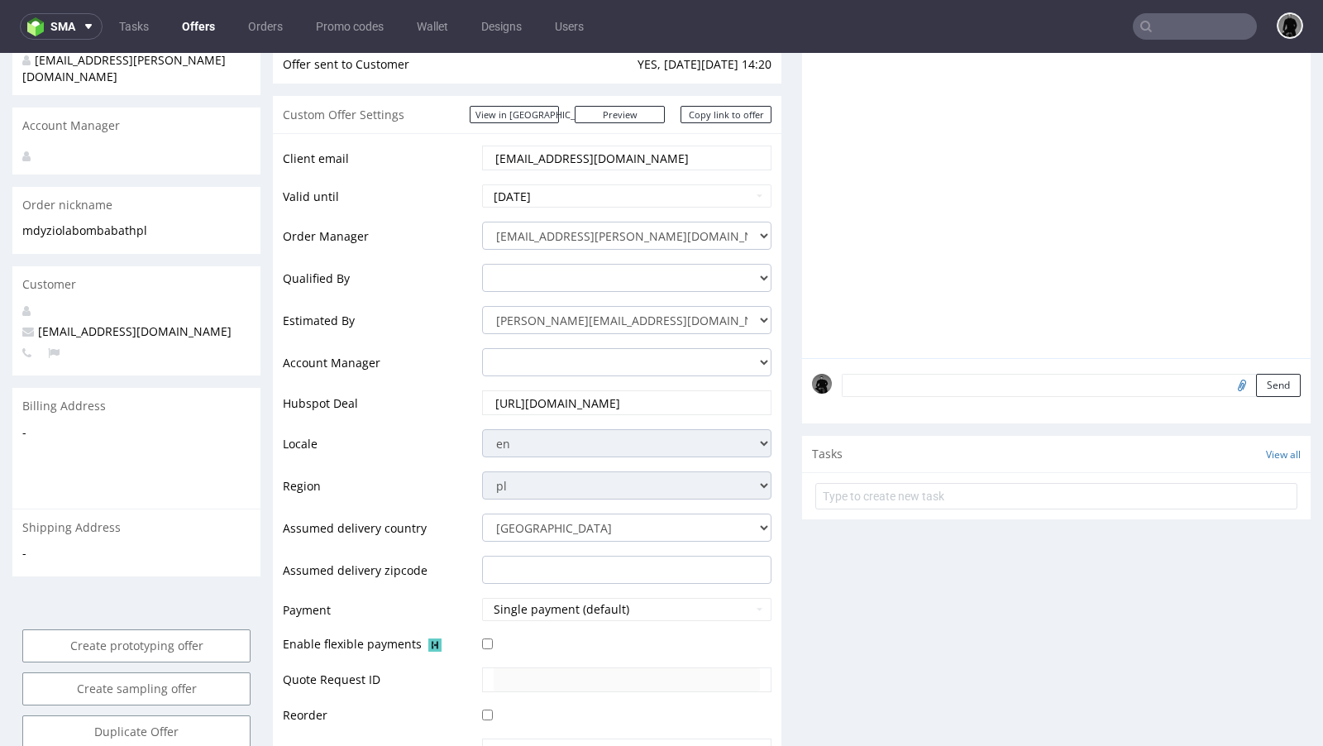
scroll to position [541, 0]
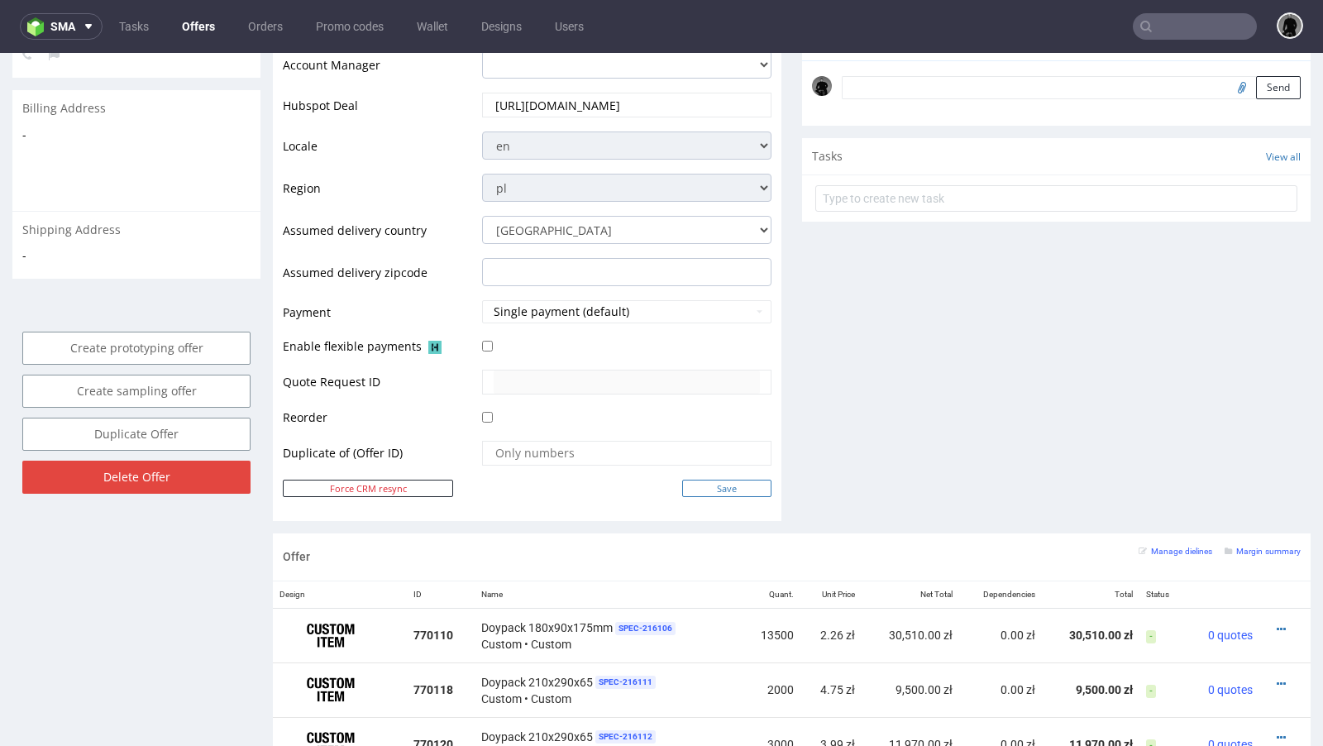
click at [699, 486] on input "Save" at bounding box center [726, 488] width 89 height 17
type input "In progress..."
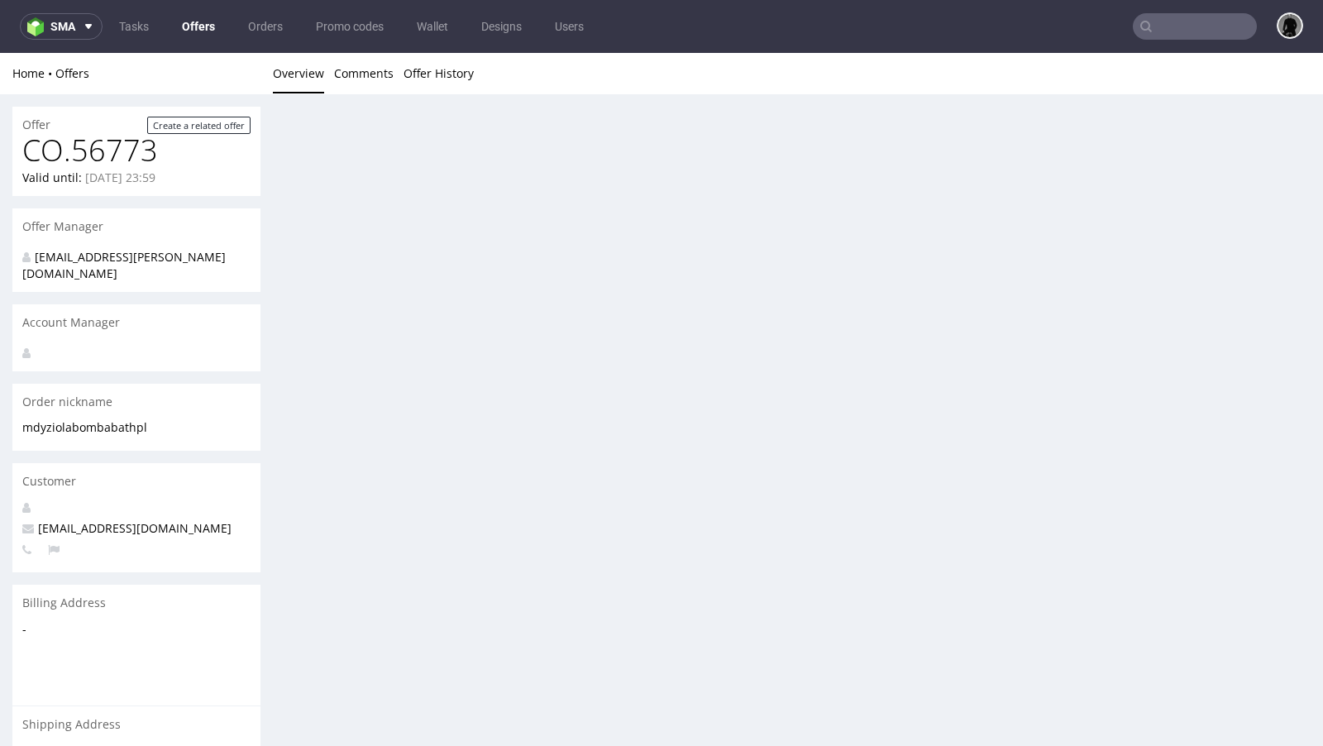
scroll to position [0, 0]
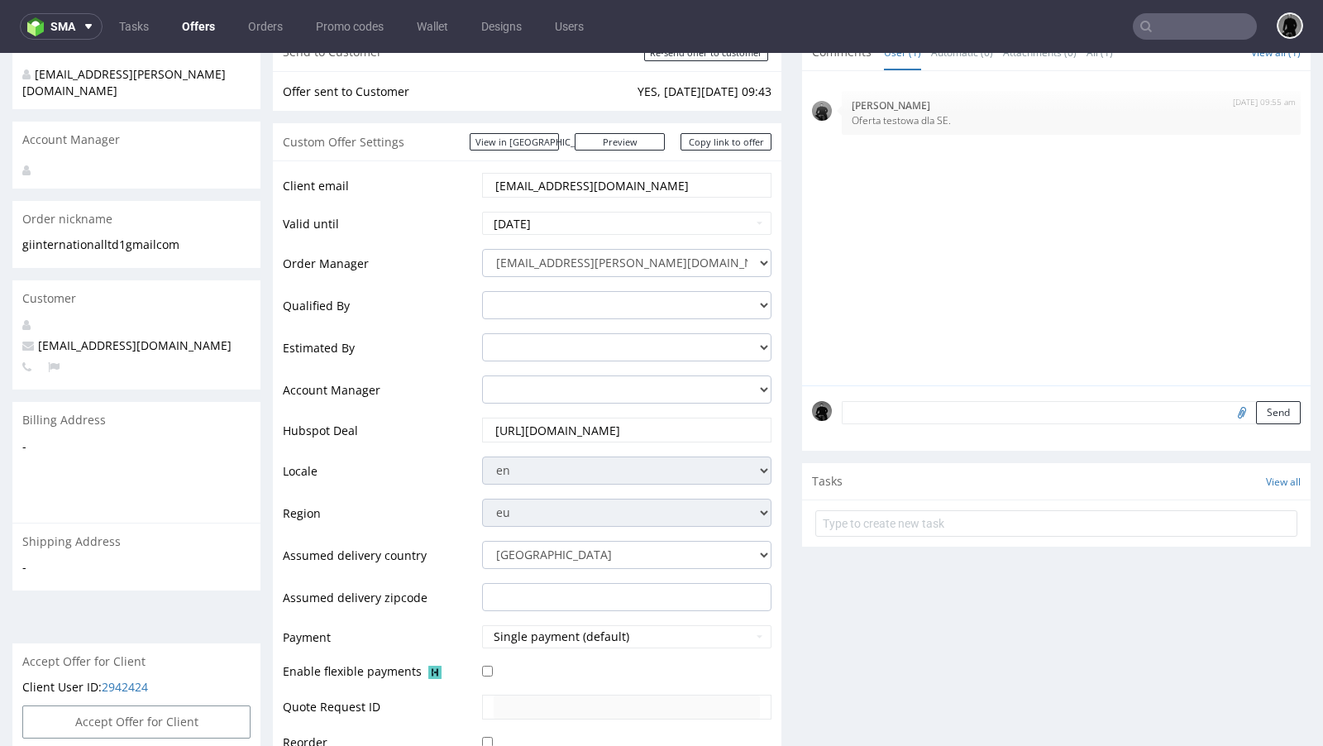
scroll to position [380, 0]
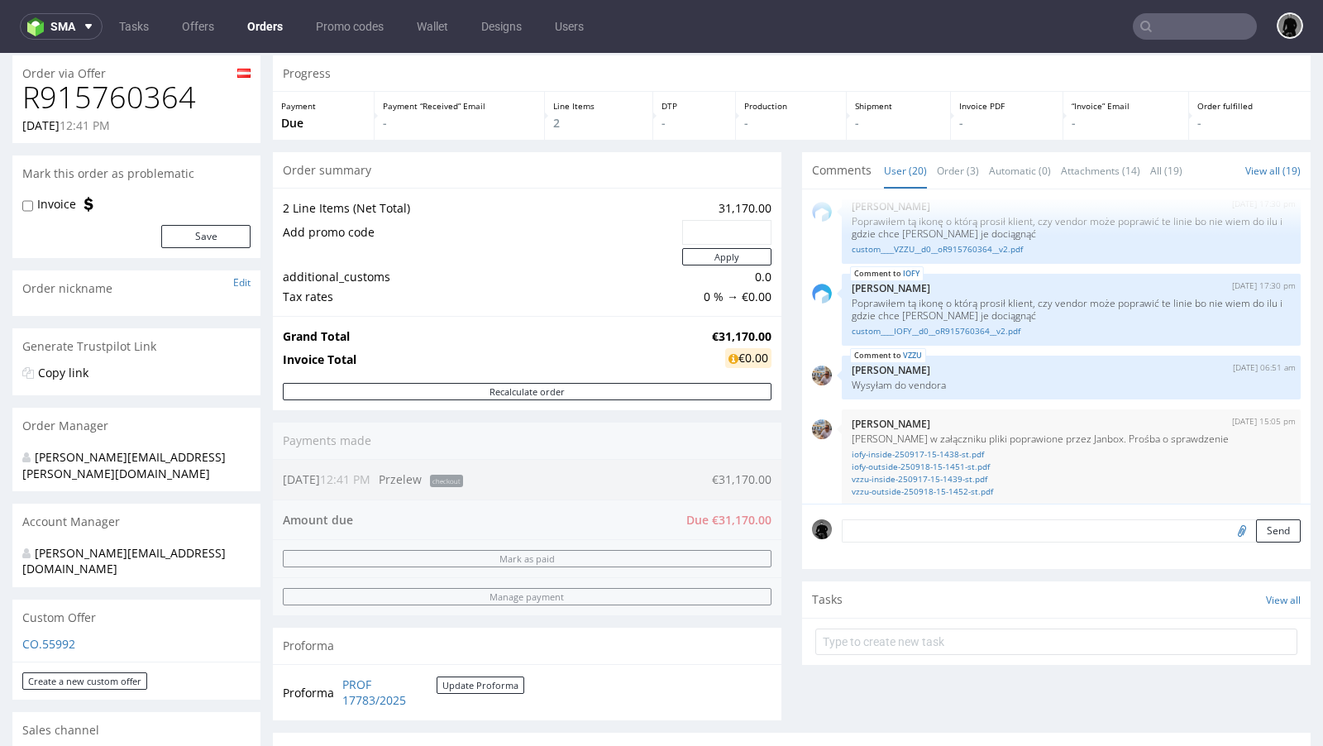
scroll to position [55, 0]
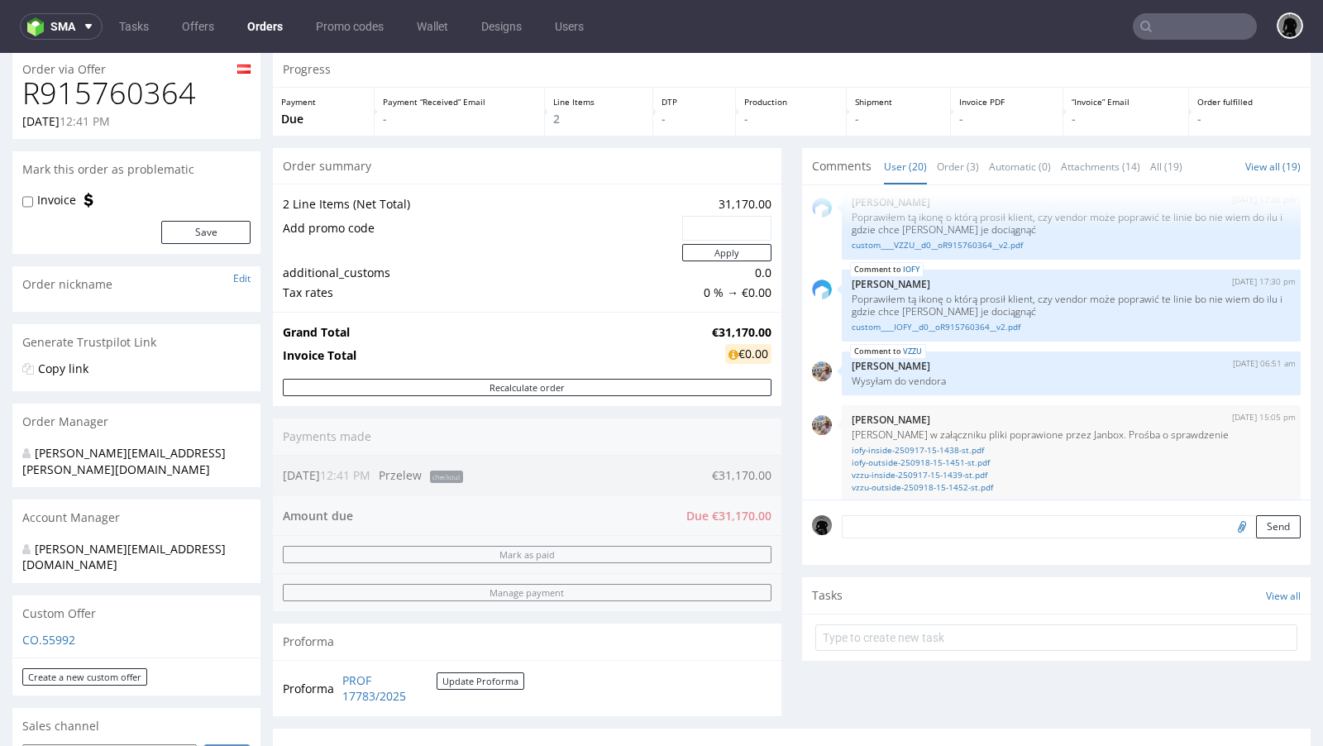
click at [945, 518] on textarea at bounding box center [1071, 526] width 459 height 23
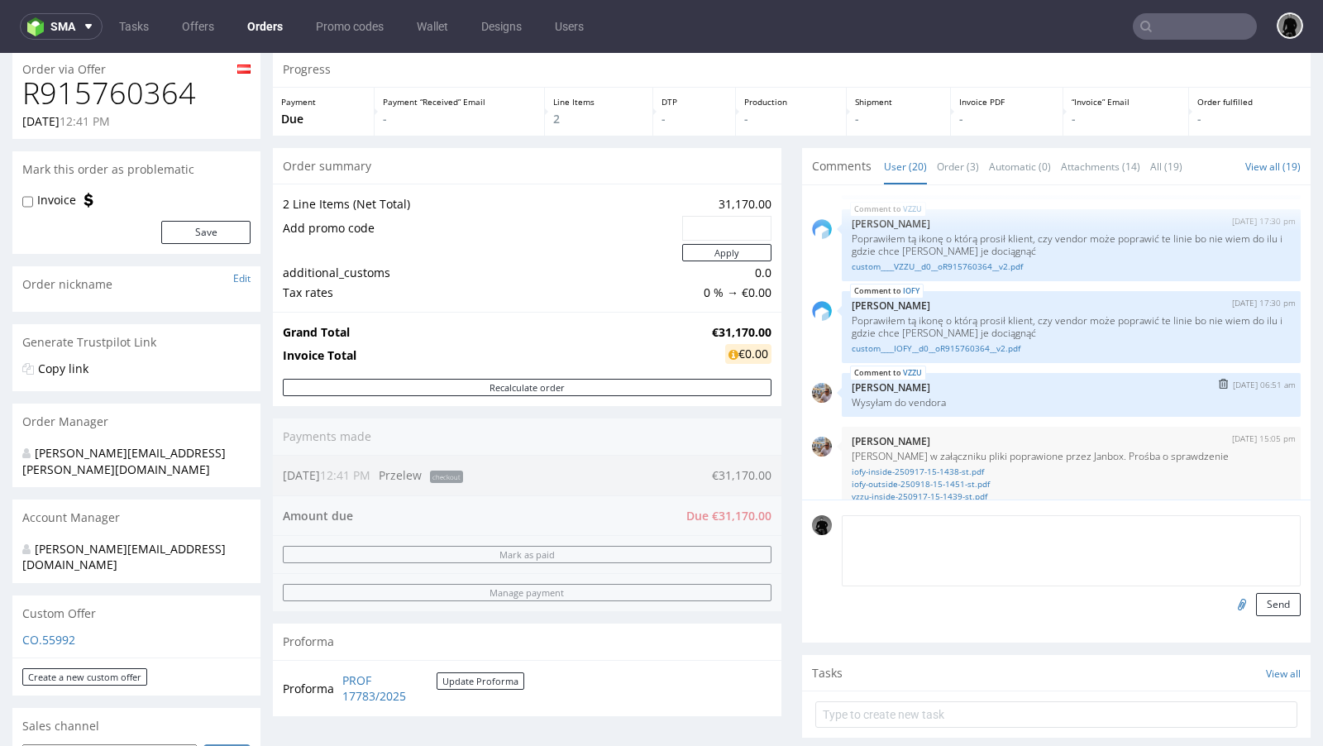
scroll to position [1306, 0]
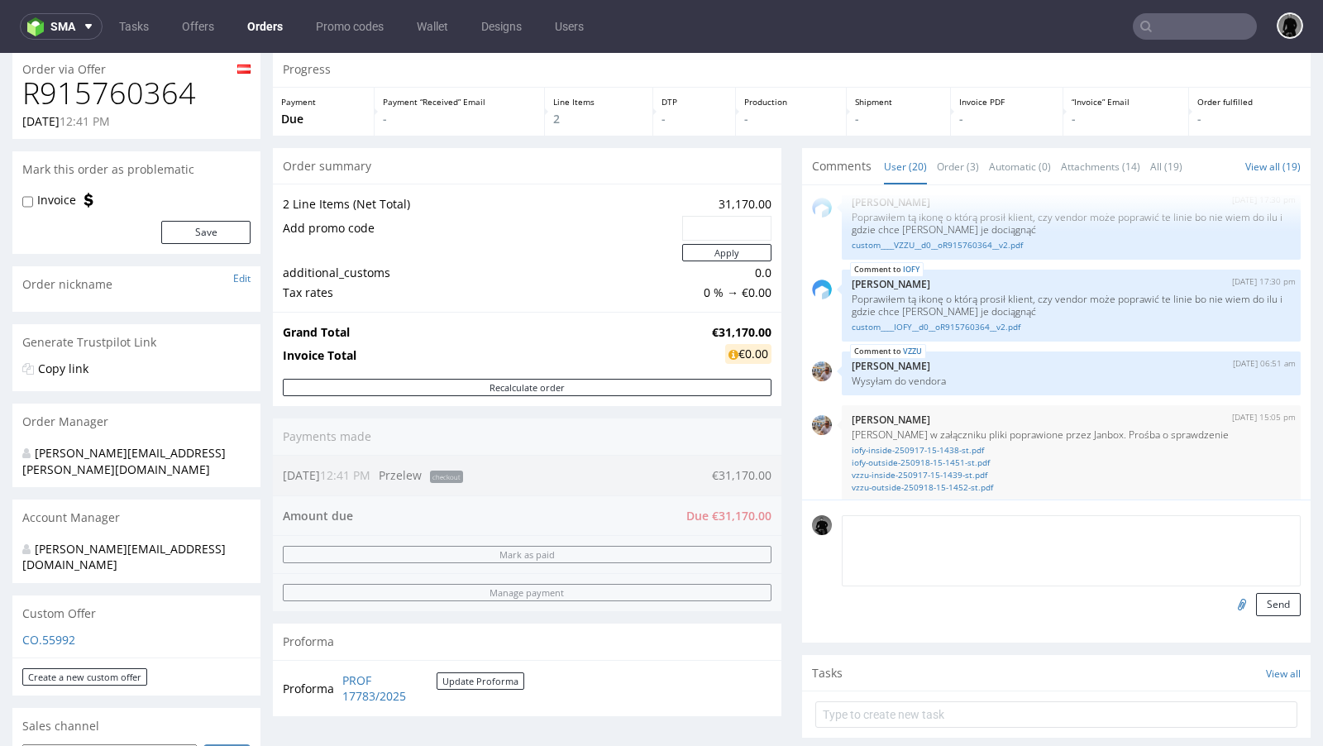
click at [949, 535] on textarea at bounding box center [1071, 550] width 459 height 71
click at [957, 548] on textarea at bounding box center [1071, 550] width 459 height 71
click at [964, 561] on textarea at bounding box center [1071, 550] width 459 height 71
type textarea "P"
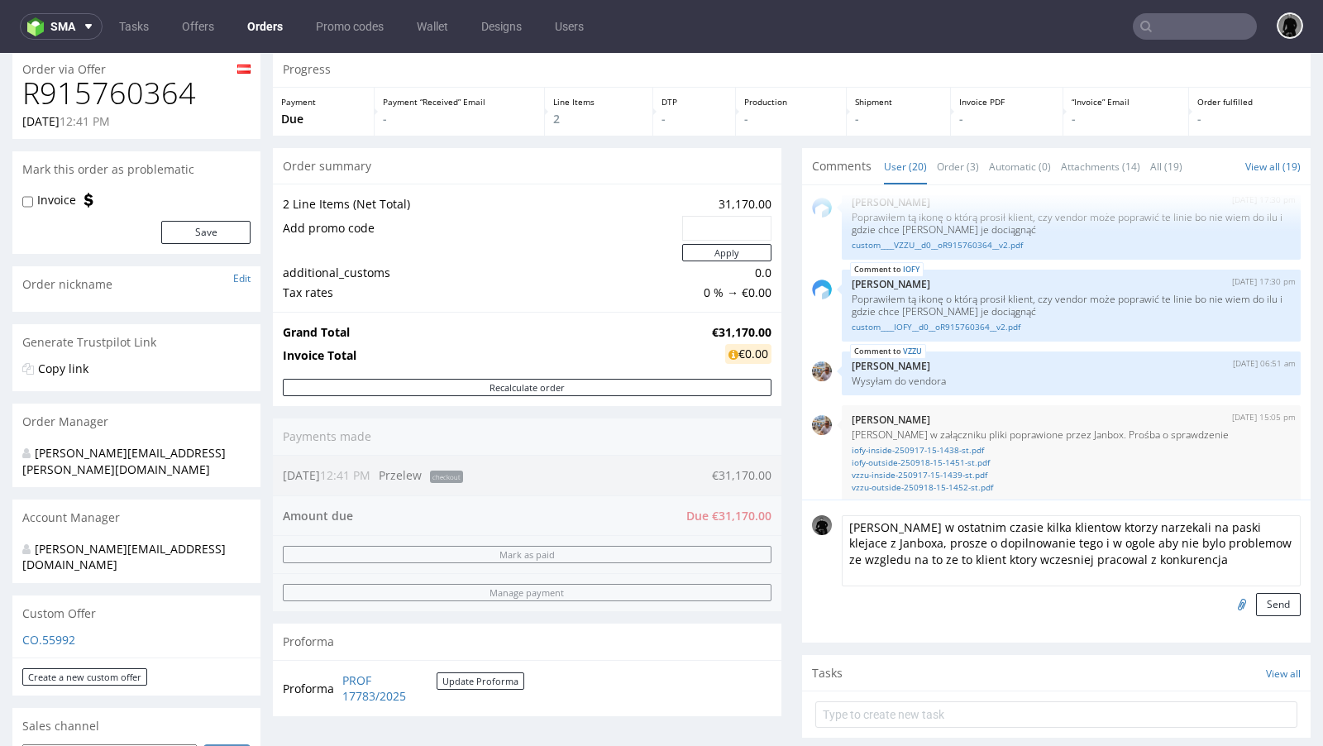
click at [980, 557] on textarea "Mielismy w ostatnim czasie kilka klientow ktorzy narzekali na paski klejace z J…" at bounding box center [1071, 550] width 459 height 71
click at [1274, 560] on textarea "Mielismy w ostatnim czasie kilka klientow ktorzy narzekali na paski klejace z J…" at bounding box center [1071, 550] width 459 height 71
drag, startPoint x: 1274, startPoint y: 560, endPoint x: 911, endPoint y: 505, distance: 366.4
click at [911, 505] on div "Mielismy w ostatnim czasie kilka klientow ktorzy narzekali na paski klejace z J…" at bounding box center [1056, 571] width 509 height 143
type textarea "Mielismy w ostatnim czasie kilka klientow ktorzy narzekali na paski klejace z J…"
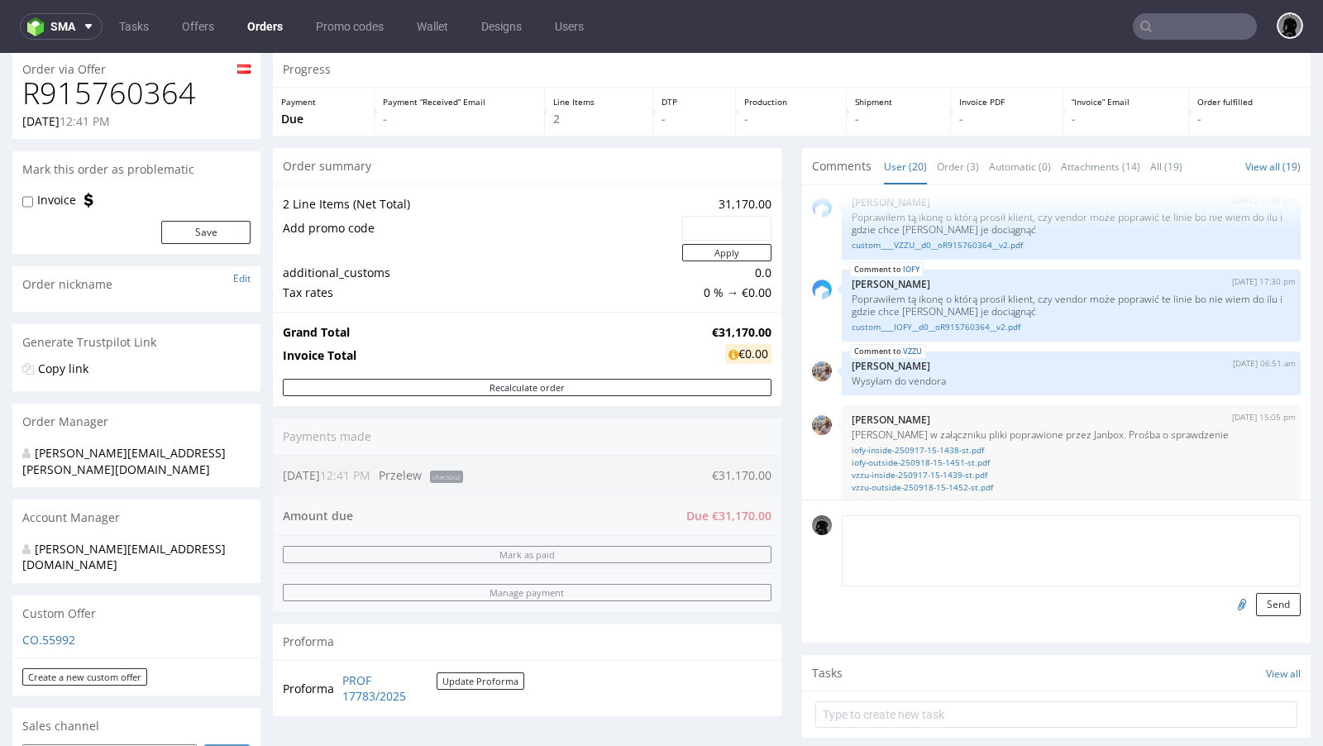
paste textarea "Mieliśmy w ostatnim czasie kilku klientów, którzy zgłaszali uwagi dotyczące pas…"
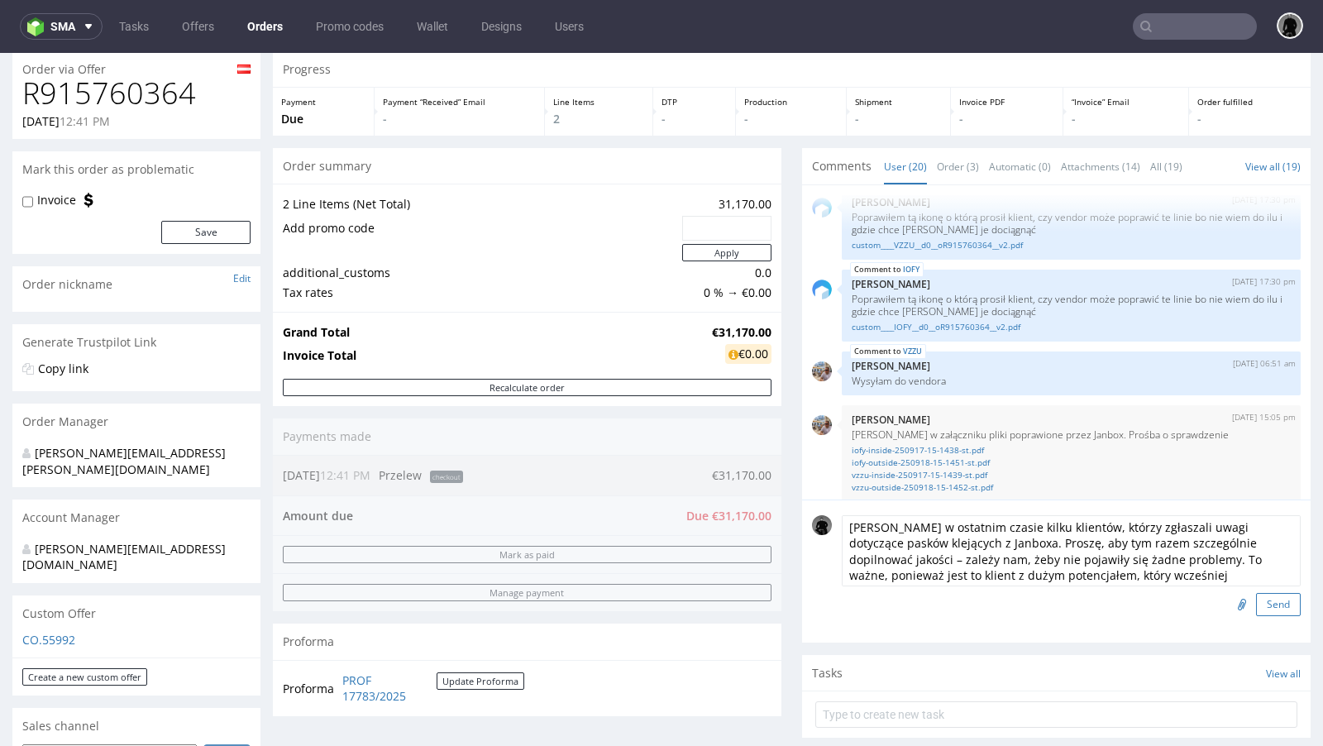
type textarea "Mieliśmy w ostatnim czasie kilku klientów, którzy zgłaszali uwagi dotyczące pas…"
click at [1270, 602] on button "Send" at bounding box center [1278, 604] width 45 height 23
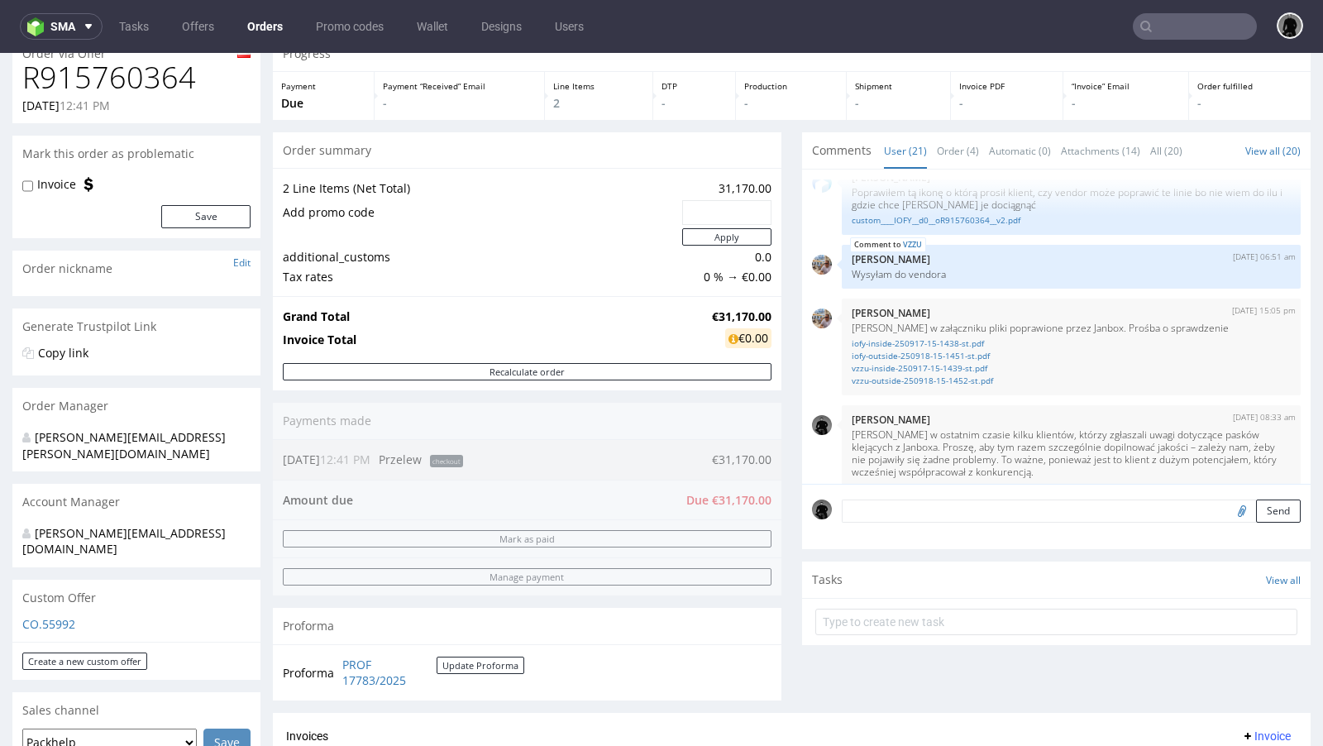
scroll to position [0, 0]
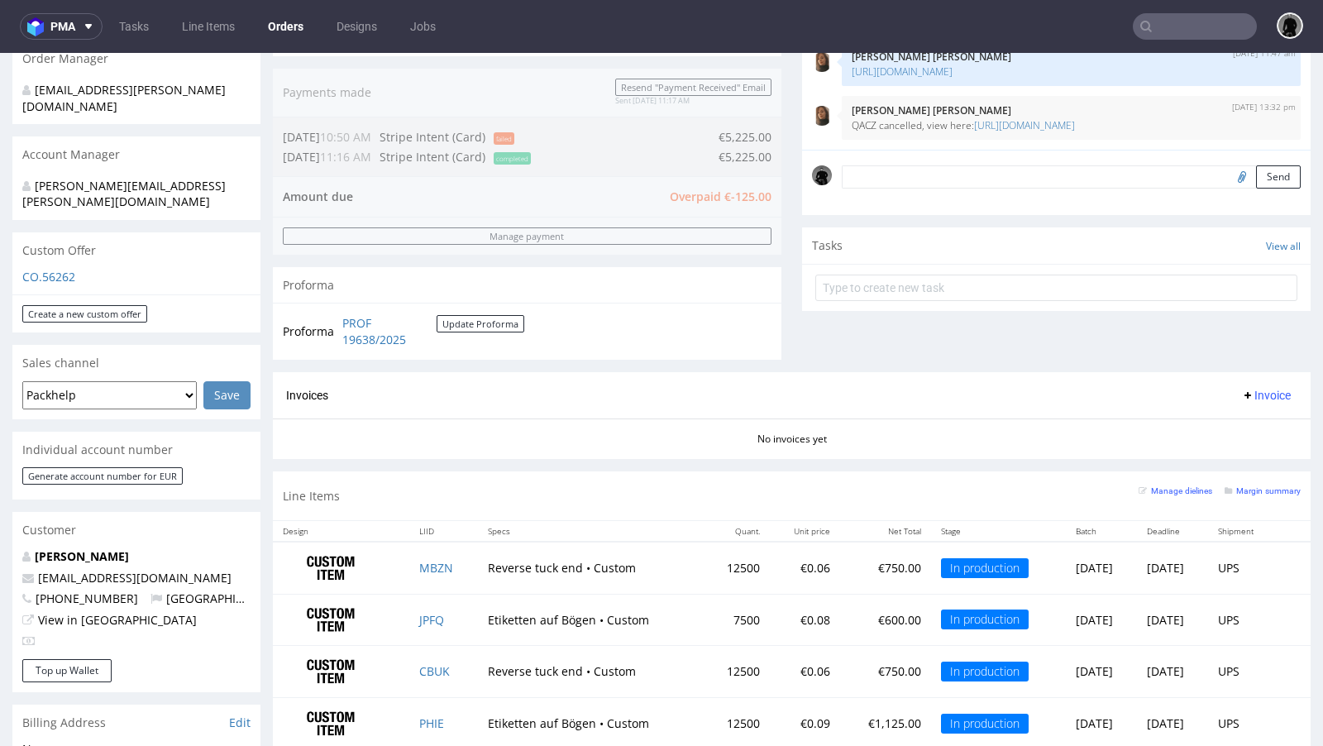
scroll to position [443, 0]
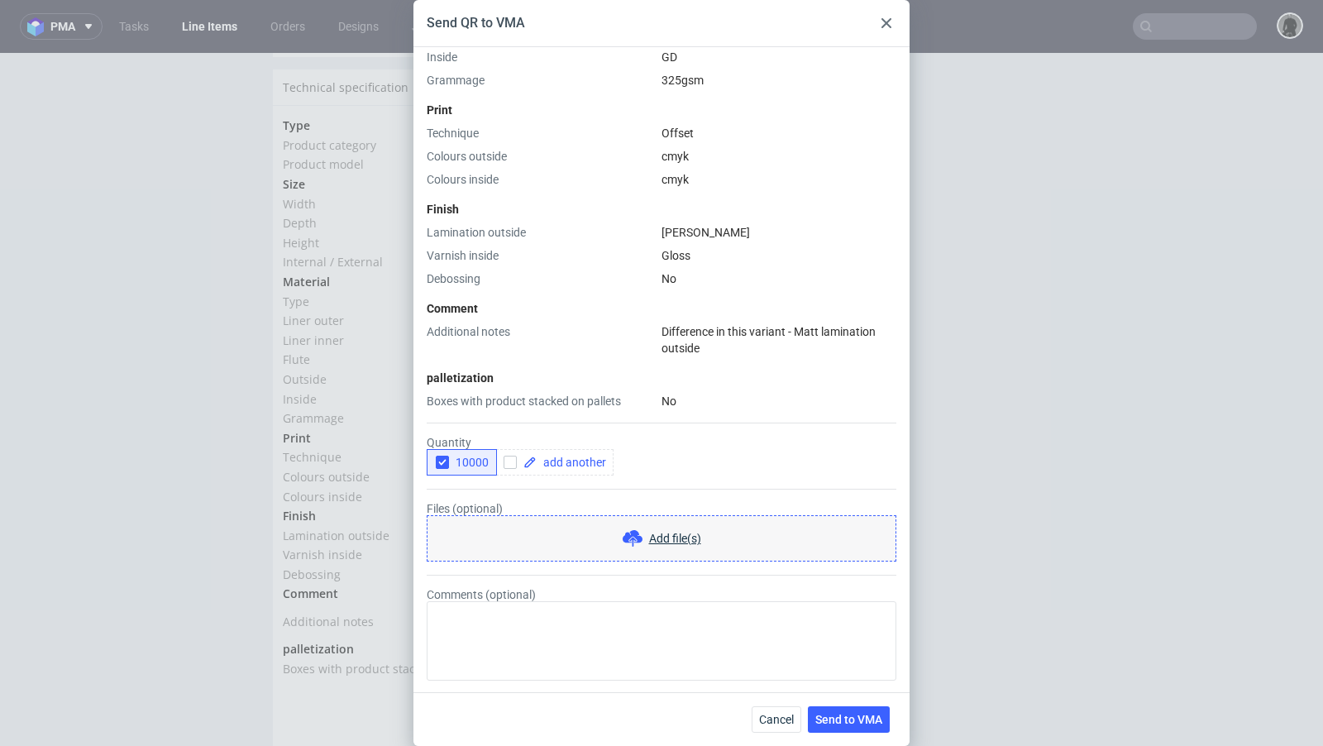
scroll to position [15, 0]
click at [510, 465] on input "checkbox" at bounding box center [510, 462] width 13 height 13
checkbox input "true"
click at [557, 466] on span at bounding box center [571, 463] width 69 height 12
checkbox input "true"
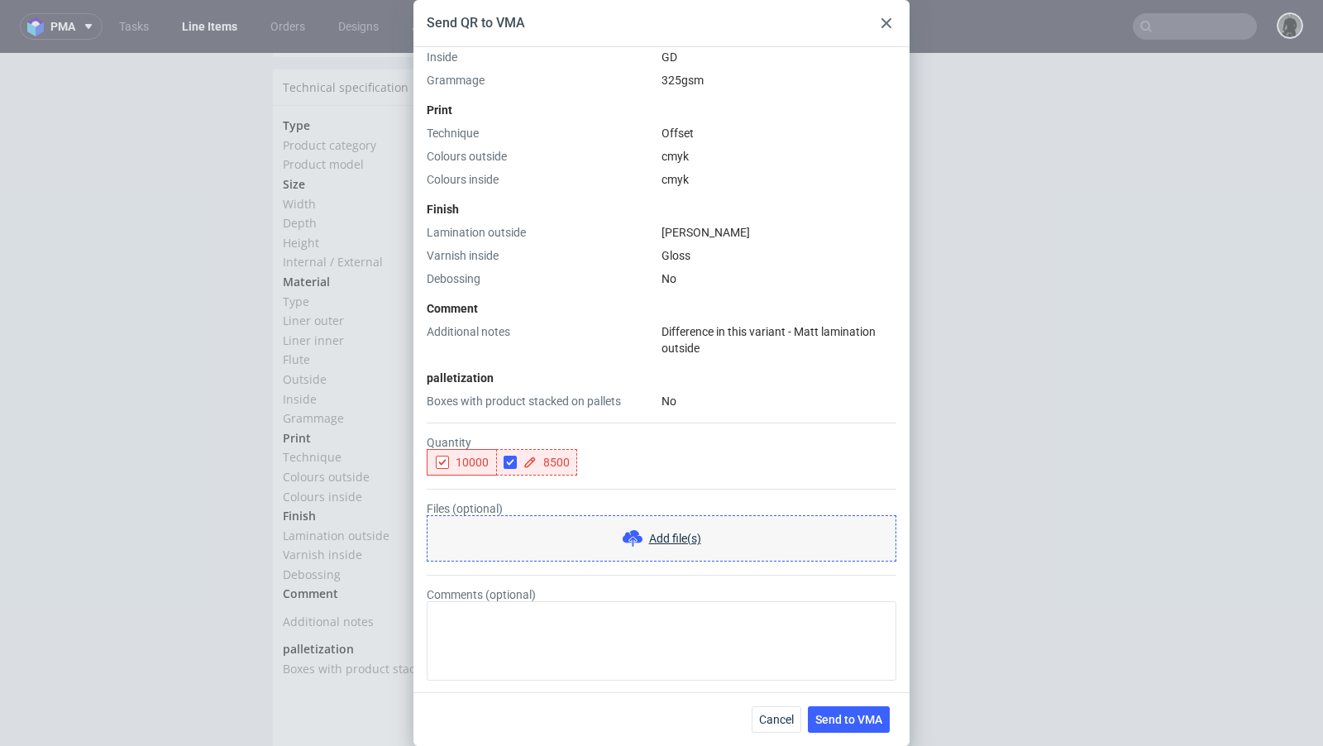
click at [602, 436] on div "Quantity 10000 8500" at bounding box center [662, 456] width 470 height 40
click at [598, 457] on div at bounding box center [594, 462] width 20 height 13
click at [593, 457] on input "checkbox" at bounding box center [590, 462] width 13 height 13
checkbox input "true"
click at [617, 460] on span at bounding box center [651, 463] width 69 height 12
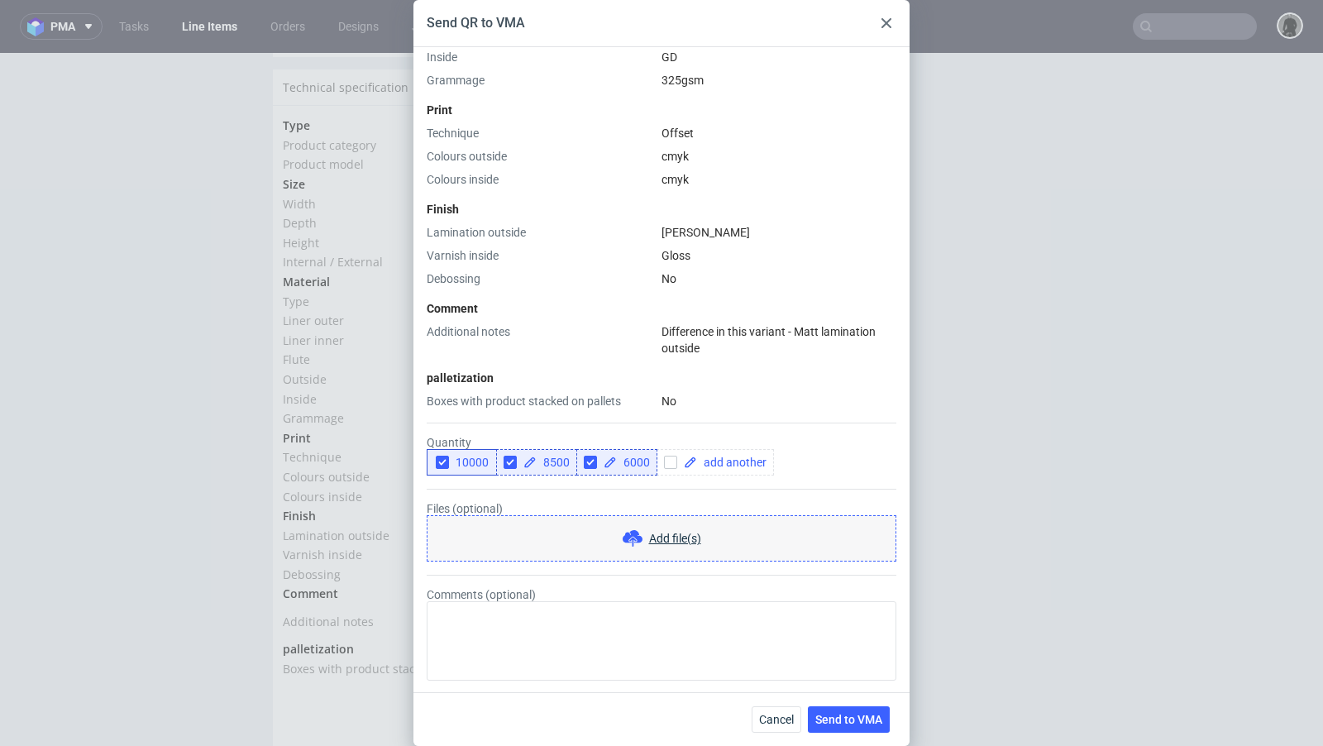
checkbox input "true"
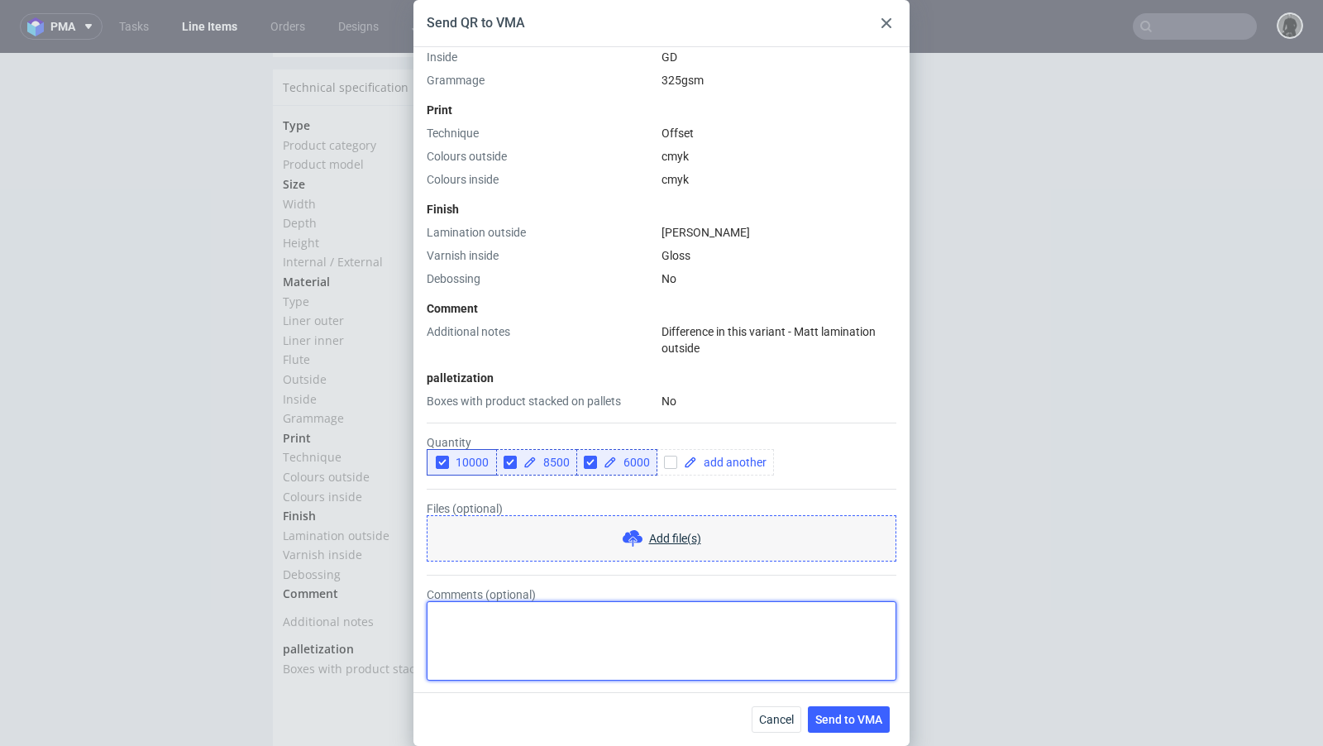
click at [572, 643] on textarea "Comments (optional)" at bounding box center [662, 640] width 470 height 79
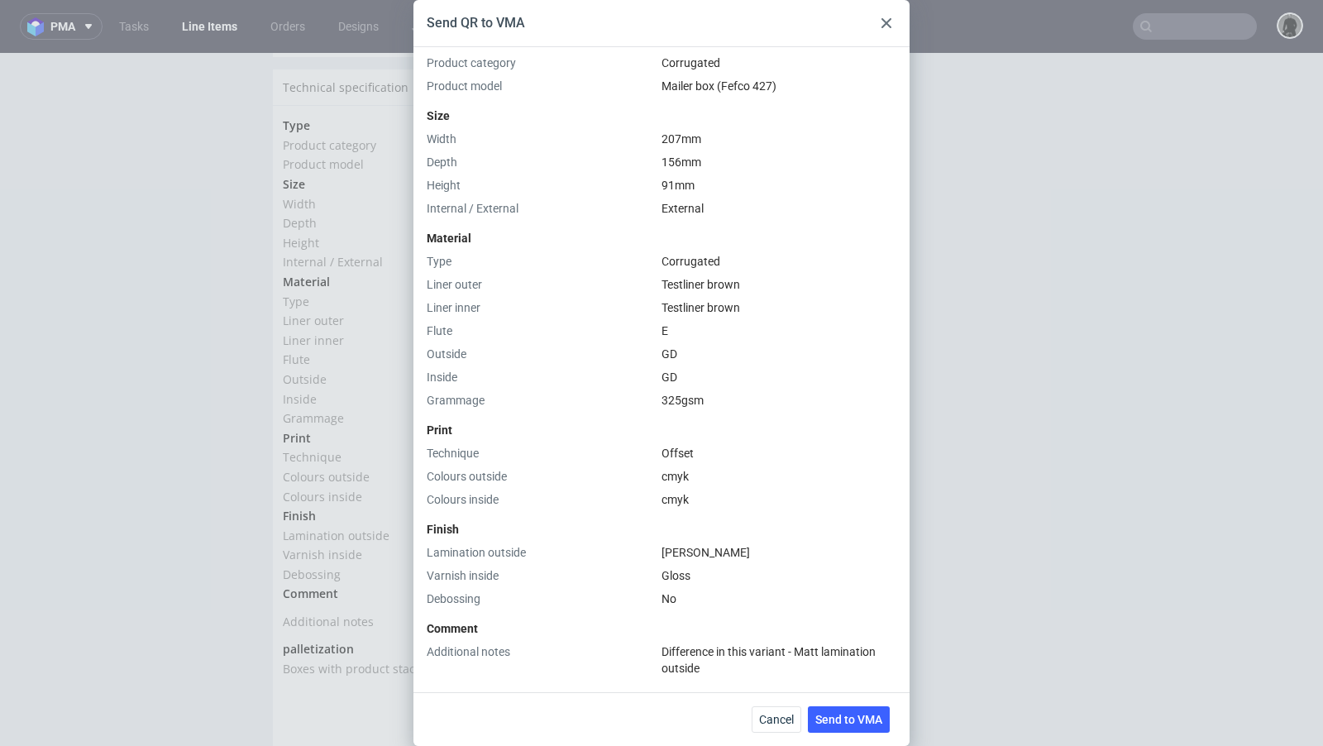
scroll to position [531, 0]
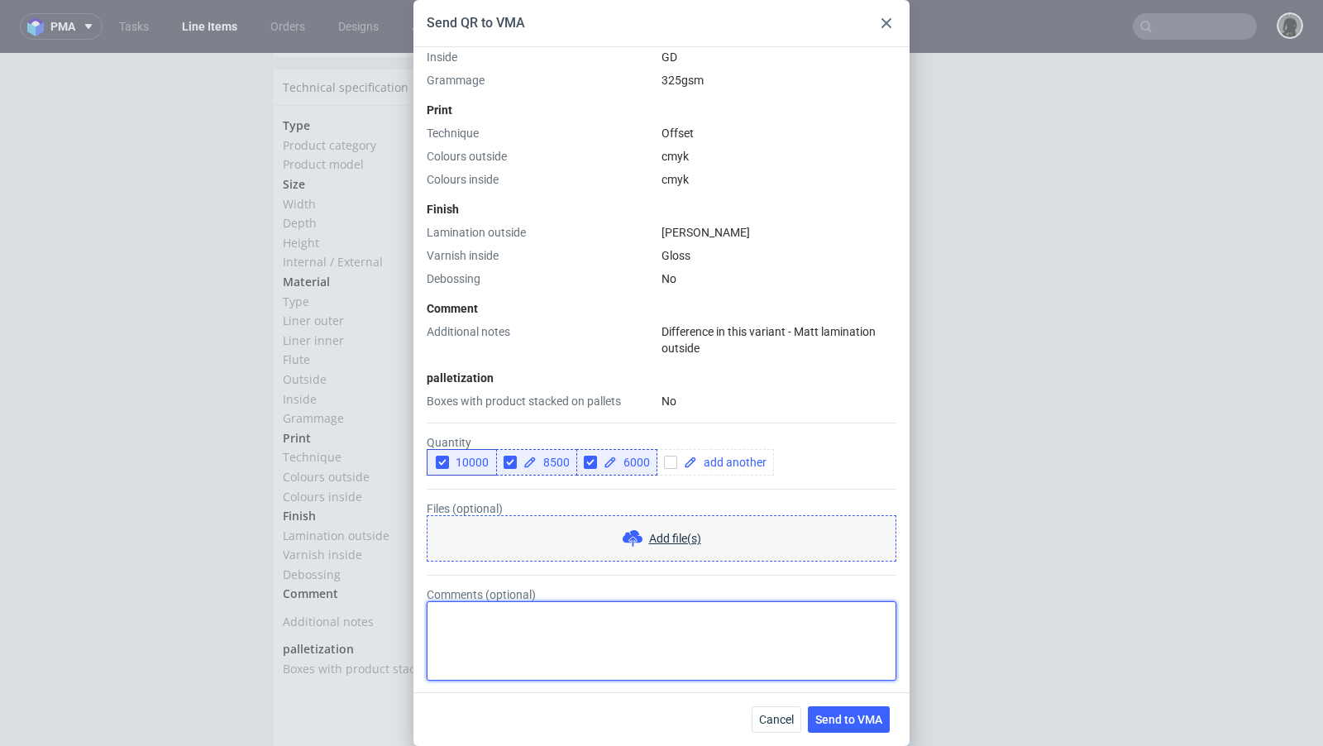
click at [578, 639] on textarea "Comments (optional)" at bounding box center [662, 640] width 470 height 79
click at [443, 615] on textarea "Wazna jest cena" at bounding box center [662, 640] width 470 height 79
click at [584, 629] on textarea "Bardzo wazna jest cena" at bounding box center [662, 640] width 470 height 79
type textarea "Bardzo wazna jest cena, klient zwraca bardzo na to uwage!"
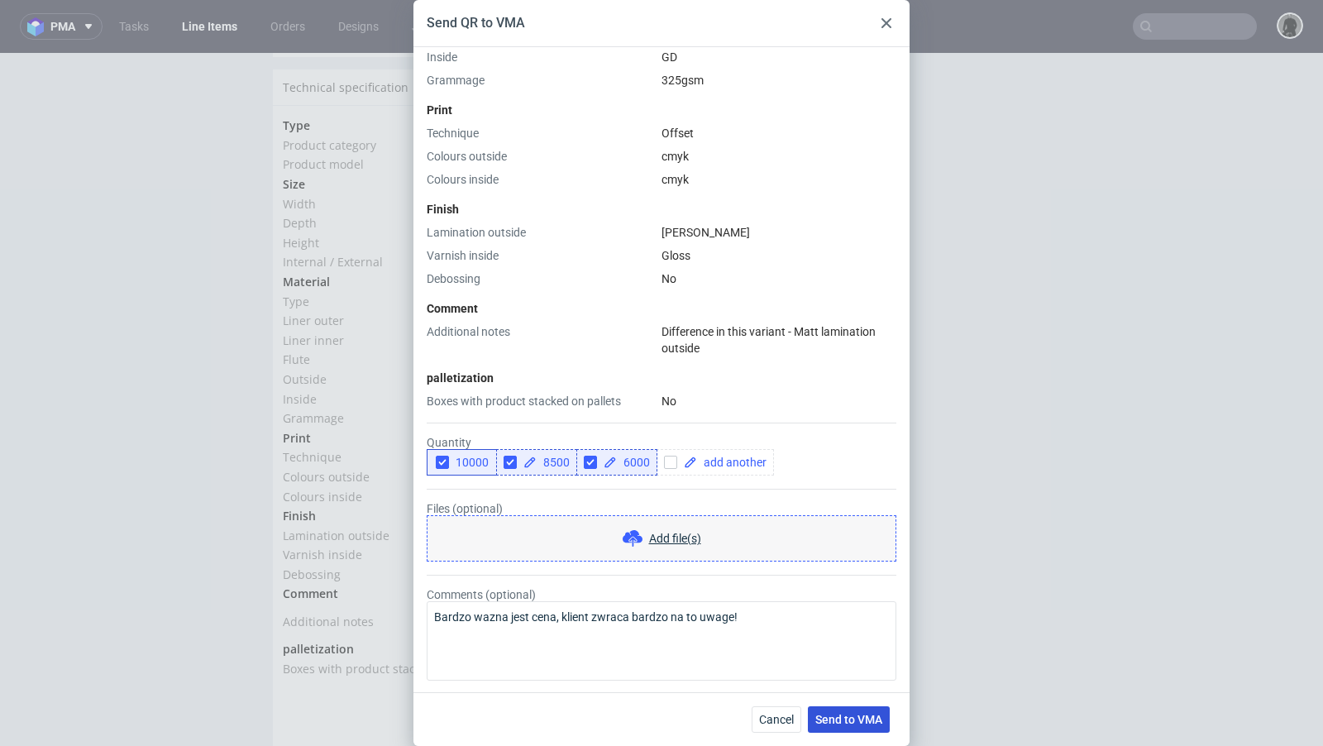
click at [847, 725] on span "Send to VMA" at bounding box center [849, 720] width 67 height 12
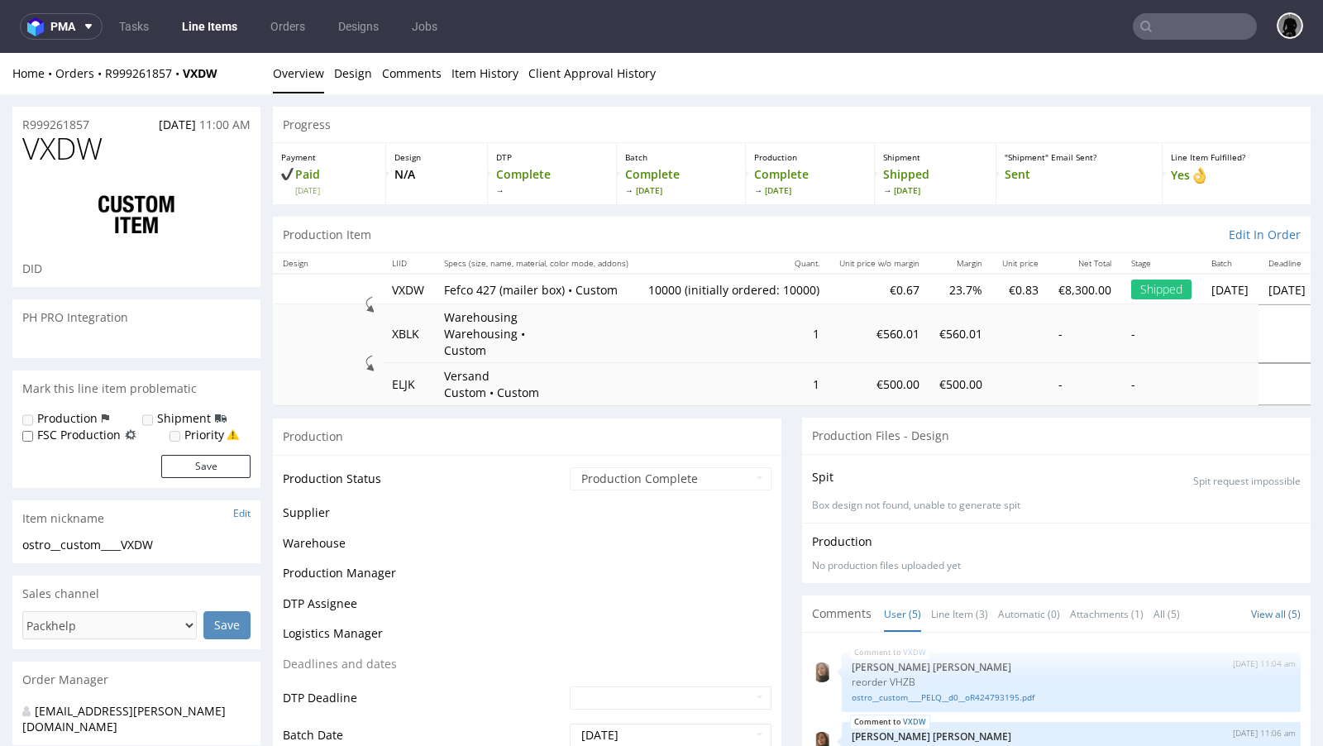
scroll to position [15, 0]
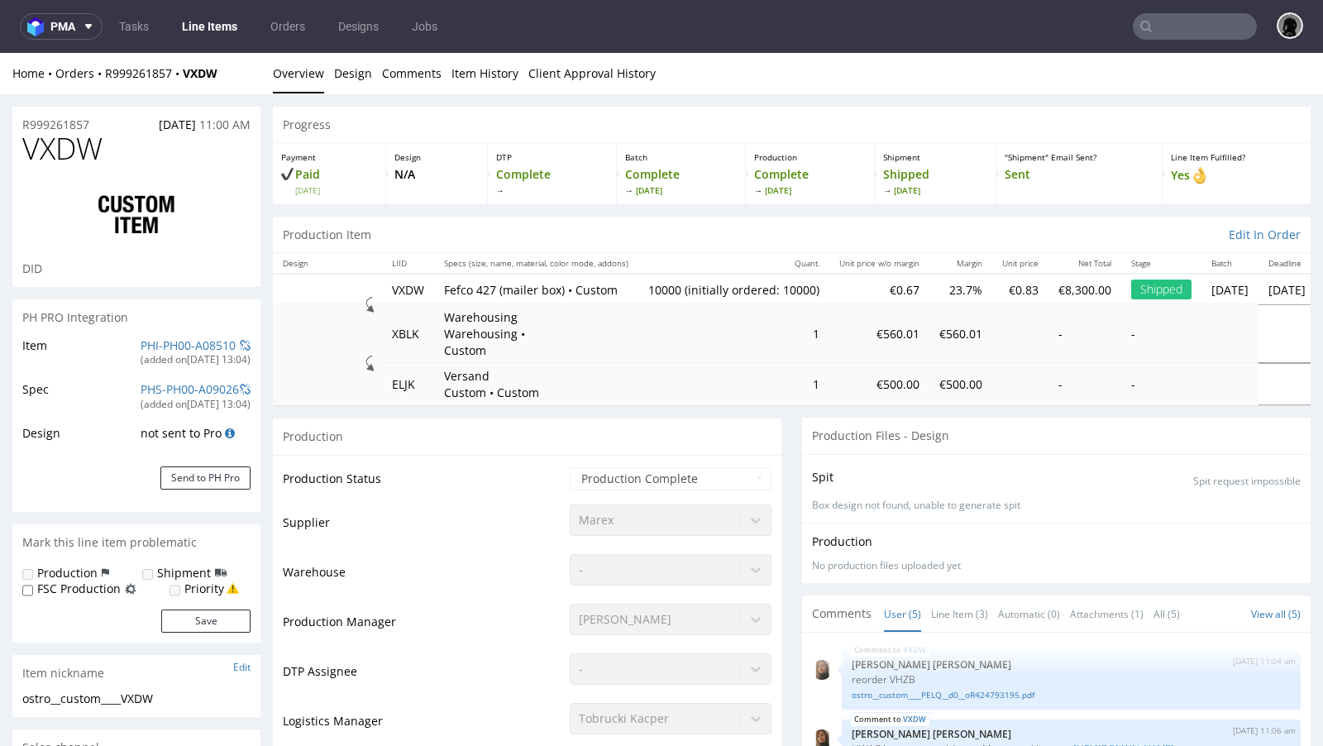
select select "in_progress"
click at [68, 21] on span "pma" at bounding box center [62, 27] width 25 height 12
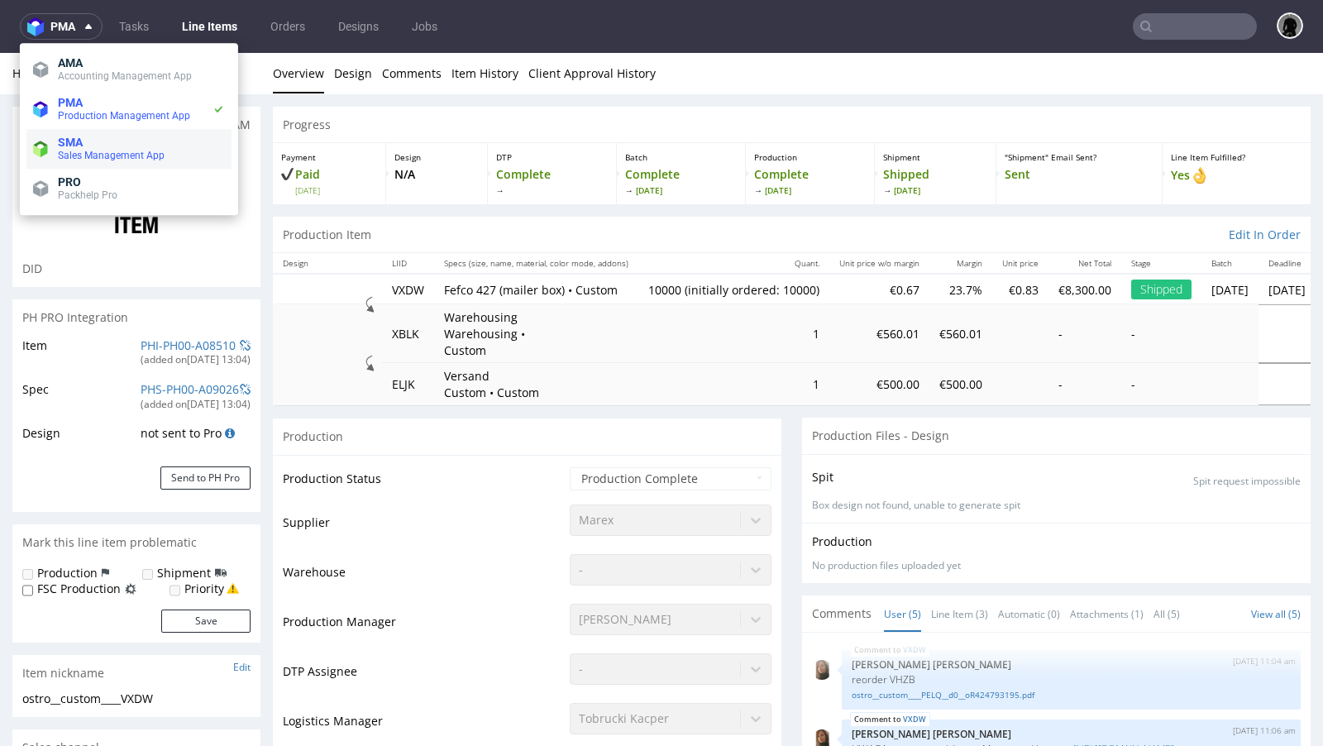
click at [84, 140] on span "SMA" at bounding box center [141, 142] width 167 height 13
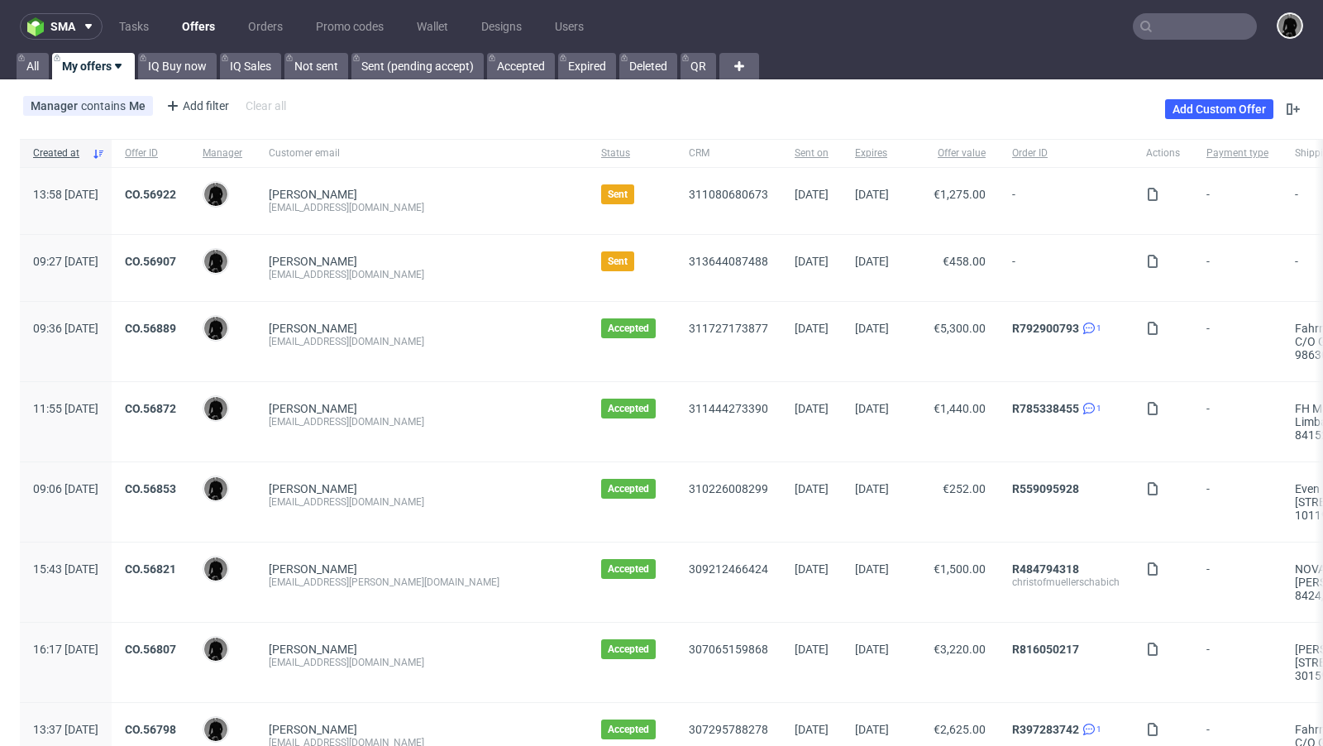
click at [205, 21] on link "Offers" at bounding box center [198, 26] width 53 height 26
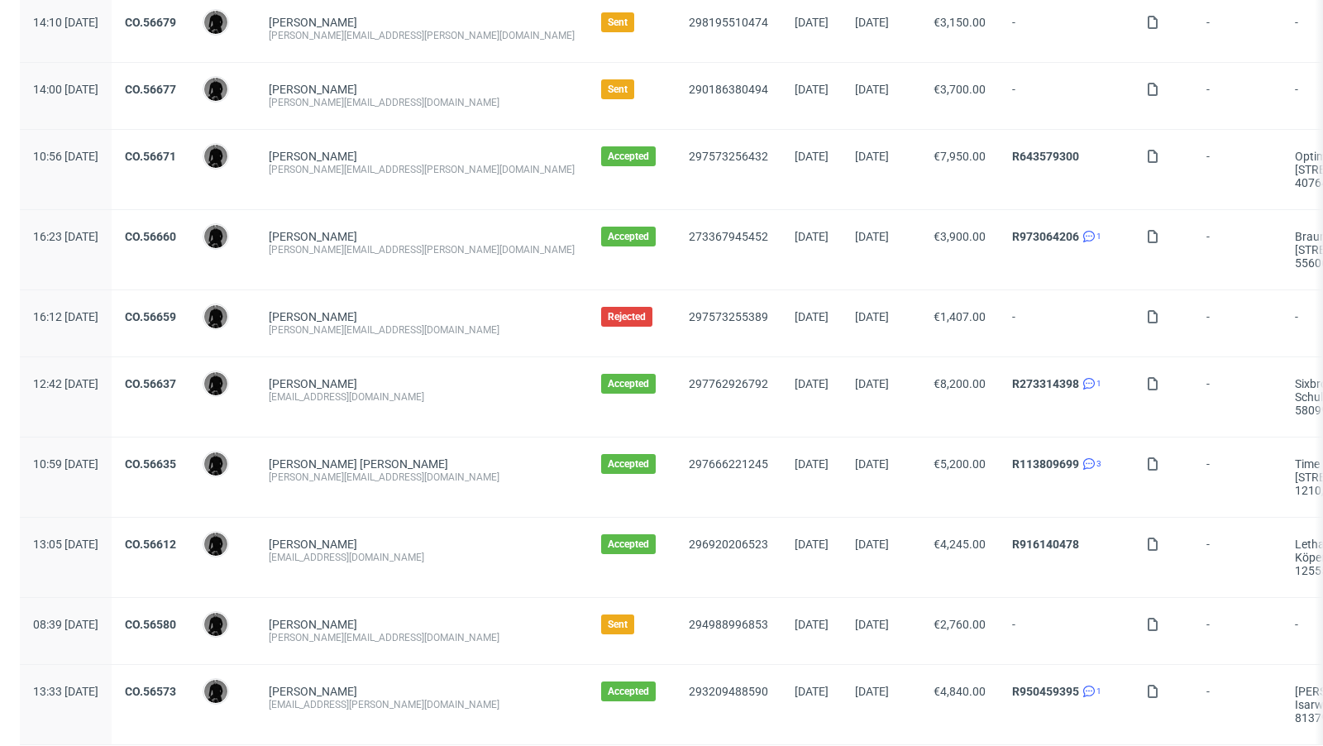
scroll to position [1697, 0]
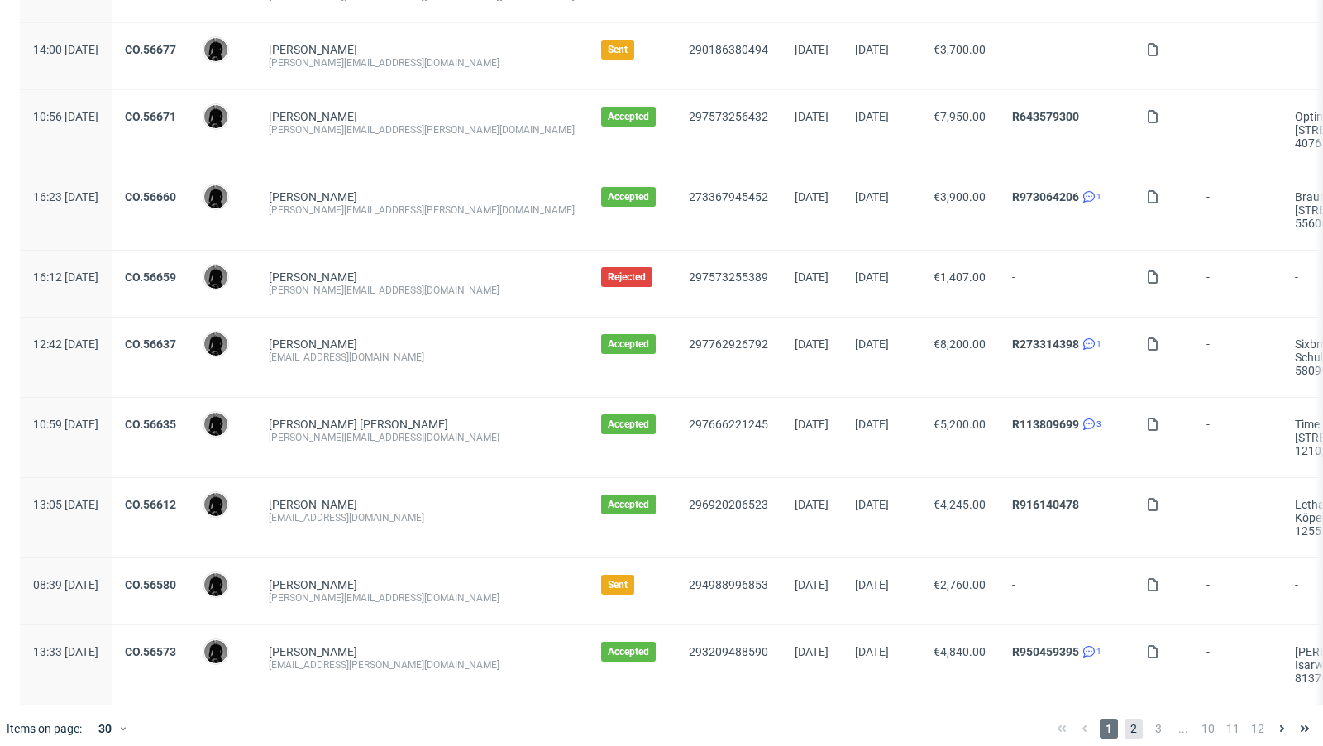
click at [1125, 720] on span "2" at bounding box center [1134, 729] width 18 height 20
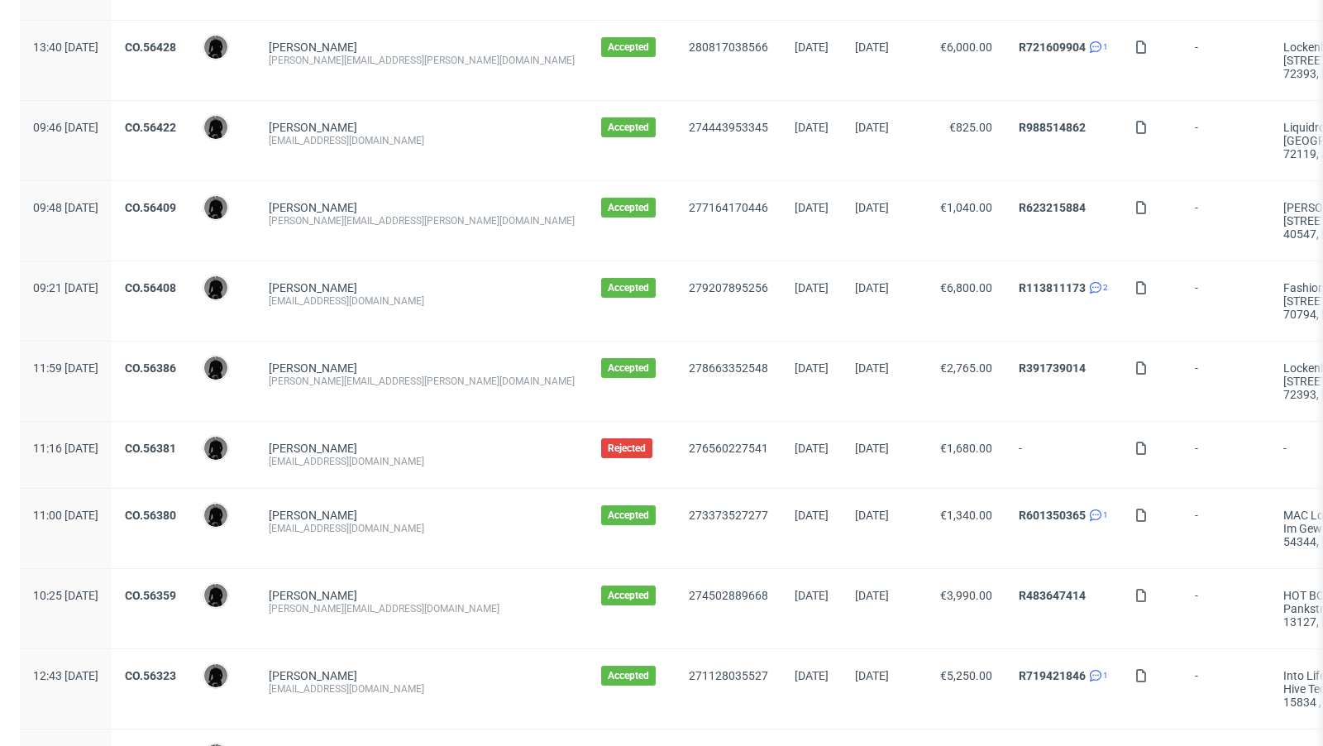
scroll to position [1490, 0]
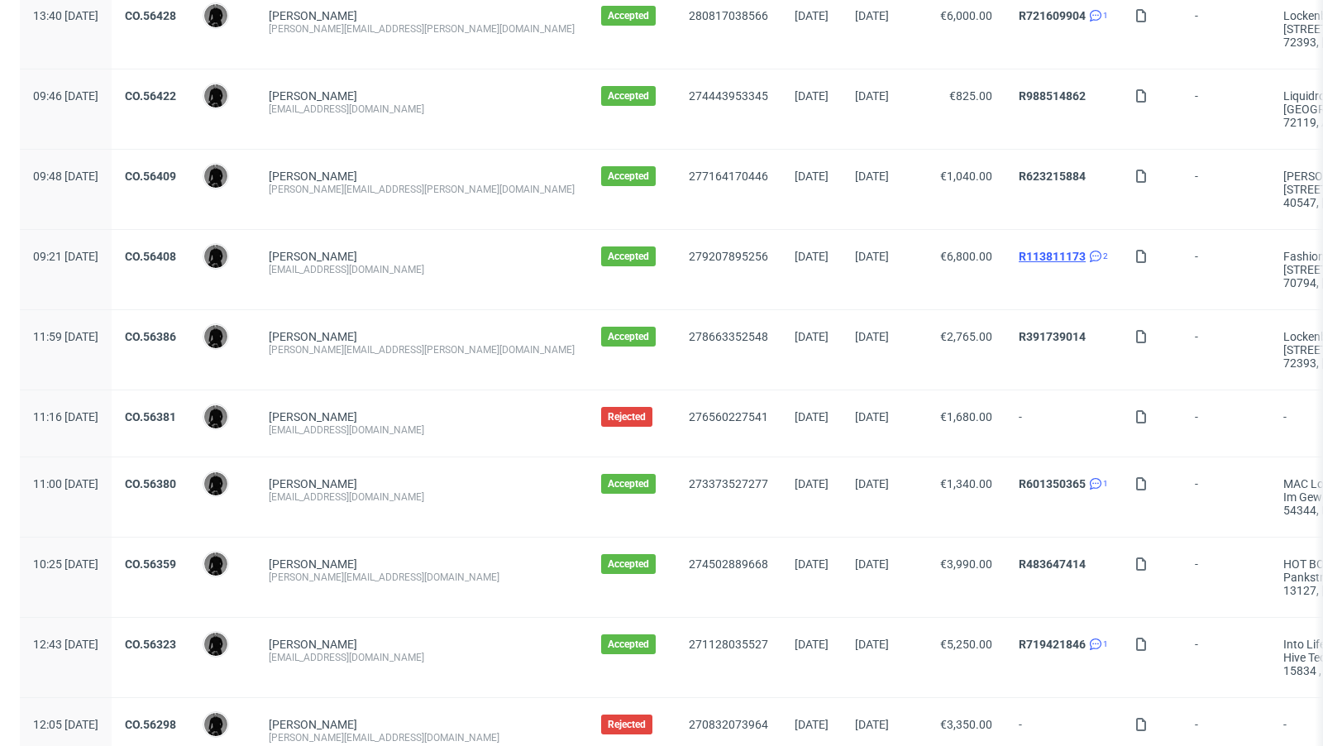
click at [1019, 250] on link "R113811173" at bounding box center [1052, 256] width 67 height 13
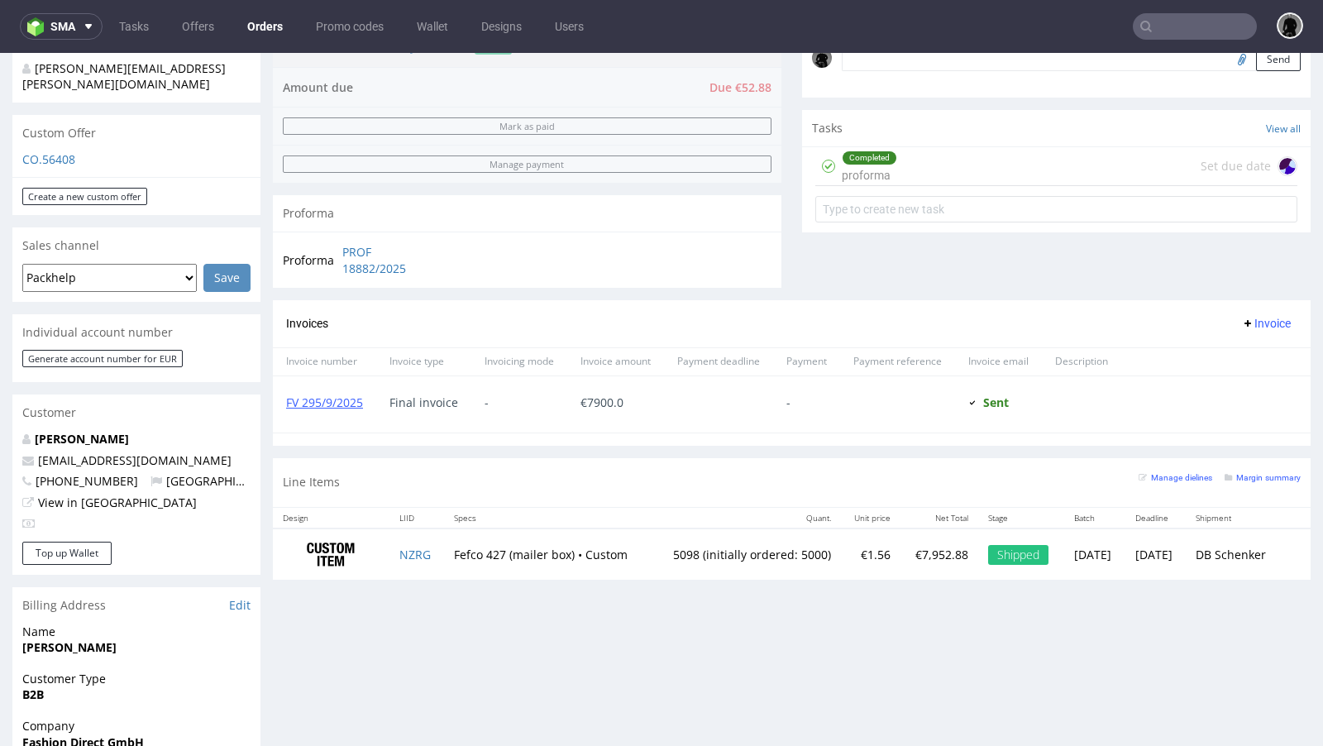
scroll to position [606, 0]
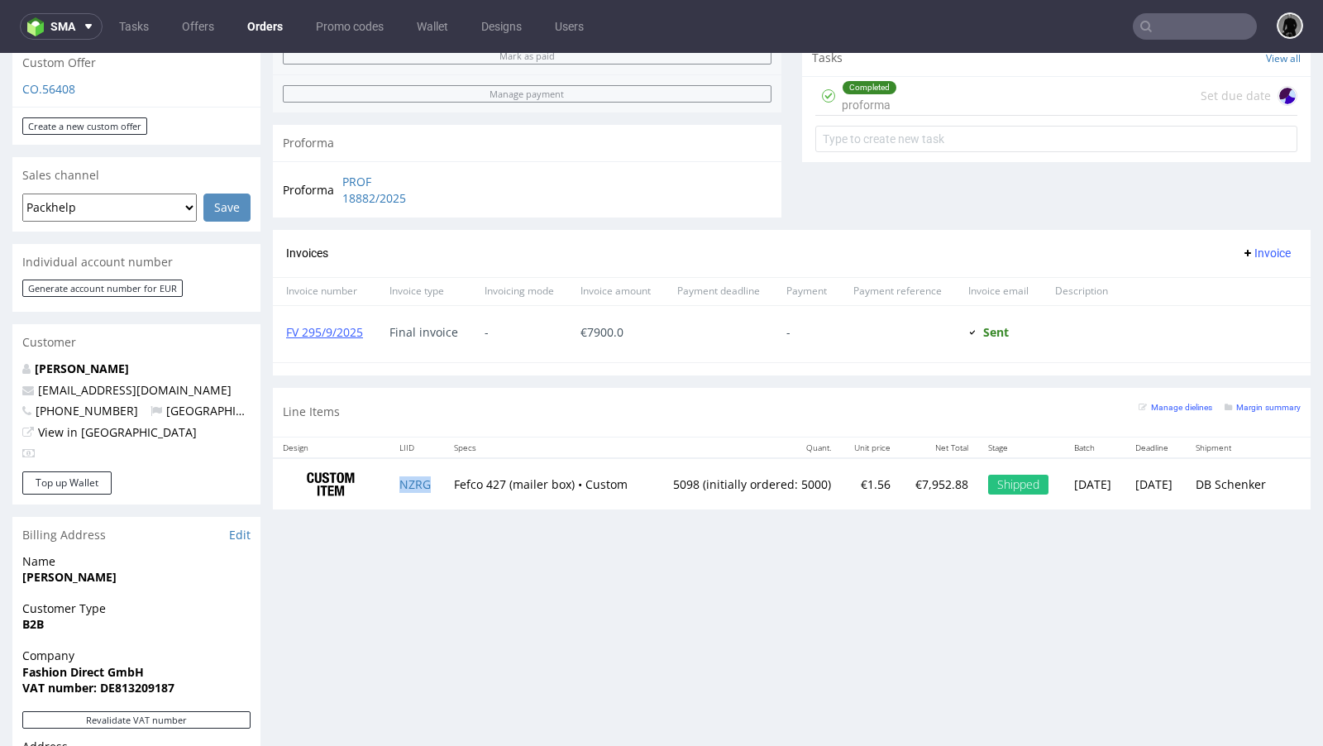
click at [397, 490] on td "NZRG" at bounding box center [417, 484] width 55 height 52
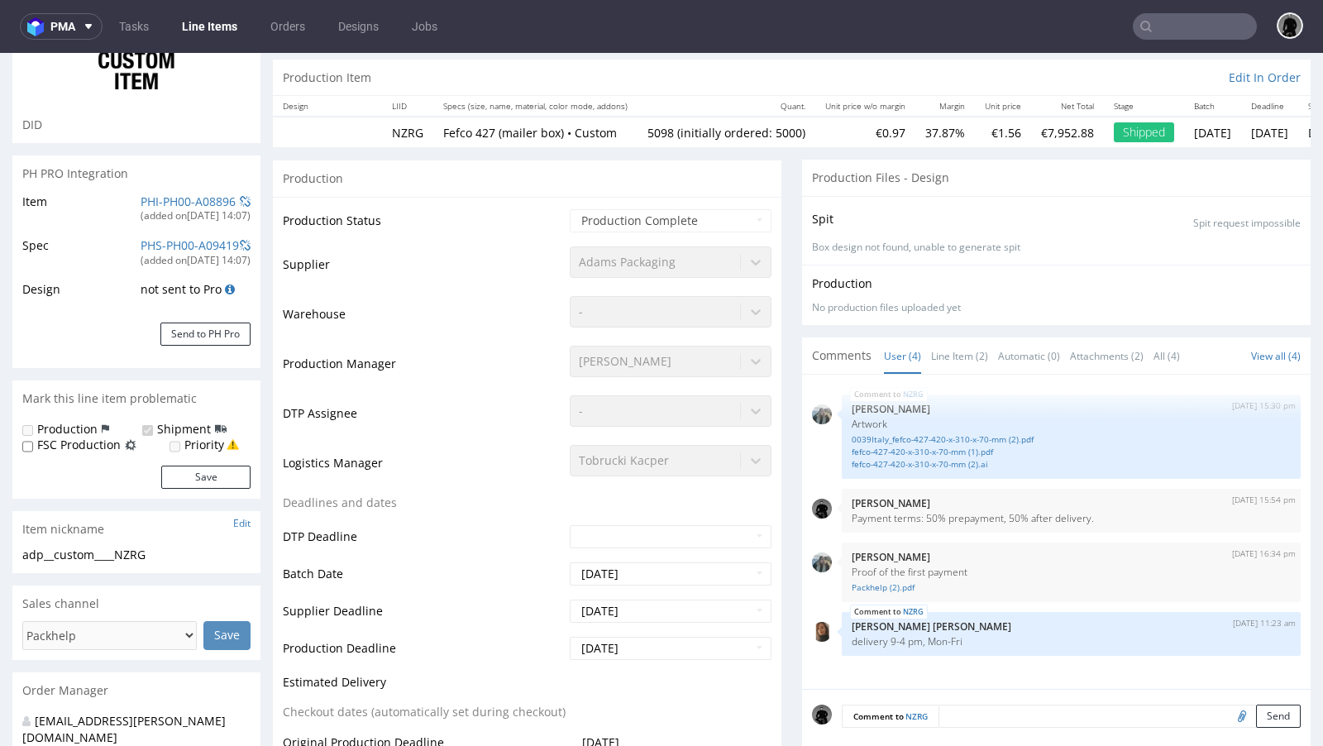
scroll to position [136, 0]
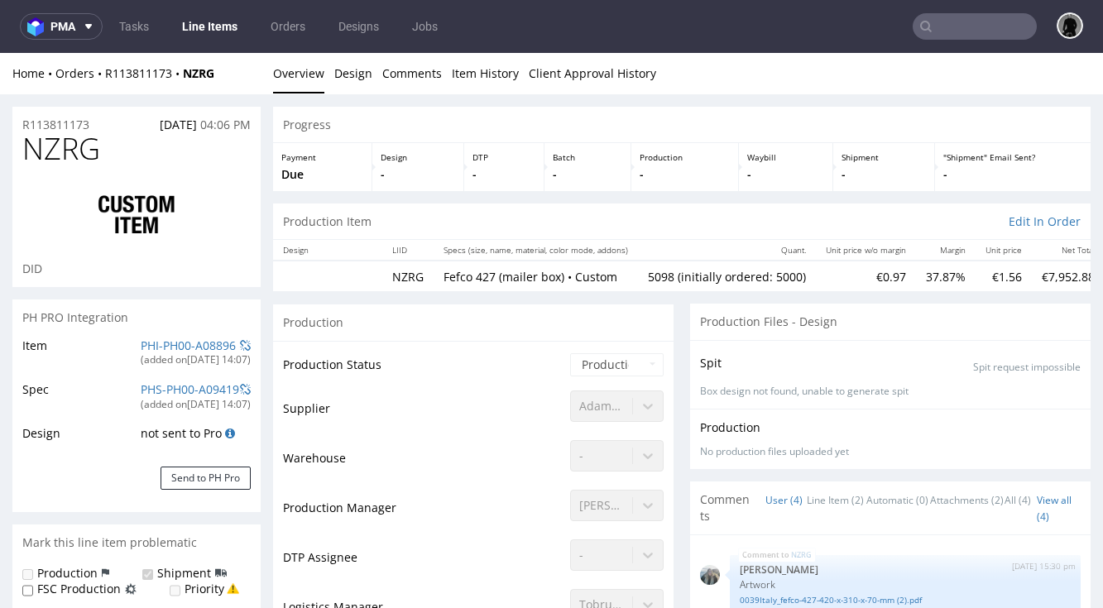
type input "5098"
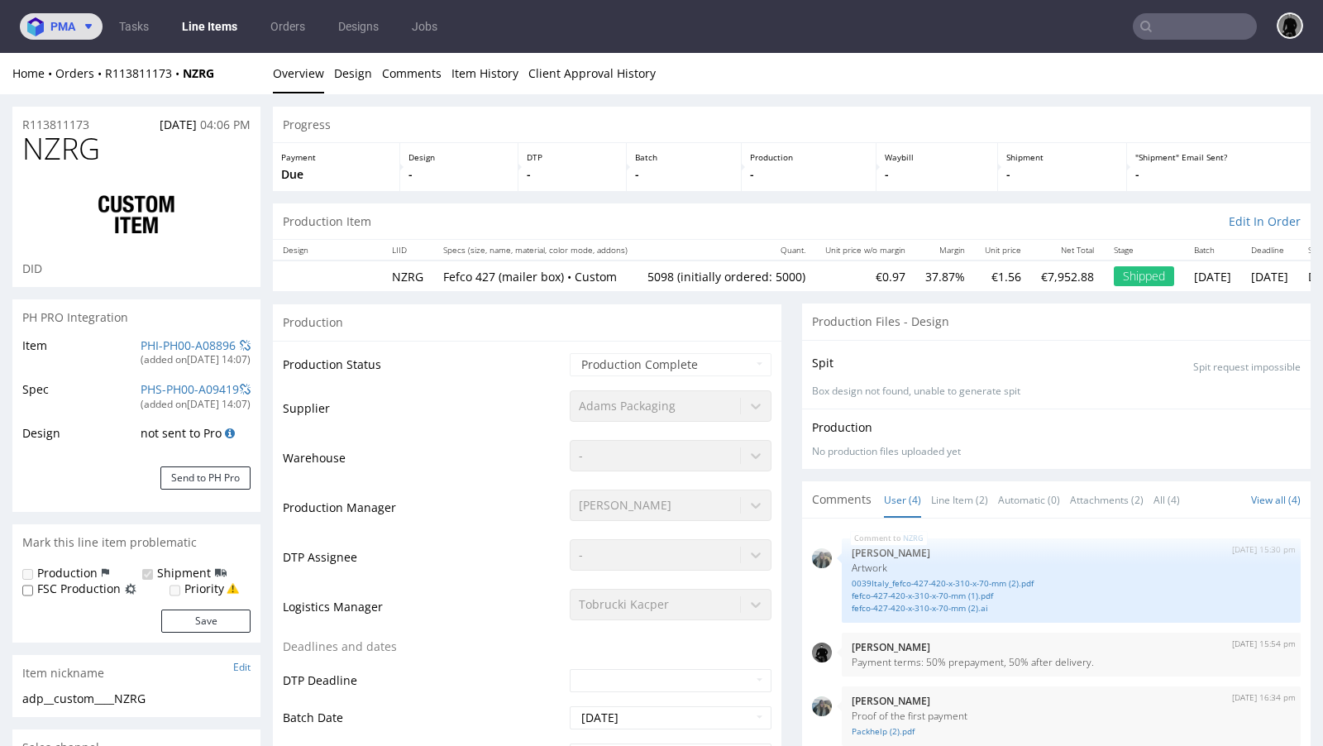
click at [82, 36] on button "pma" at bounding box center [61, 26] width 83 height 26
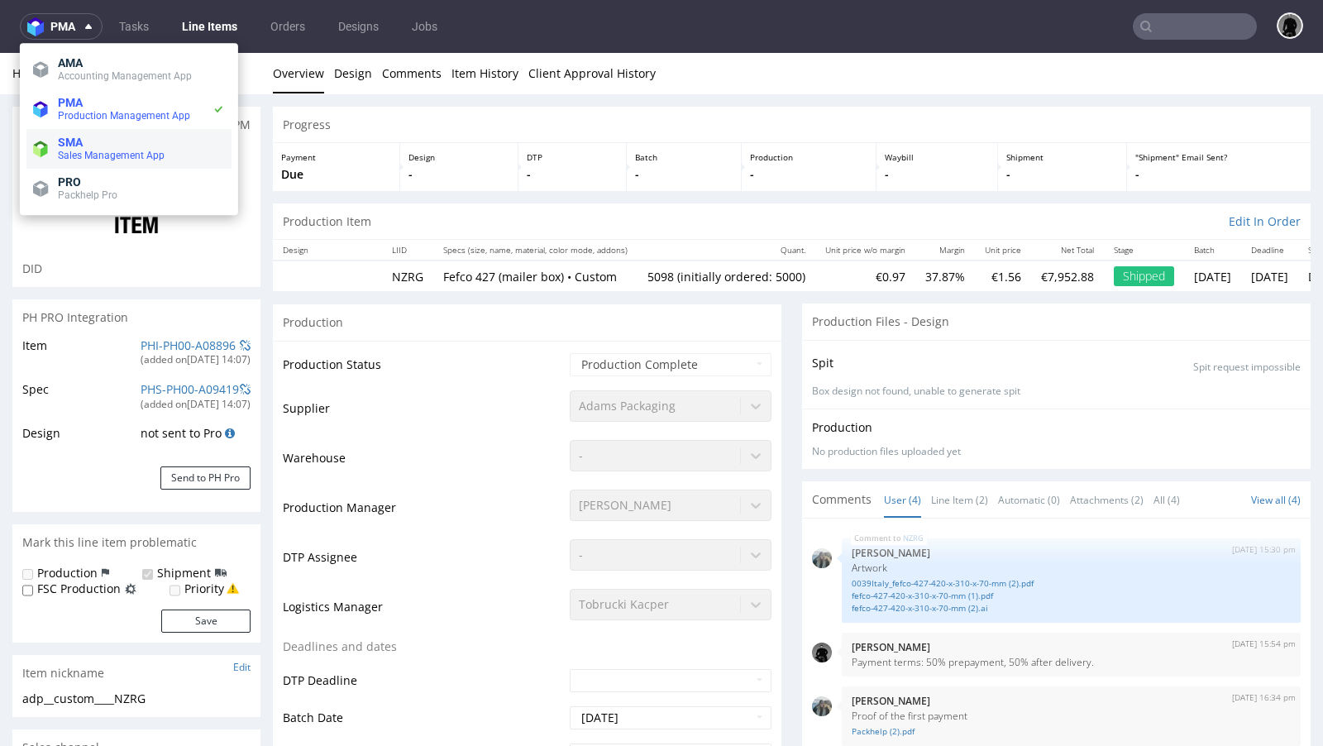
click at [98, 135] on li "SMA Sales Management App" at bounding box center [128, 149] width 205 height 40
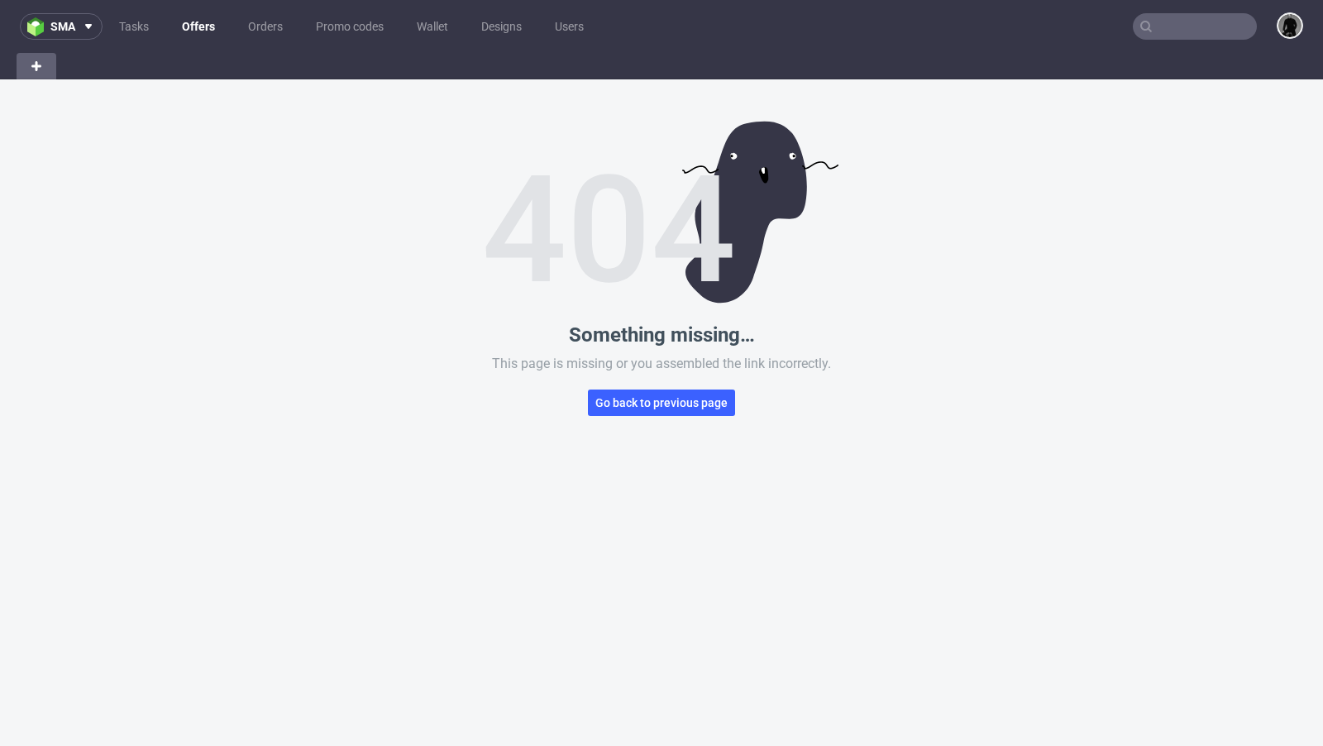
click at [203, 34] on link "Offers" at bounding box center [198, 26] width 53 height 26
click at [197, 25] on link "Offers" at bounding box center [198, 26] width 53 height 26
click at [610, 388] on div "Something missing… This page is missing or you assembled the link incorrectly. …" at bounding box center [661, 452] width 1323 height 746
click at [618, 404] on span "Go back to previous page" at bounding box center [662, 403] width 132 height 12
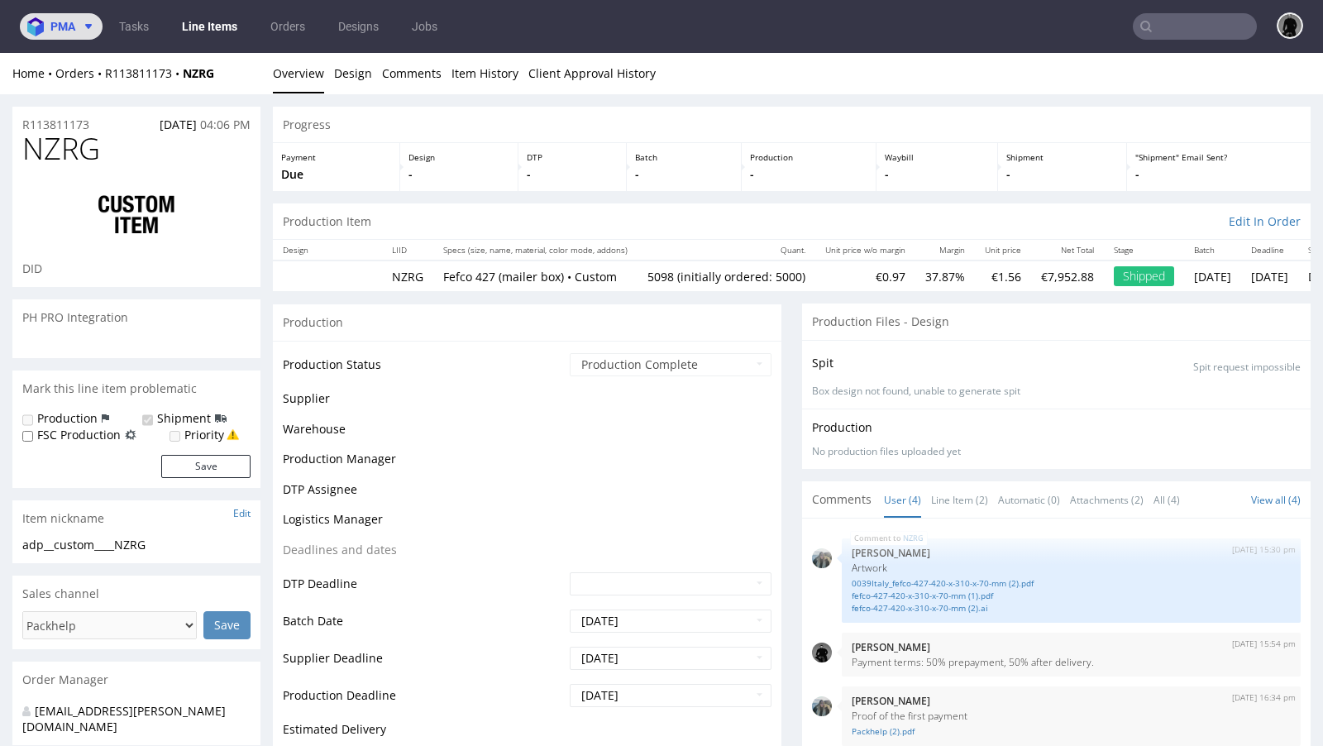
click at [70, 24] on span "pma" at bounding box center [62, 27] width 25 height 12
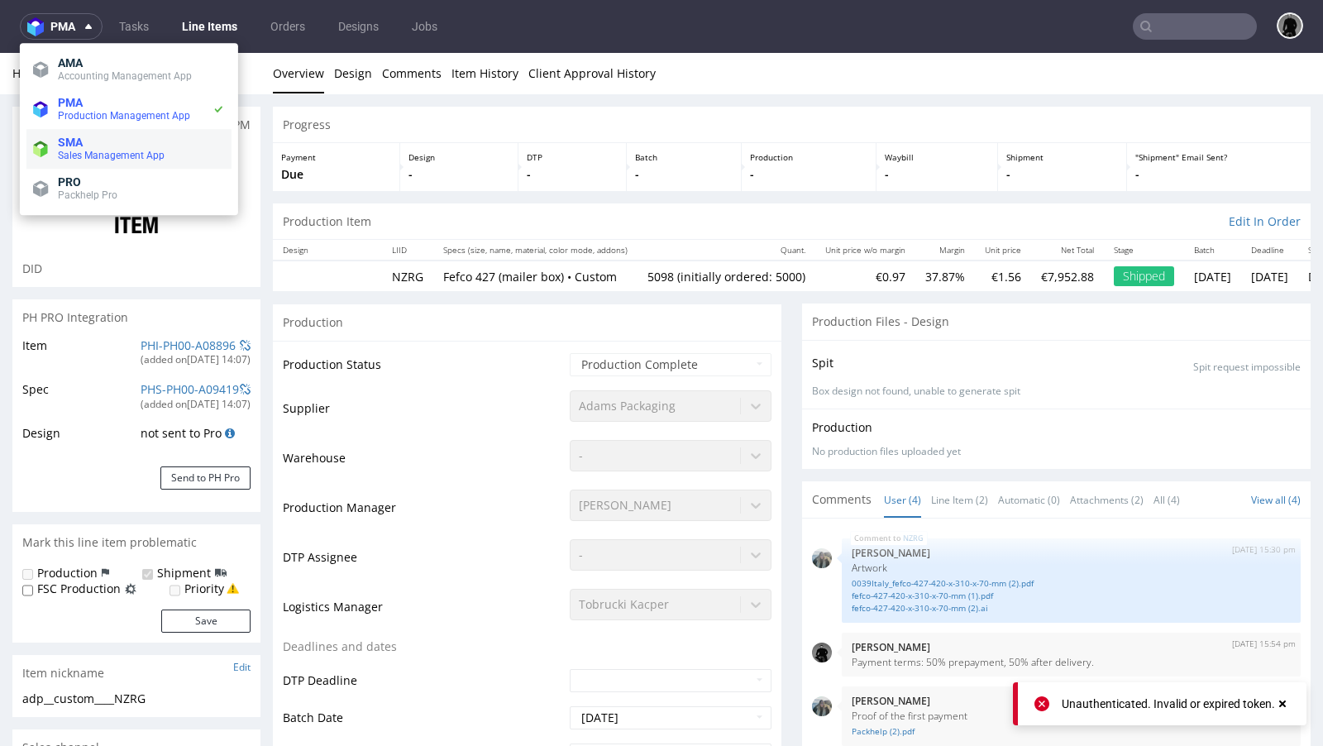
click at [106, 145] on span "SMA" at bounding box center [141, 142] width 167 height 13
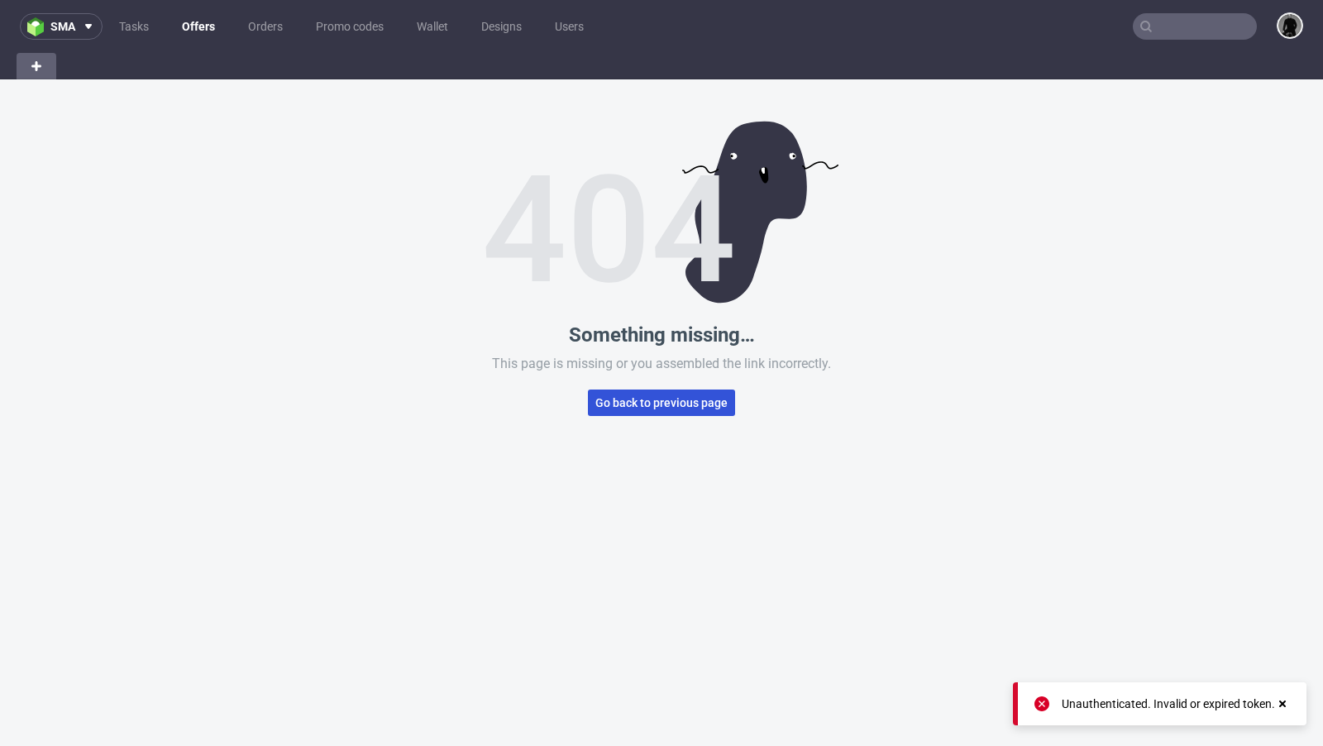
click at [616, 404] on span "Go back to previous page" at bounding box center [662, 403] width 132 height 12
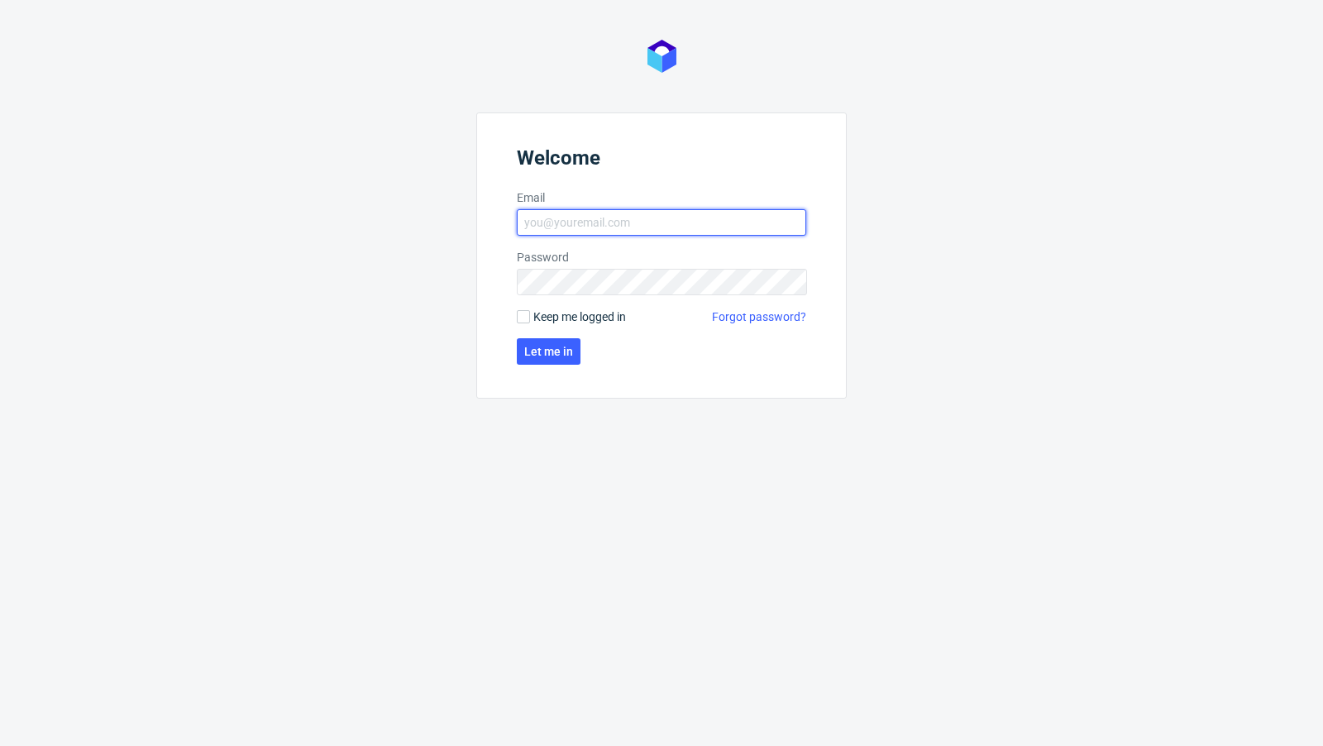
click at [581, 213] on input "Email" at bounding box center [661, 222] width 289 height 26
type input "[EMAIL_ADDRESS][PERSON_NAME][DOMAIN_NAME]"
click at [544, 346] on span "Let me in" at bounding box center [548, 352] width 49 height 12
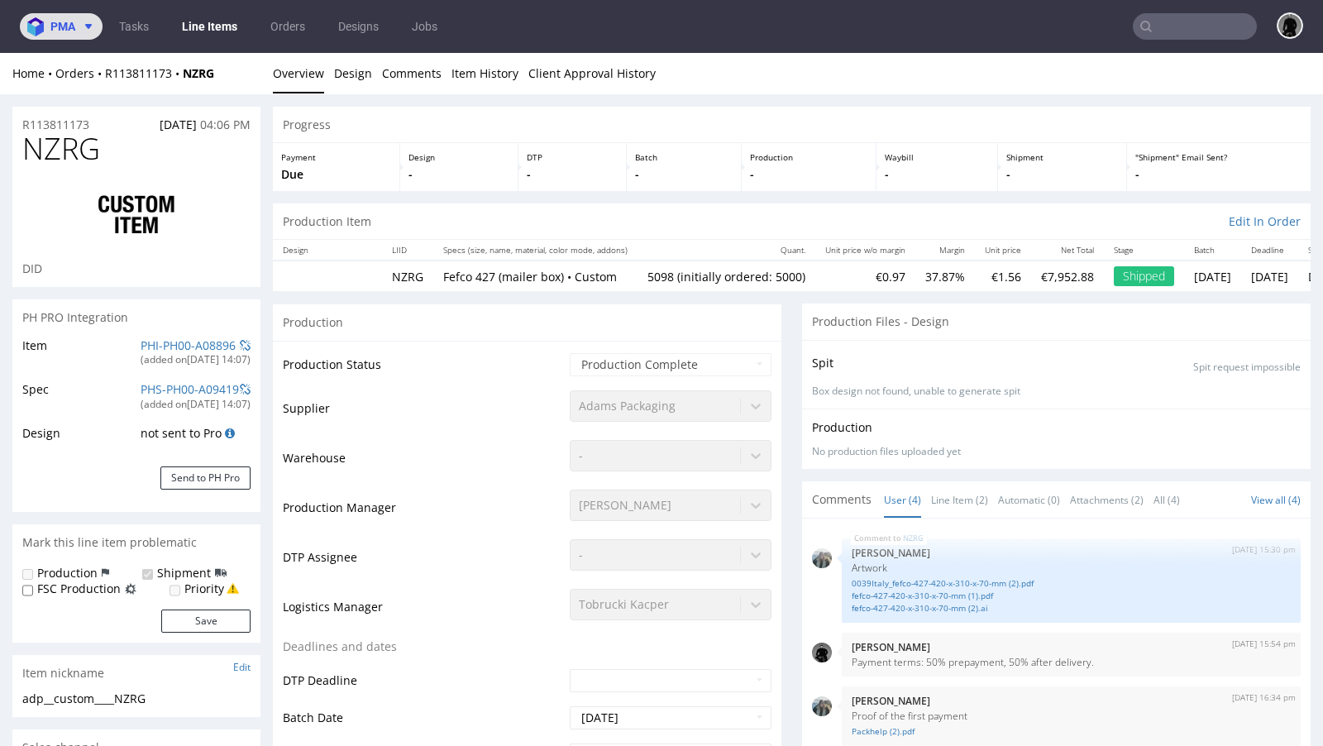
click at [67, 36] on button "pma" at bounding box center [61, 26] width 83 height 26
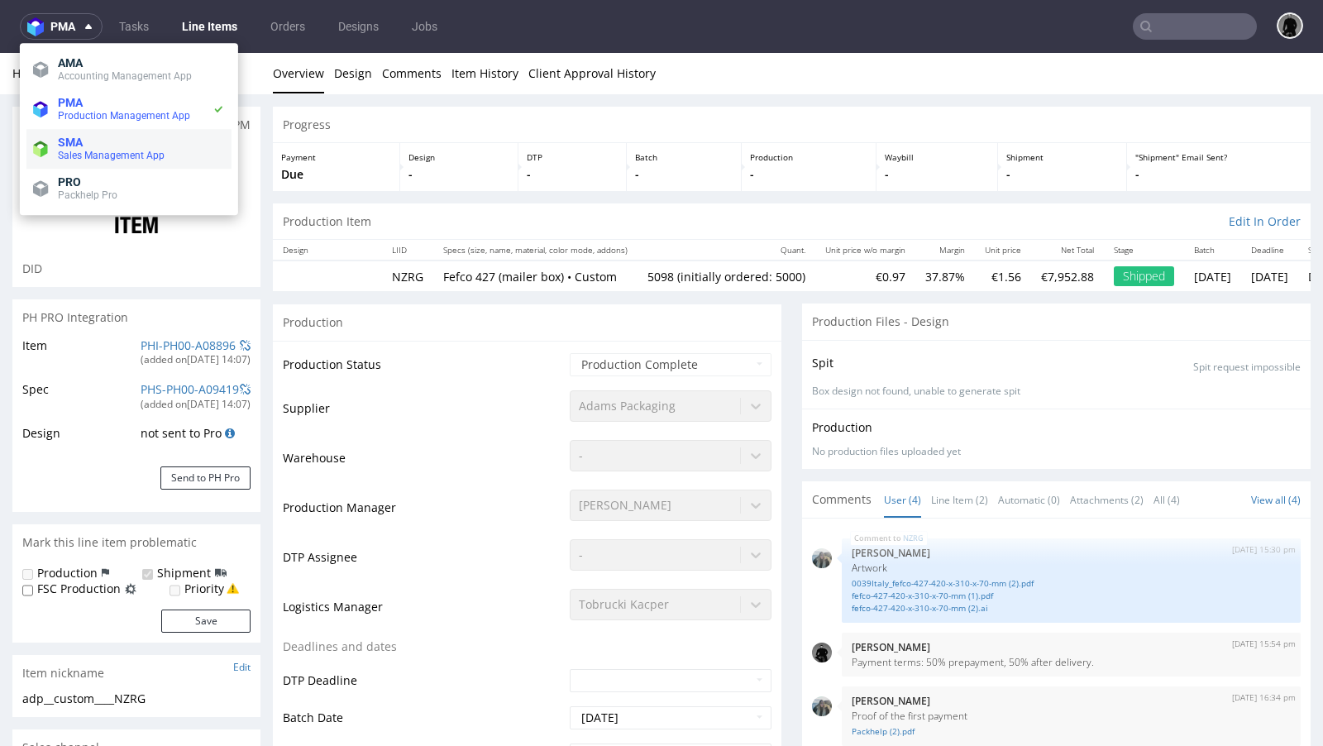
click at [82, 137] on span "SMA" at bounding box center [70, 142] width 25 height 13
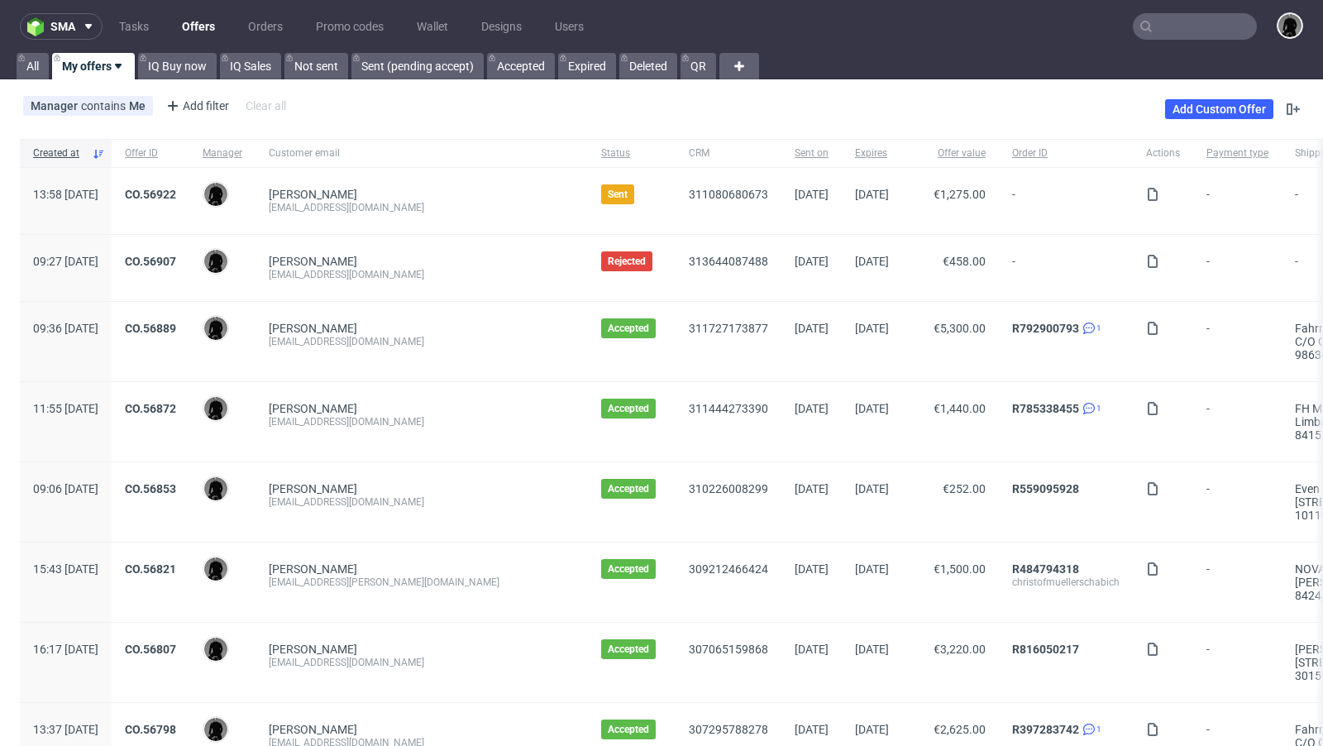
click at [203, 16] on link "Offers" at bounding box center [198, 26] width 53 height 26
click at [466, 328] on div "Dominik Schulz" at bounding box center [422, 328] width 306 height 13
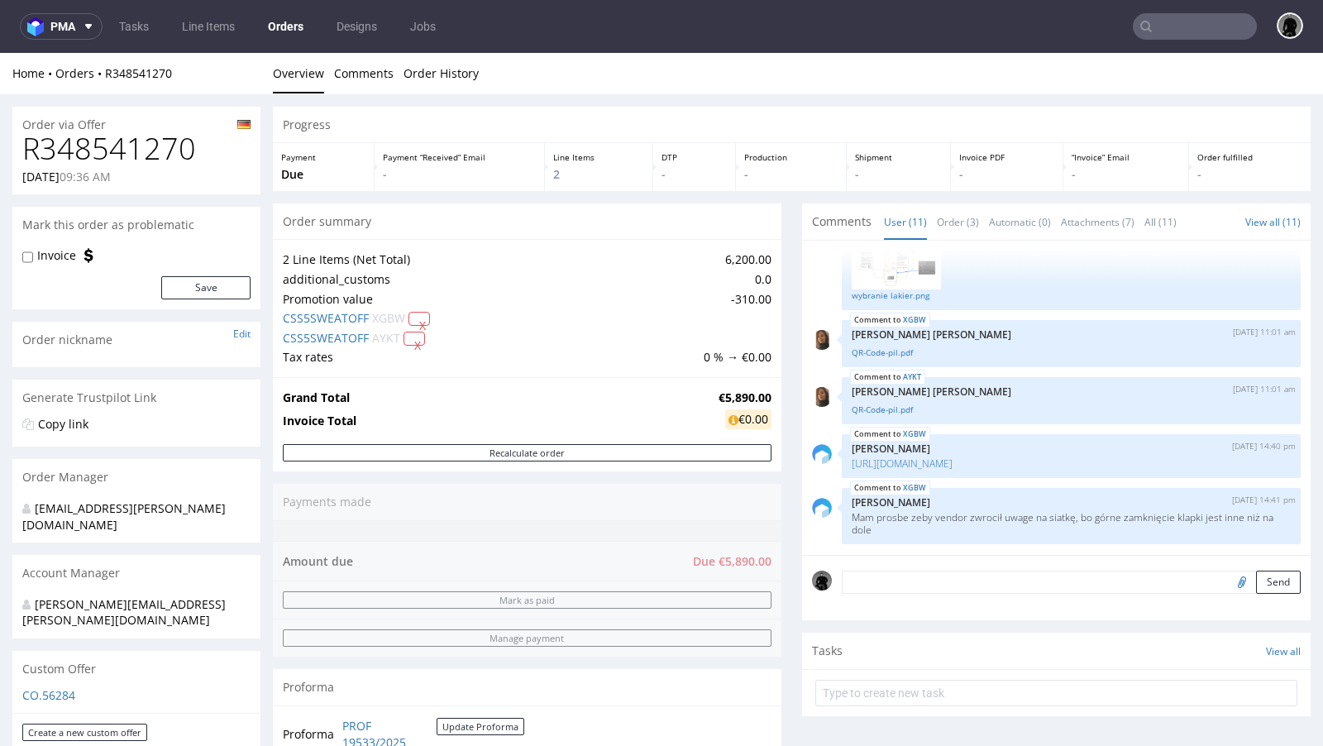
click at [533, 18] on nav "pma Tasks Line Items Orders Designs Jobs" at bounding box center [661, 26] width 1323 height 53
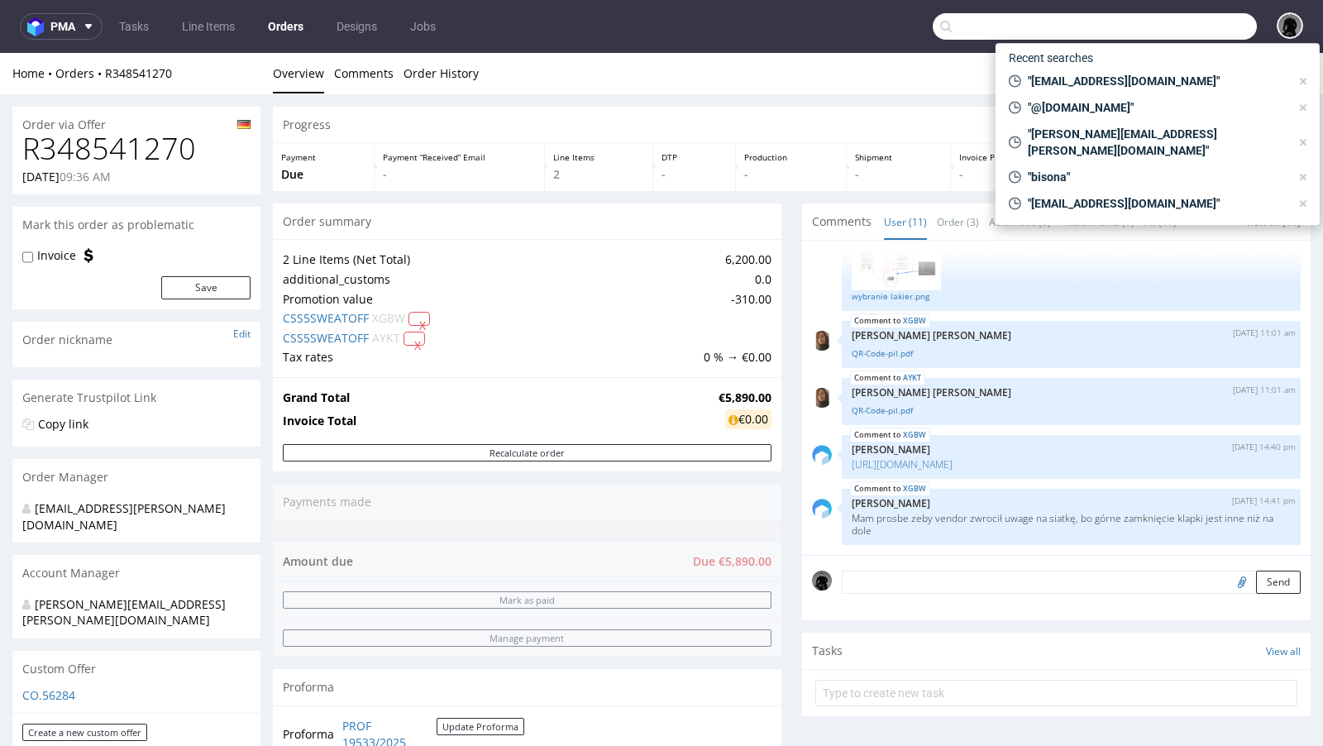
click at [1162, 35] on input "text" at bounding box center [1095, 26] width 324 height 26
paste input "martin.fickert@a-xxess.com"
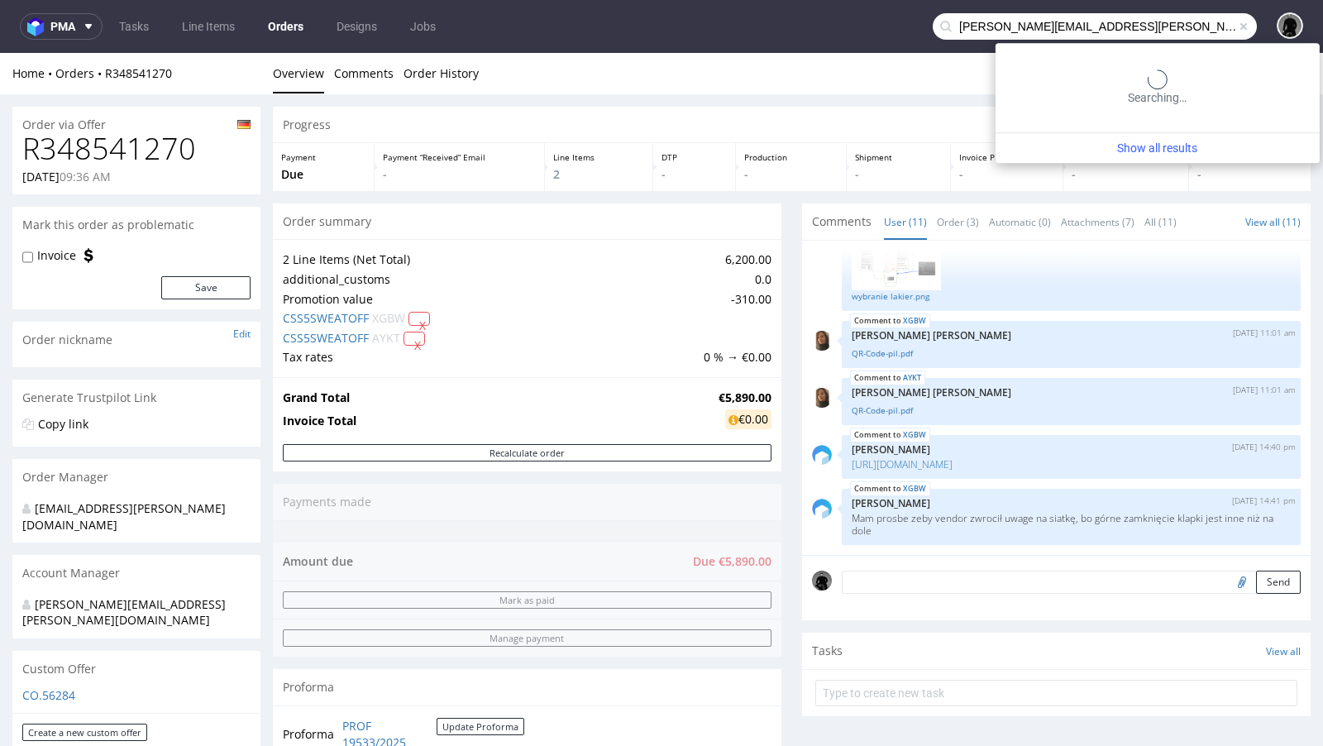
type input "martin.fickert@a-xxess.com"
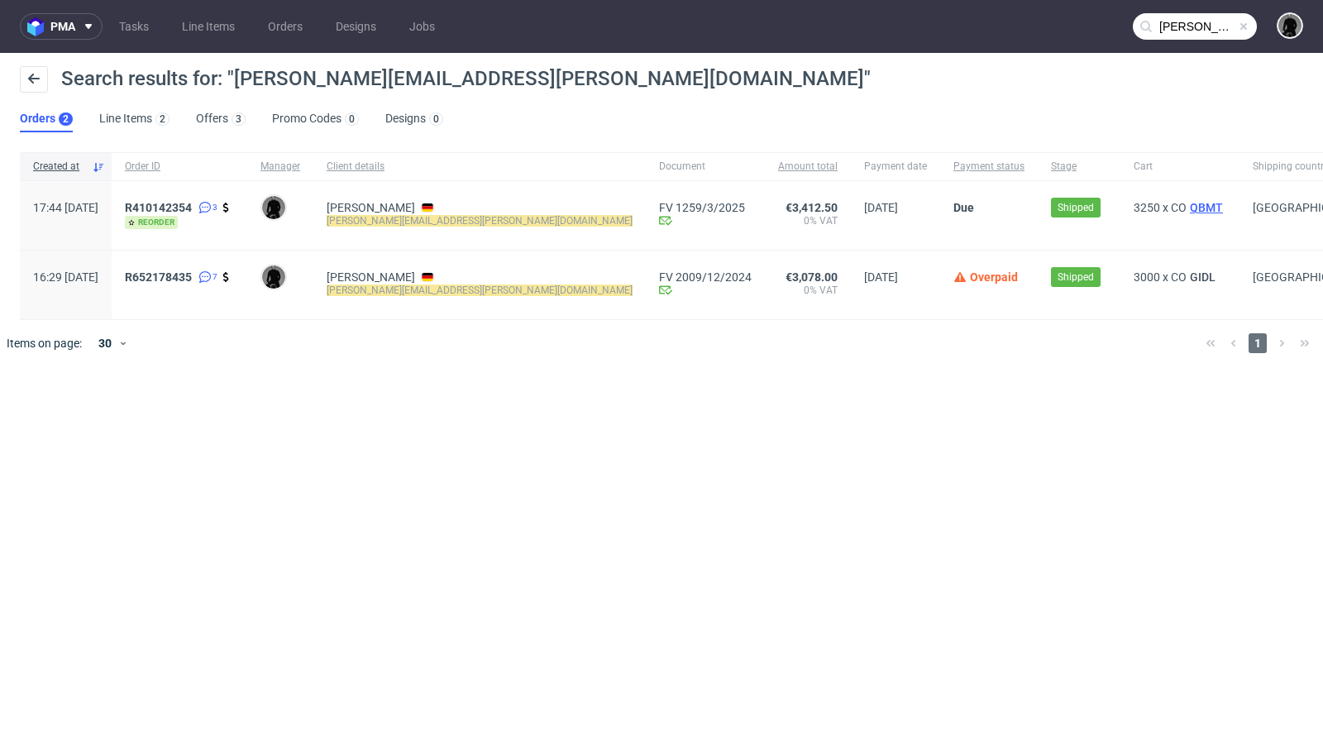
click at [1187, 208] on span "QBMT" at bounding box center [1207, 207] width 40 height 13
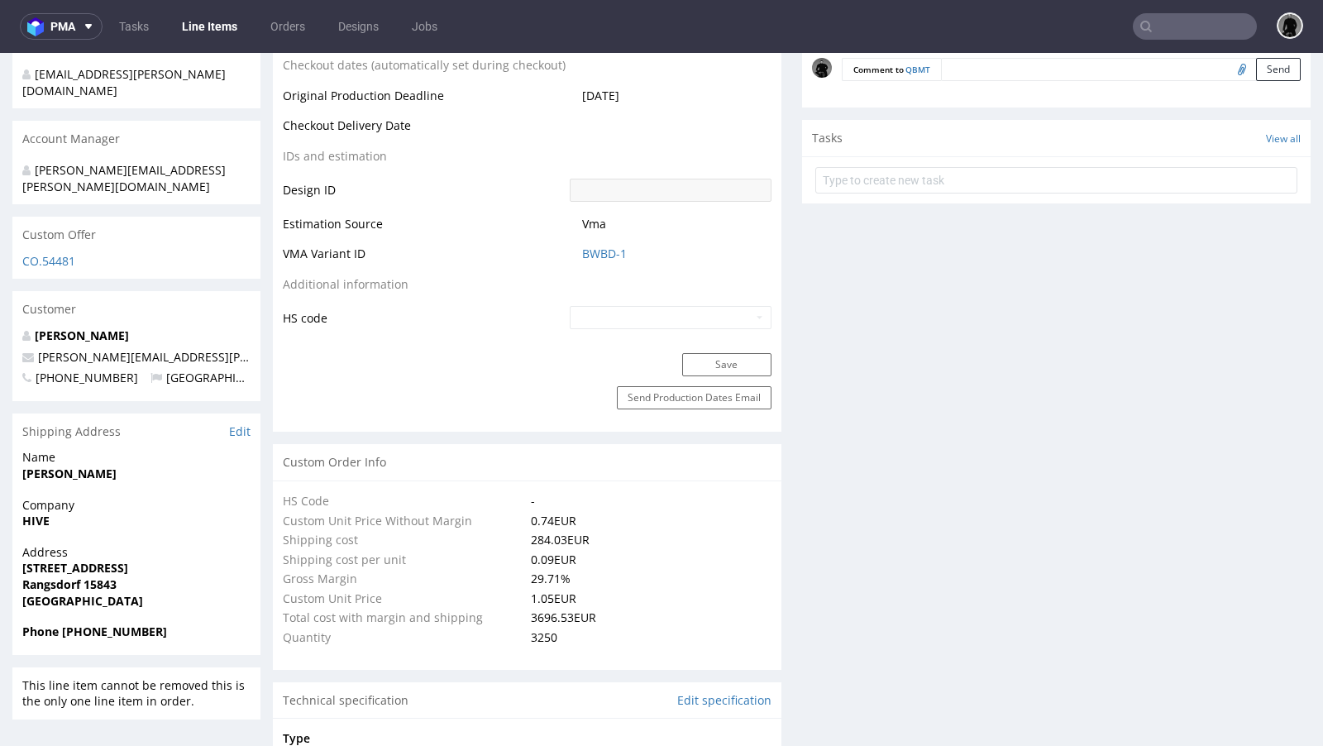
scroll to position [794, 0]
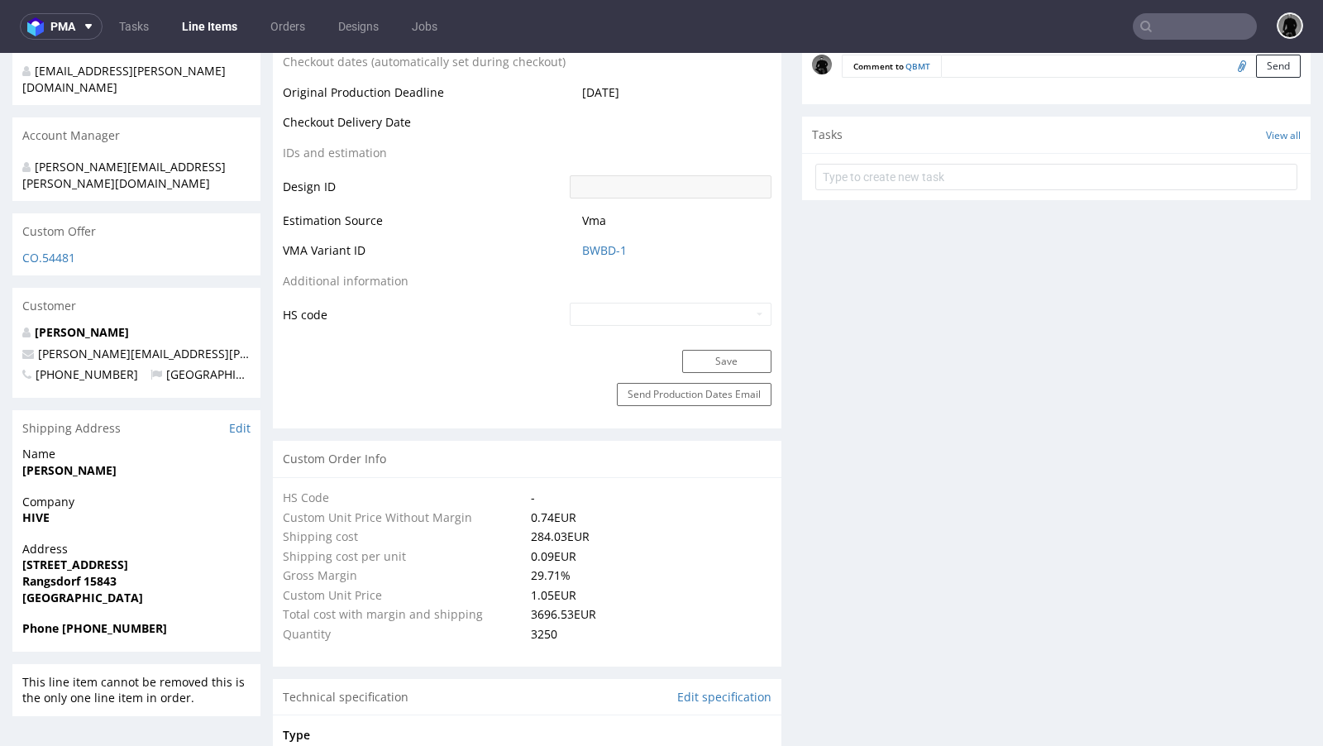
type input "3250"
select select "in_progress"
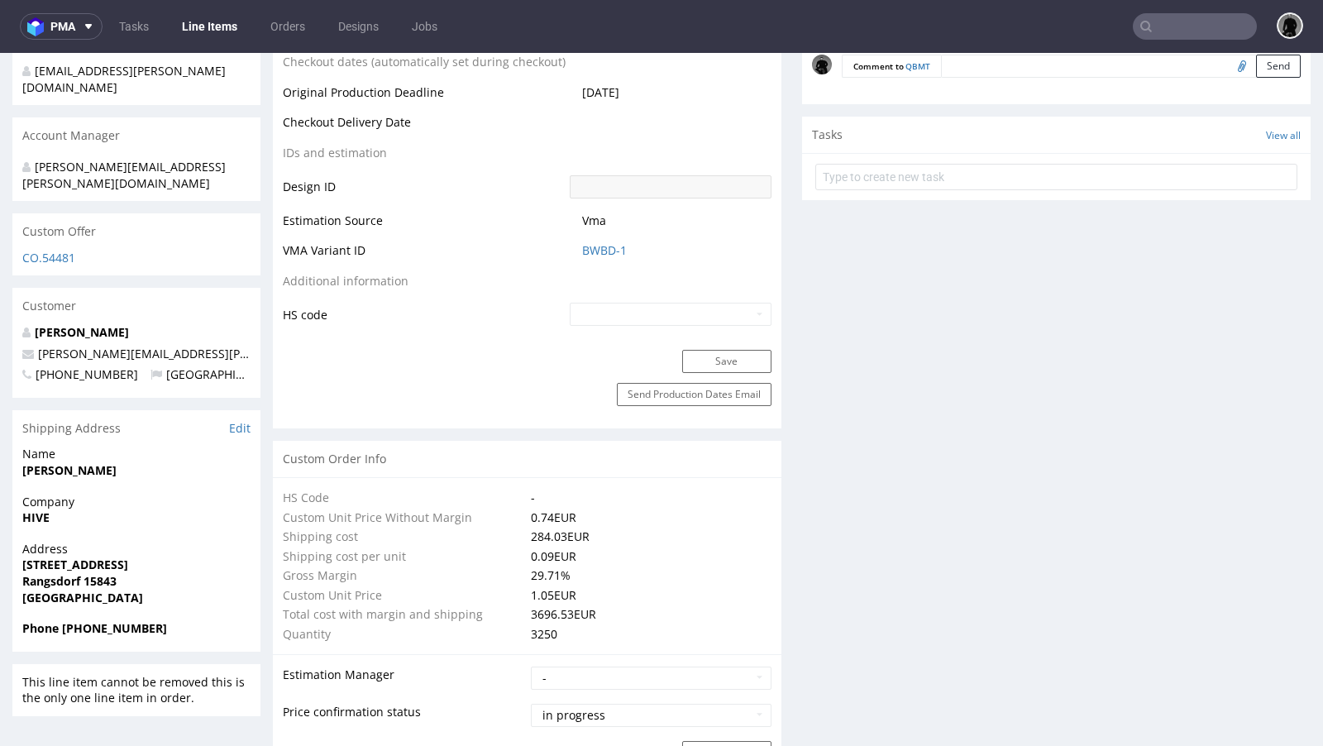
type input "martin.fickert@a-xxess.com"
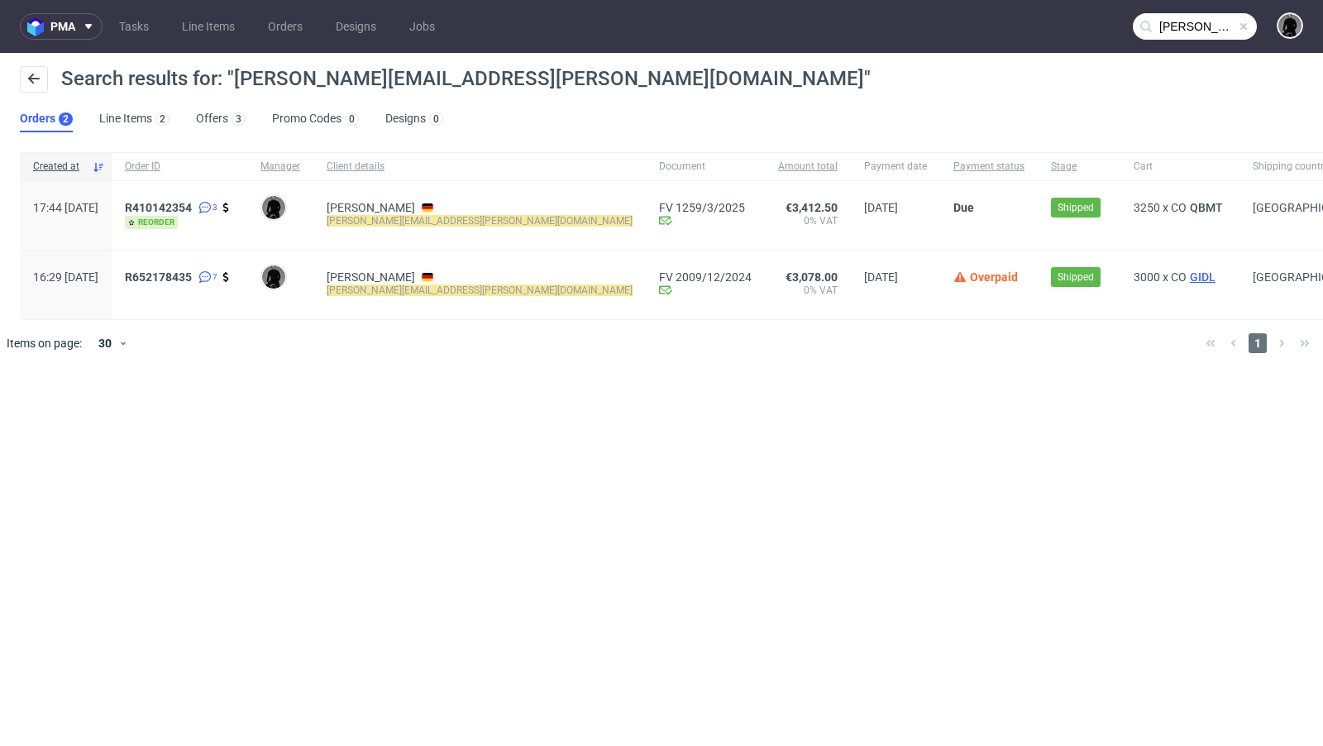
click at [1187, 275] on span "GIDL" at bounding box center [1203, 276] width 32 height 13
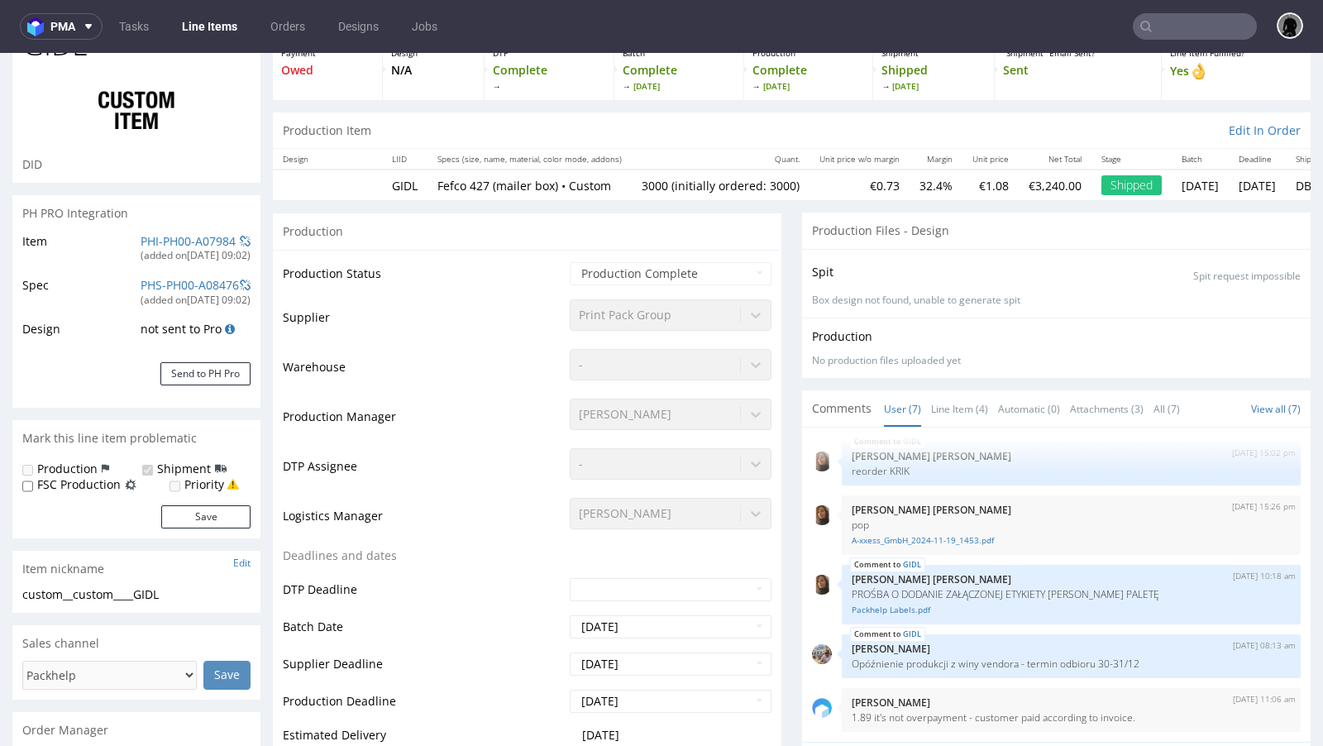
scroll to position [370, 0]
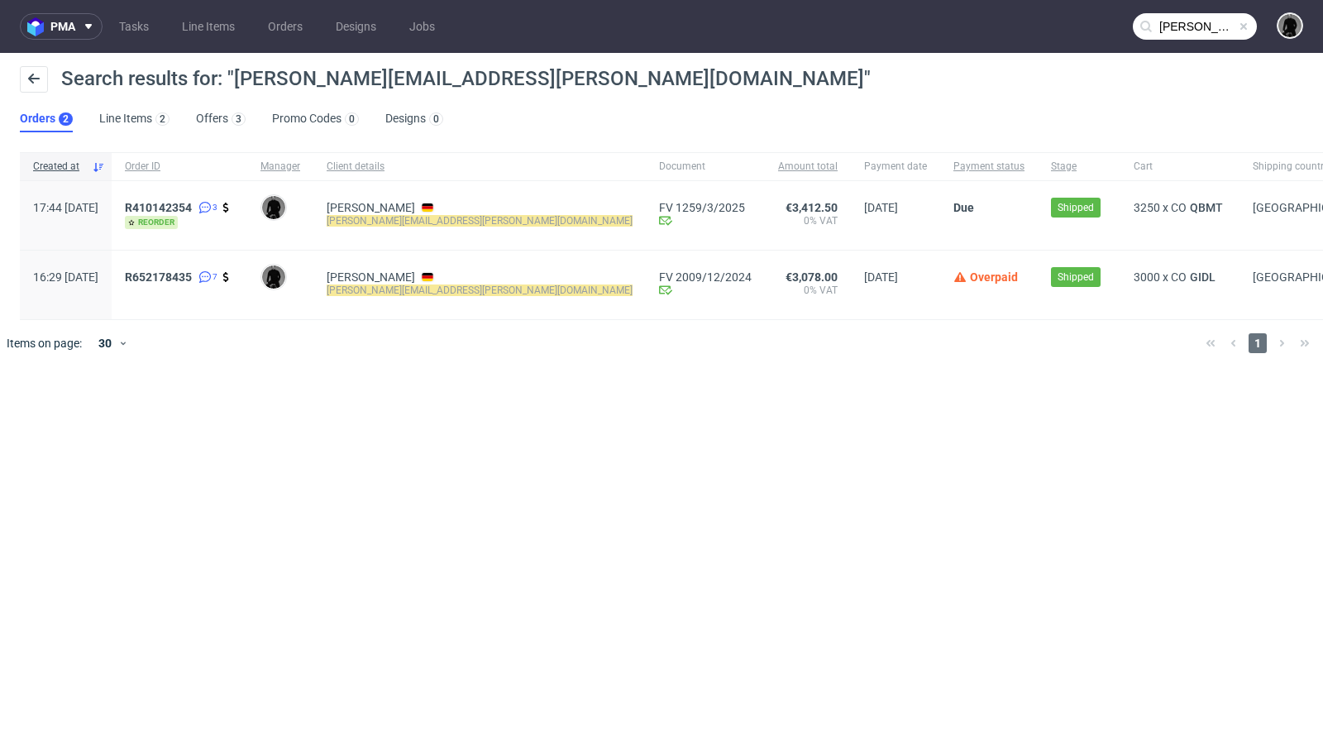
click at [629, 455] on div "pma Tasks Line Items Orders Designs Jobs martin.fickert@a-xxess.com Search resu…" at bounding box center [661, 373] width 1323 height 746
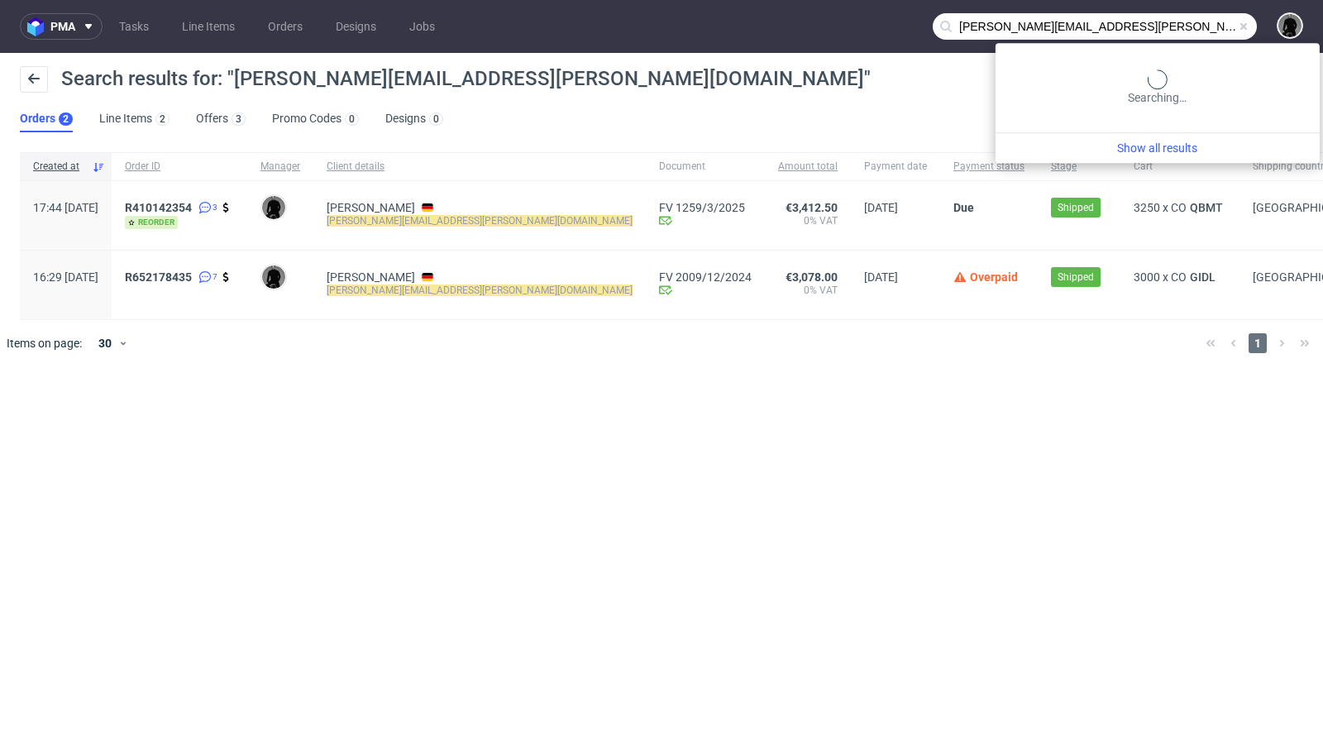
click at [1189, 31] on input "martin.fickert@a-xxess.com" at bounding box center [1095, 26] width 324 height 26
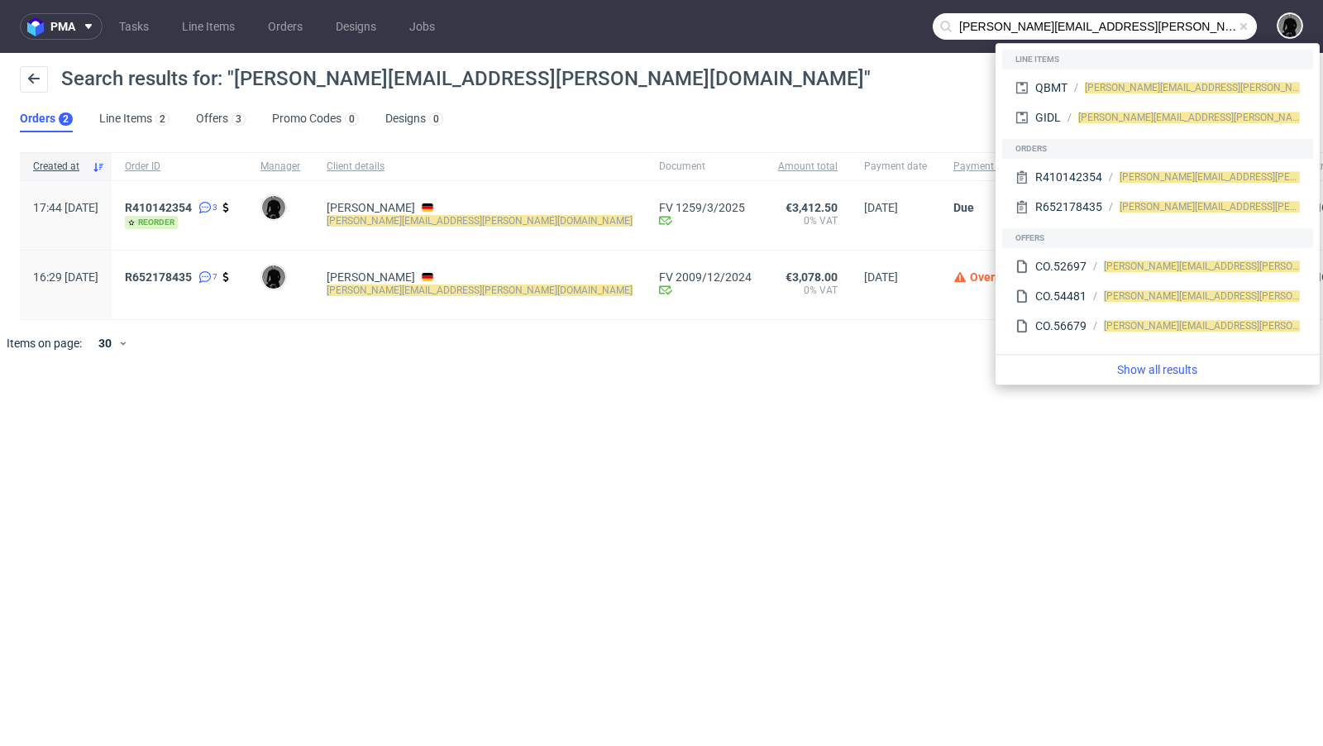
drag, startPoint x: 1026, startPoint y: 28, endPoint x: 908, endPoint y: 37, distance: 118.6
click at [908, 37] on nav "pma Tasks Line Items Orders Designs Jobs martin.fickert@a-xxess.com" at bounding box center [661, 26] width 1323 height 53
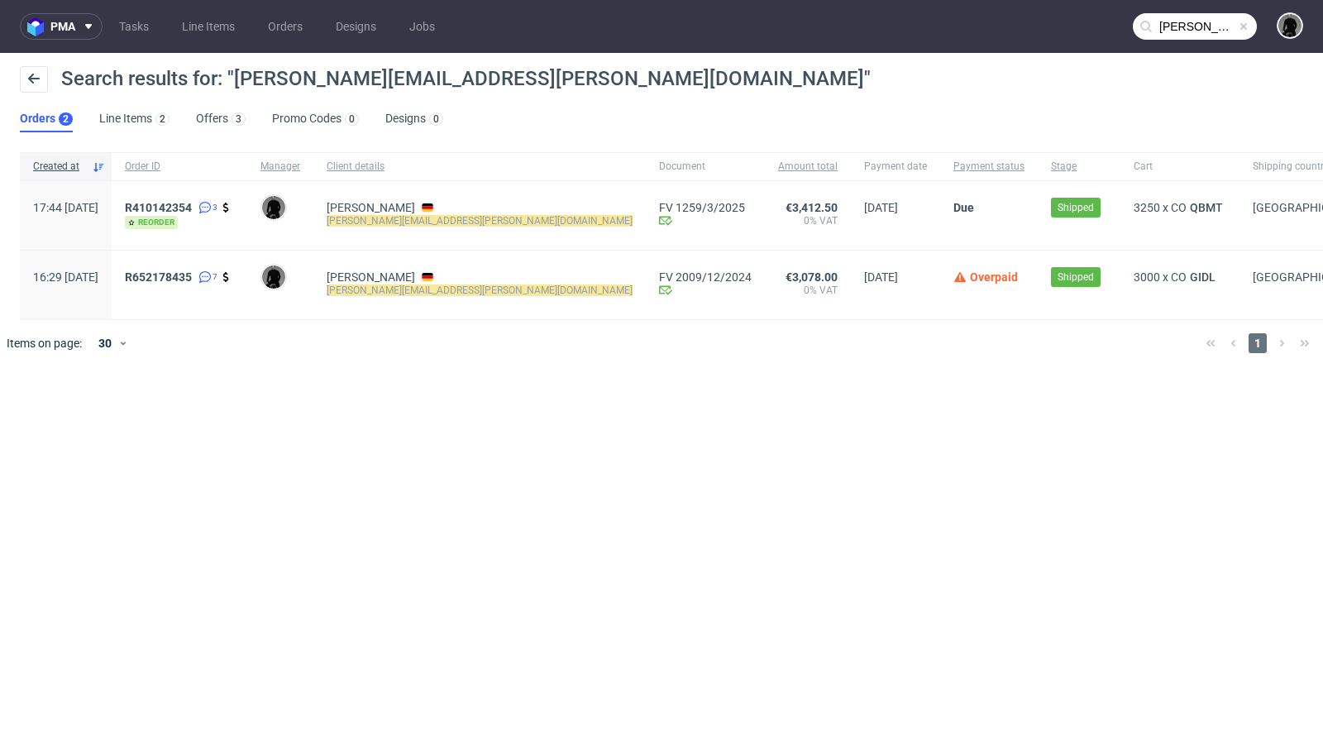
click at [1175, 25] on input "martin.fickert@a-xxess.com" at bounding box center [1195, 26] width 124 height 26
click at [1225, 26] on input "martin.fickert@a-xxess.com" at bounding box center [1195, 26] width 124 height 26
type input "@a-xxess.com"
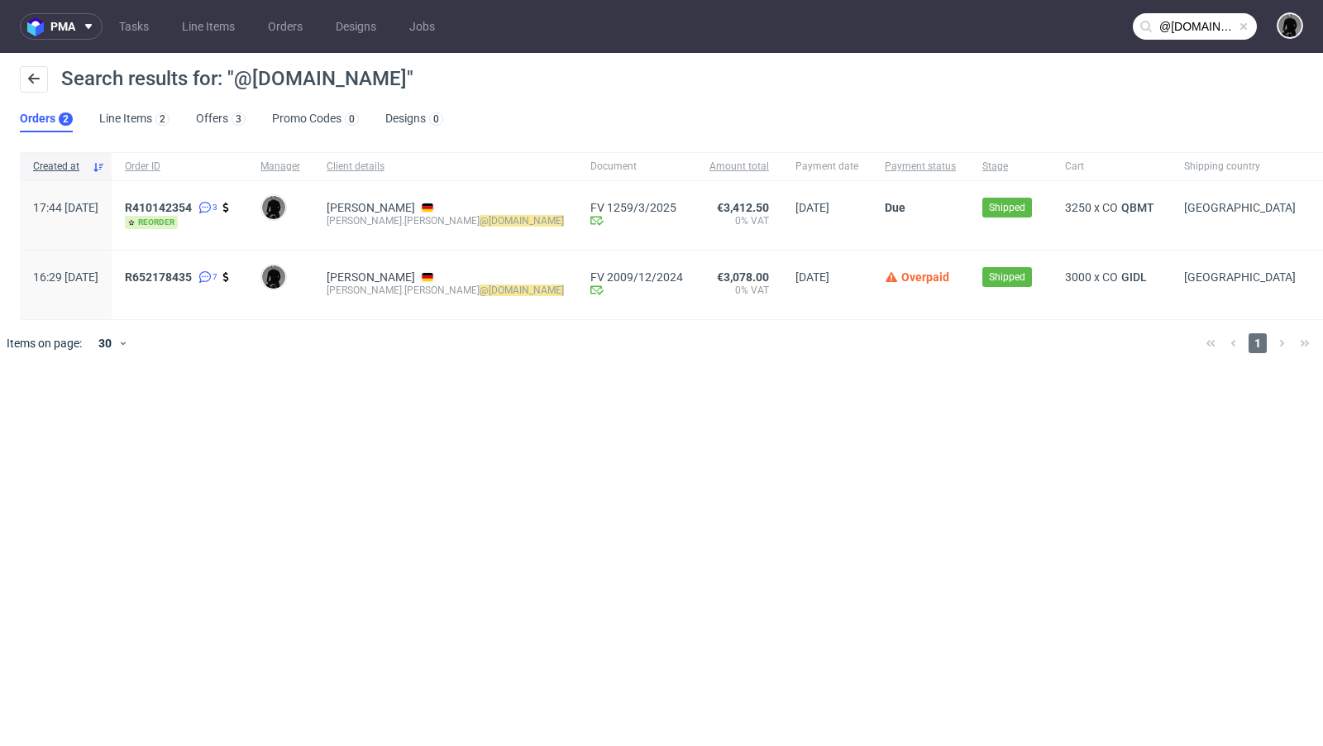
click at [145, 8] on nav "pma Tasks Line Items Orders Designs Jobs @a-xxess.com" at bounding box center [661, 26] width 1323 height 53
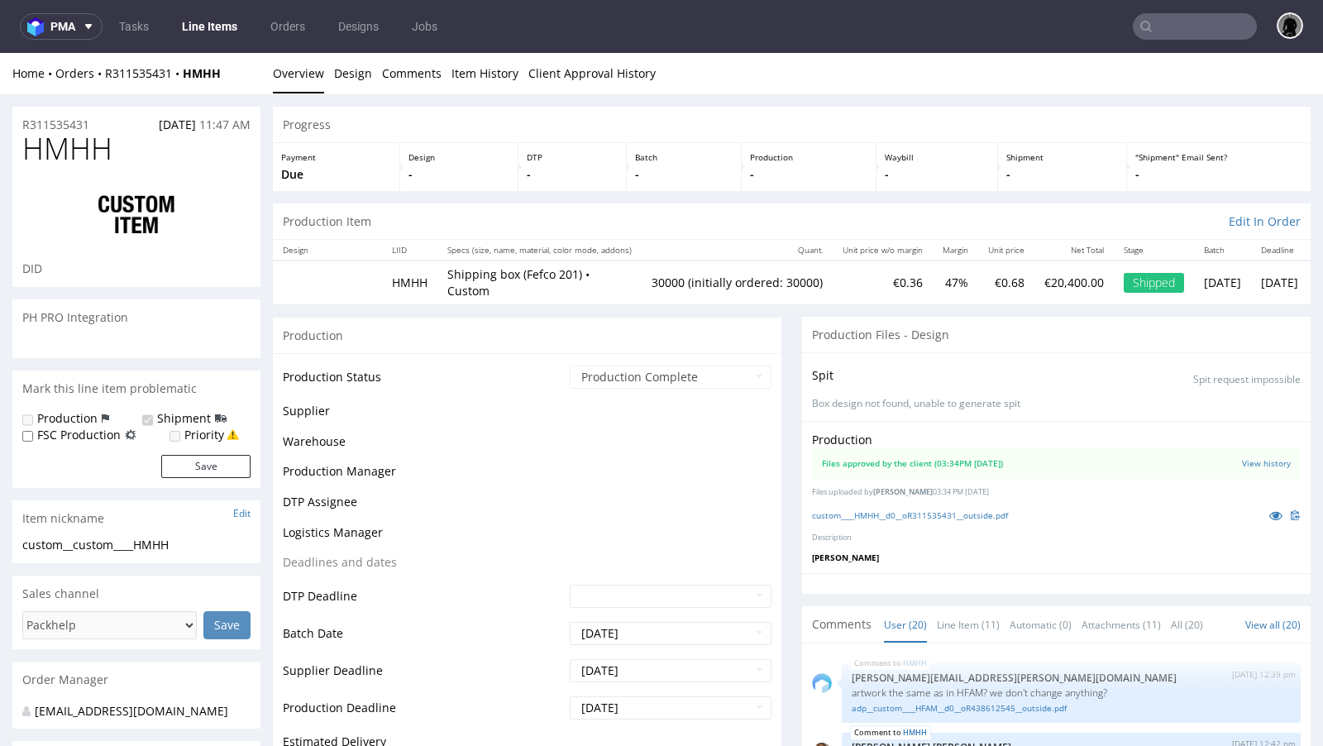
scroll to position [2485, 0]
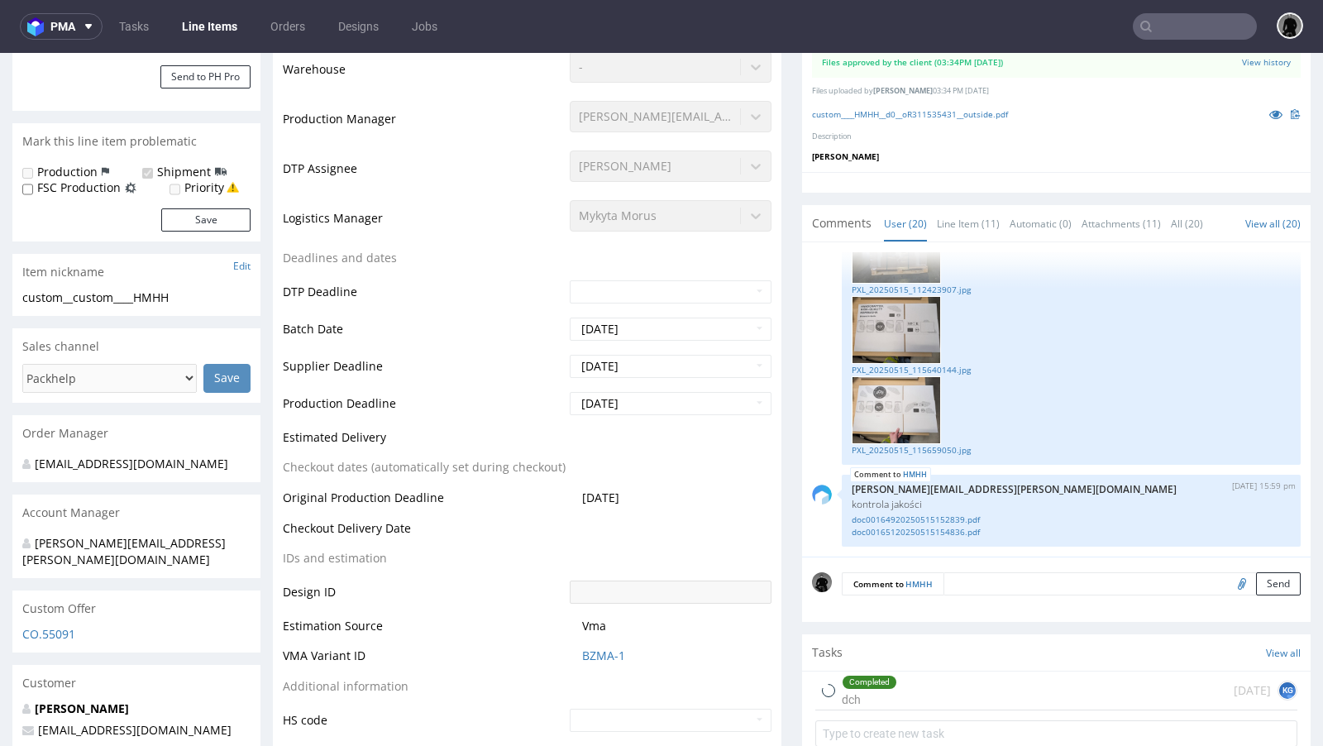
type input "27000"
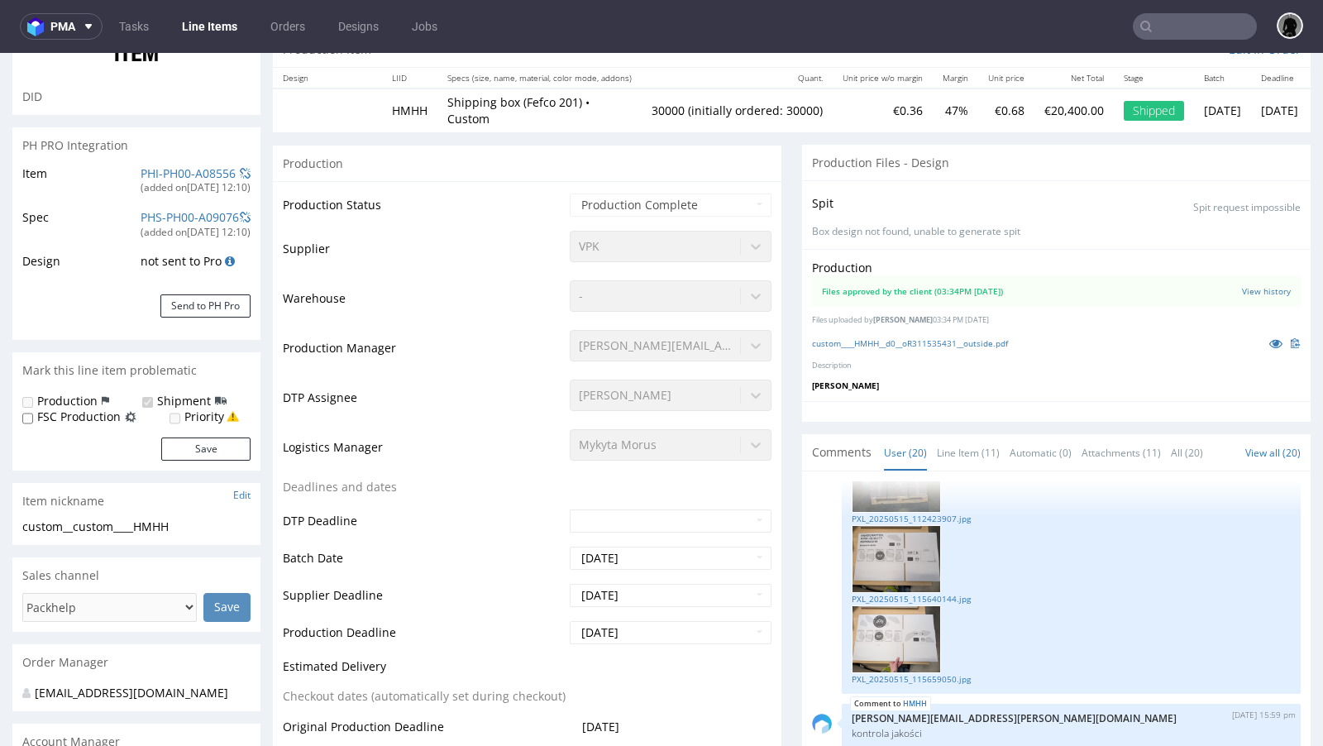
scroll to position [0, 0]
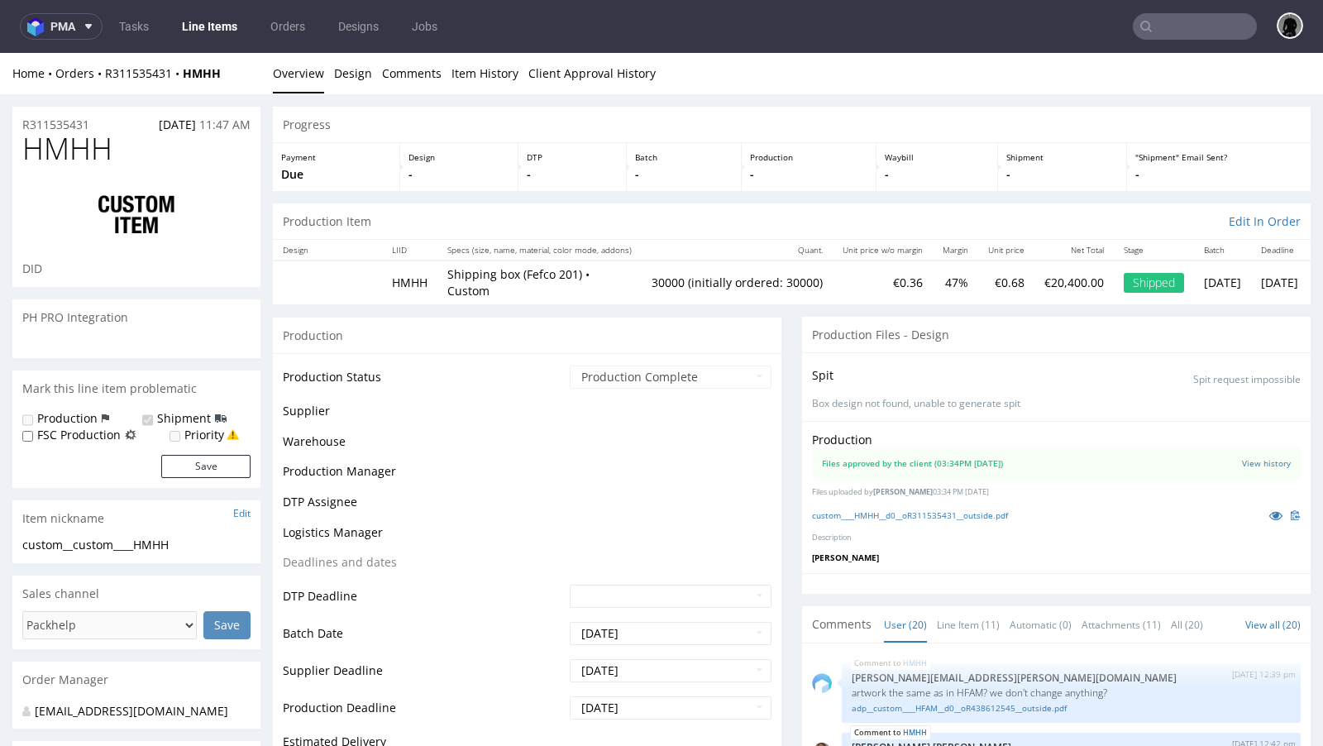
scroll to position [2485, 0]
